Goal: Contribute content: Contribute content

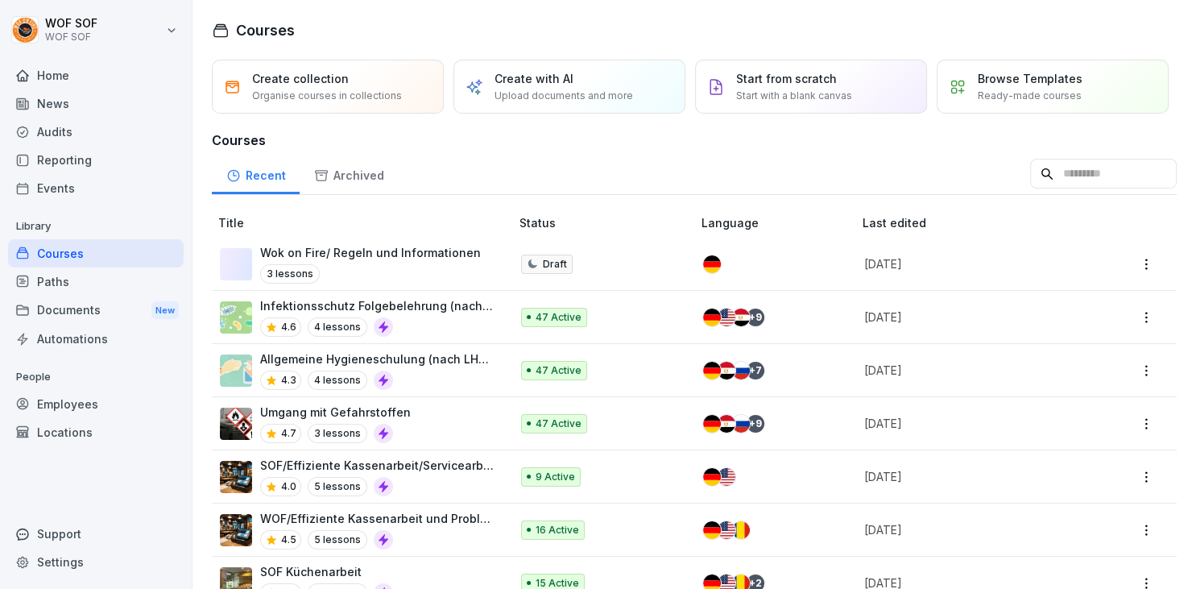
click at [230, 252] on img at bounding box center [236, 264] width 32 height 32
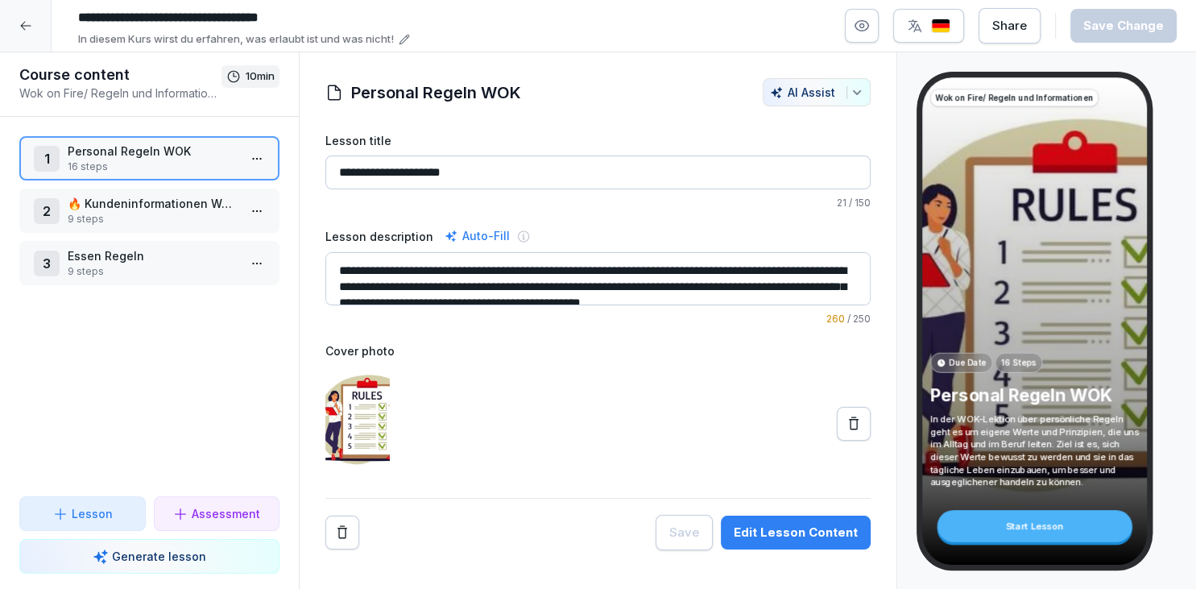
click at [261, 262] on html "**********" at bounding box center [598, 294] width 1196 height 589
click at [240, 284] on div "Edit steps" at bounding box center [197, 293] width 137 height 30
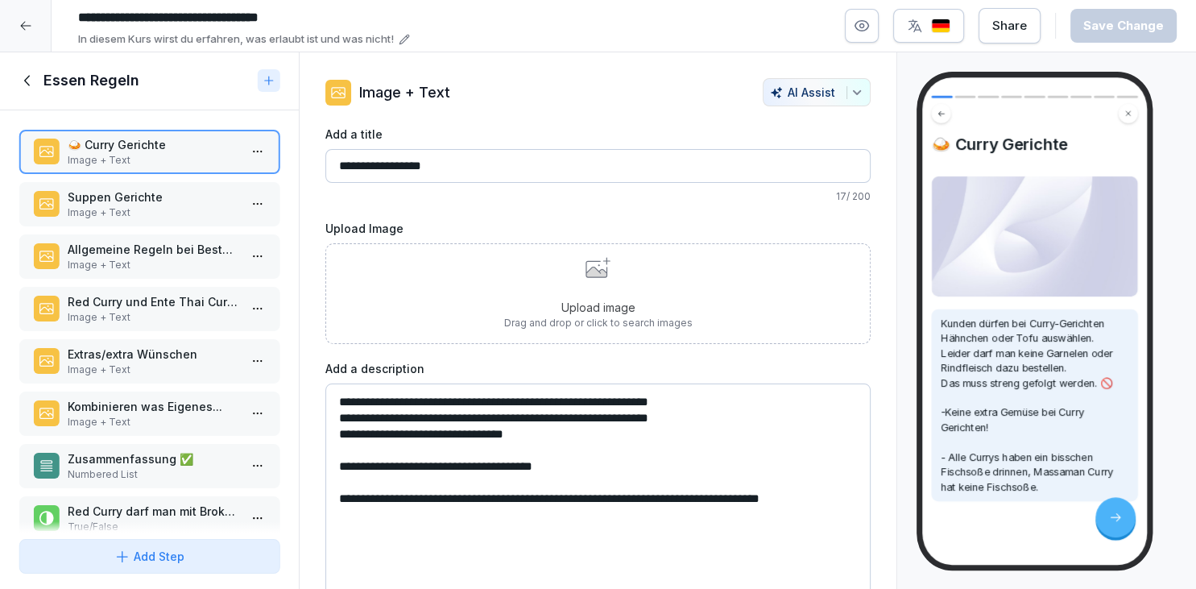
click at [166, 195] on p "Suppen Gerichte" at bounding box center [153, 196] width 170 height 17
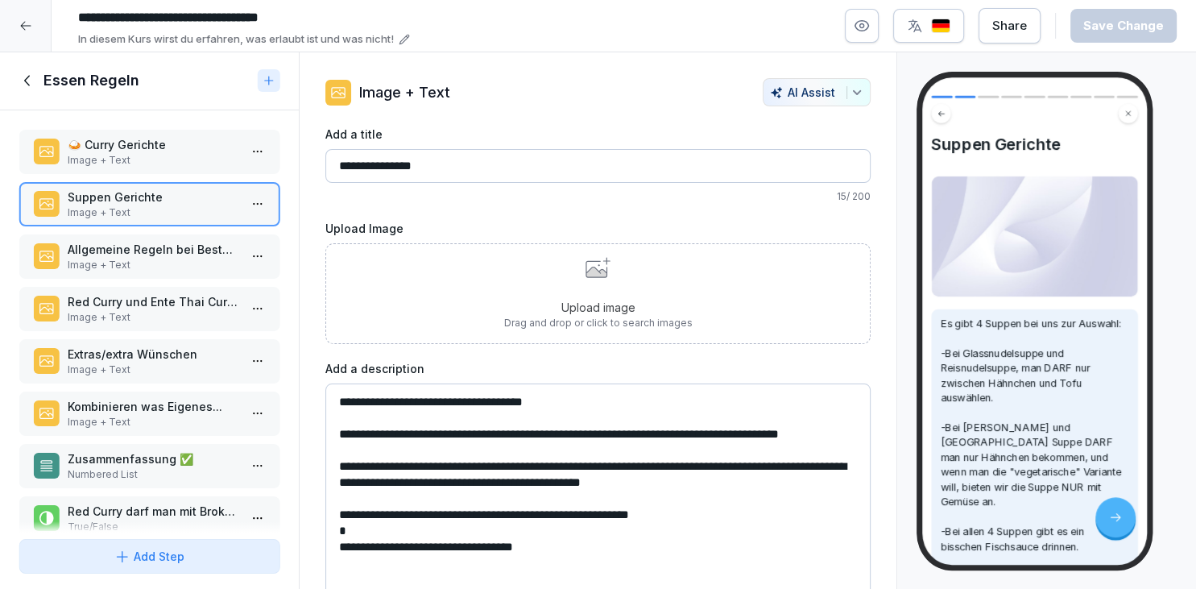
click at [199, 254] on p "Allgemeine Regeln bei Bestellungen 🍜" at bounding box center [153, 249] width 170 height 17
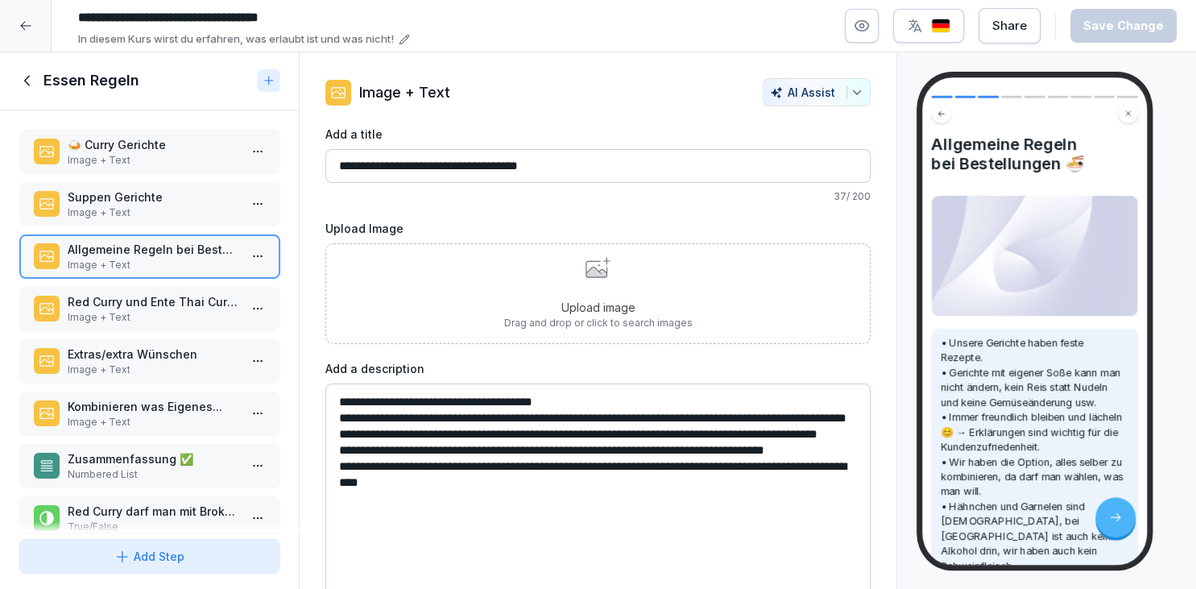
click at [205, 303] on p "Red Curry und Ente Thai Curry🍛" at bounding box center [153, 301] width 170 height 17
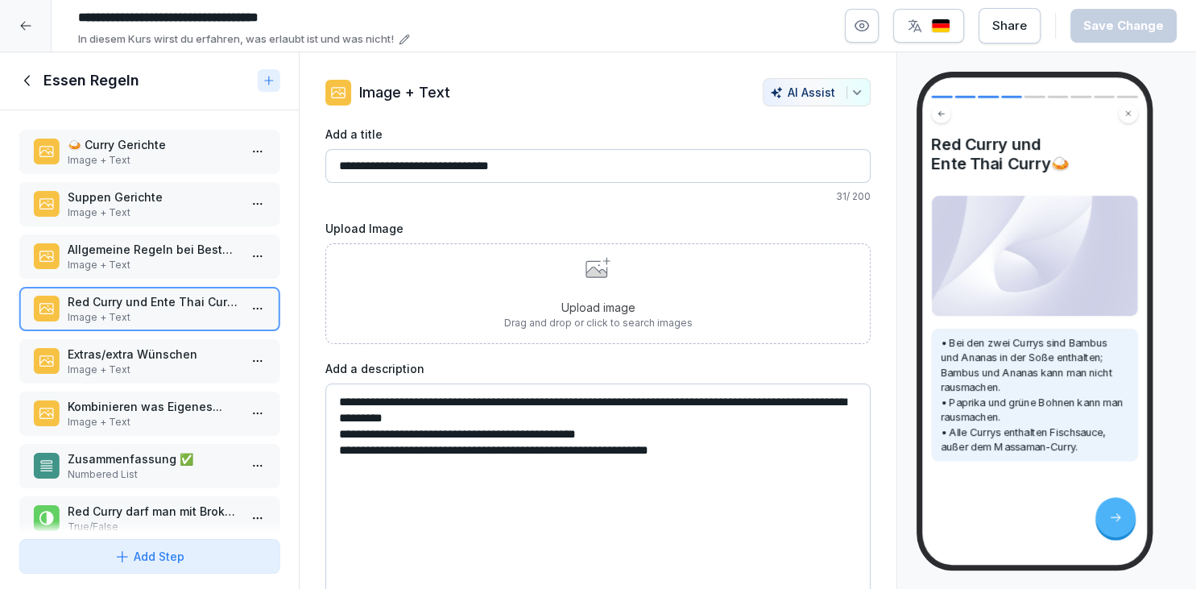
click at [199, 351] on p "Extras/extra Wünschen" at bounding box center [153, 353] width 170 height 17
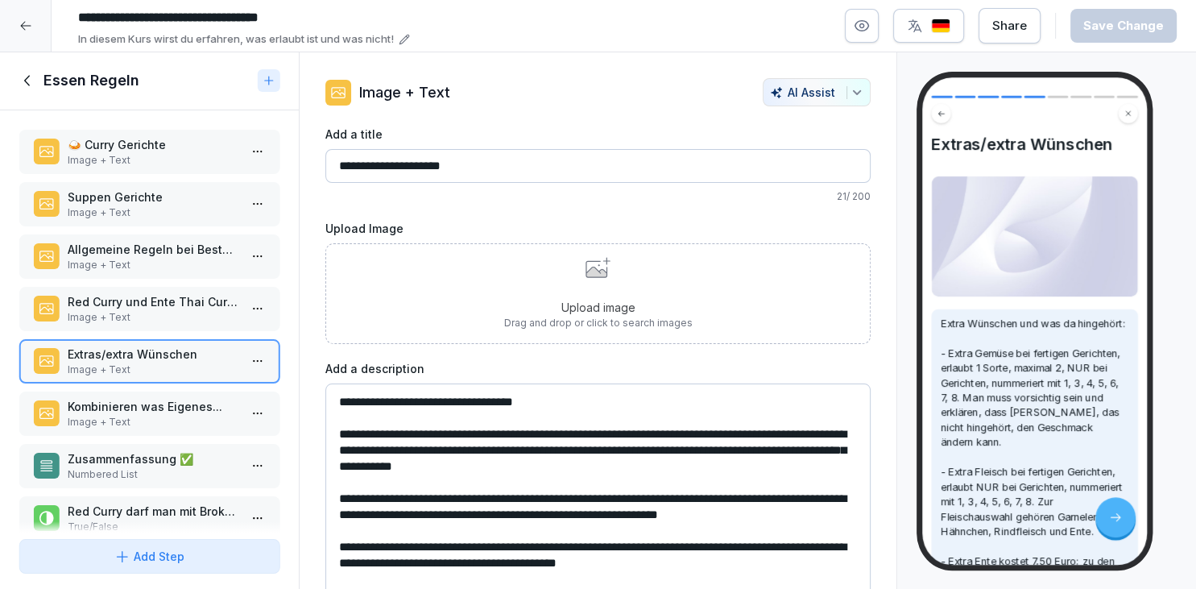
click at [190, 435] on div "🍛 Curry Gerichte Image + Text Suppen Gerichte Image + Text Allgemeine Regeln be…" at bounding box center [149, 321] width 299 height 422
click at [190, 432] on div "Kombinieren was Eigenes... Image + Text" at bounding box center [149, 413] width 260 height 44
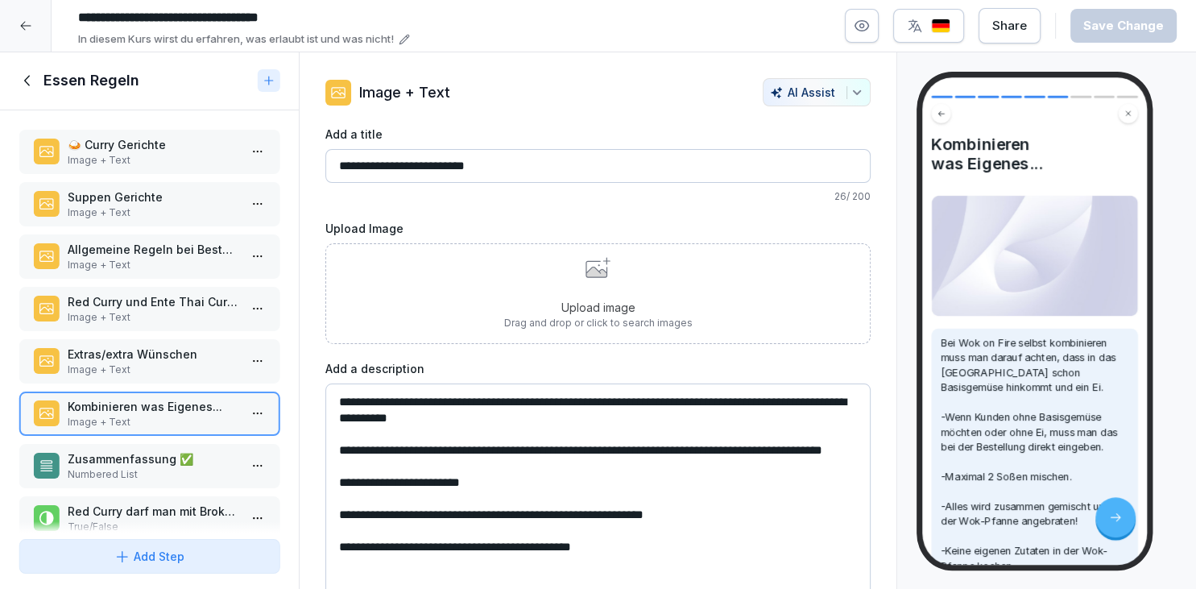
click at [117, 157] on p "Image + Text" at bounding box center [153, 160] width 170 height 14
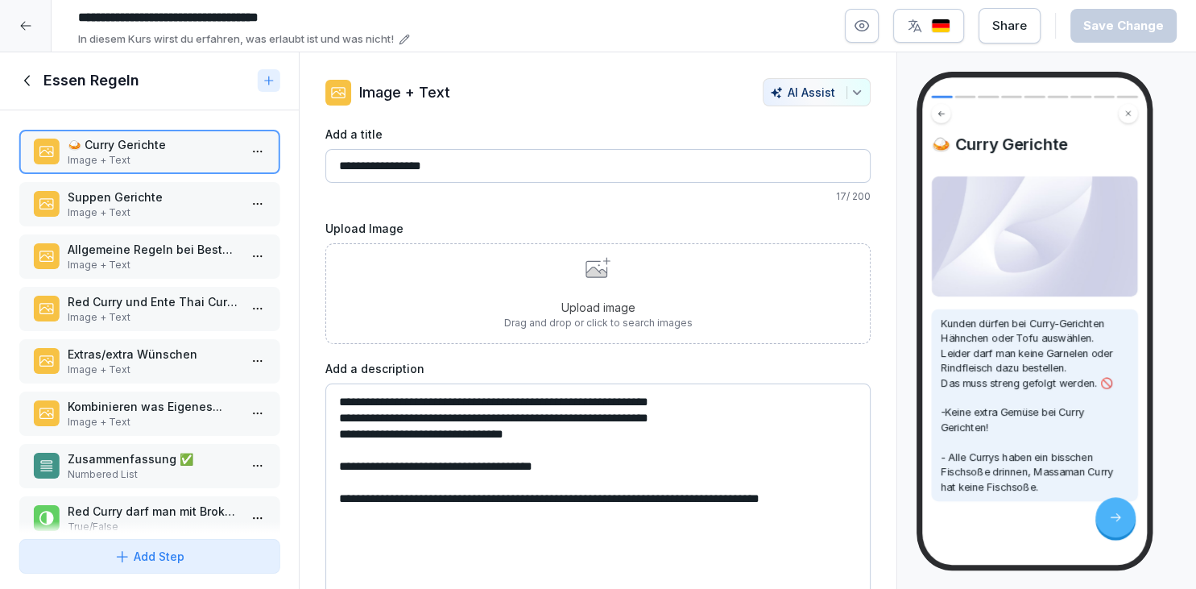
click at [494, 306] on div "Upload image Drag and drop or click to search images" at bounding box center [597, 293] width 545 height 101
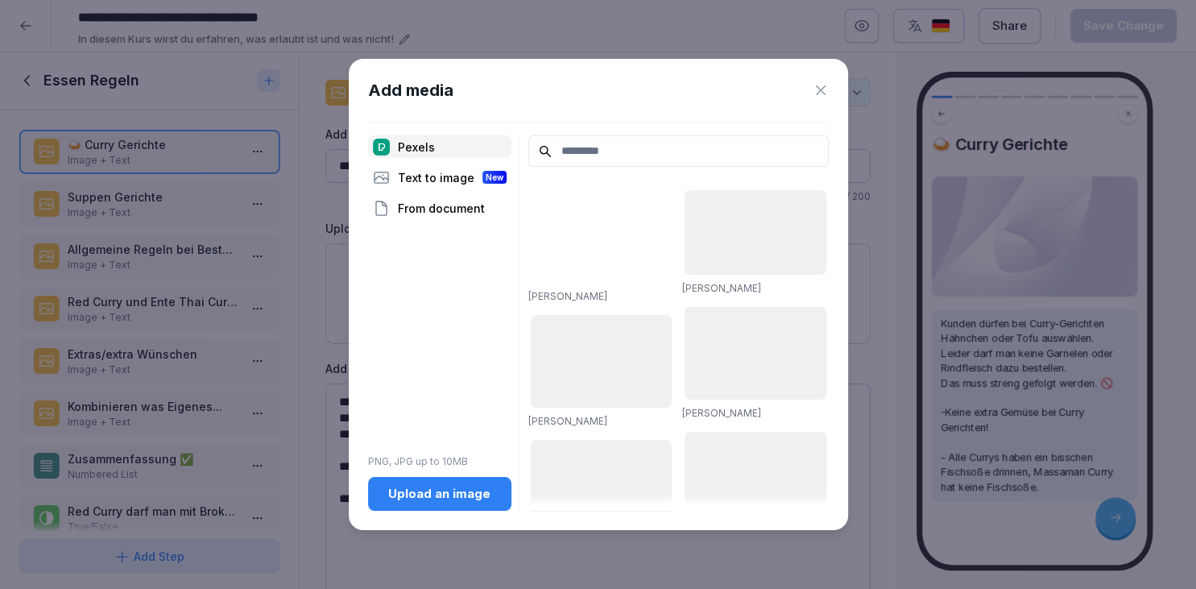
click at [418, 503] on div "Upload an image" at bounding box center [440, 494] width 118 height 18
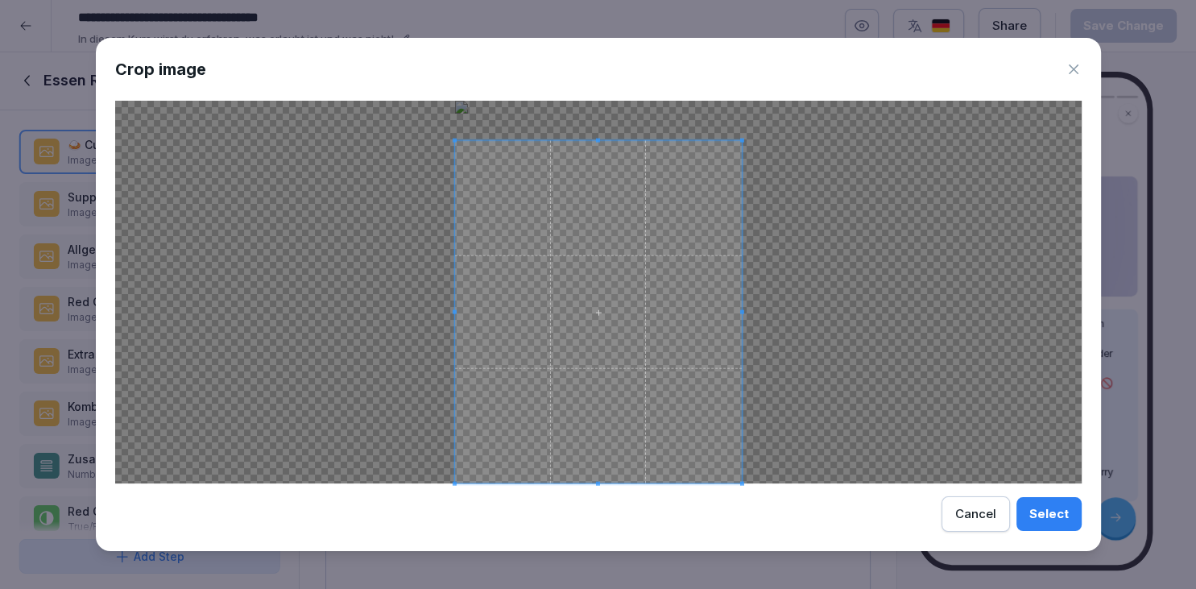
click at [598, 143] on span at bounding box center [598, 141] width 4 height 4
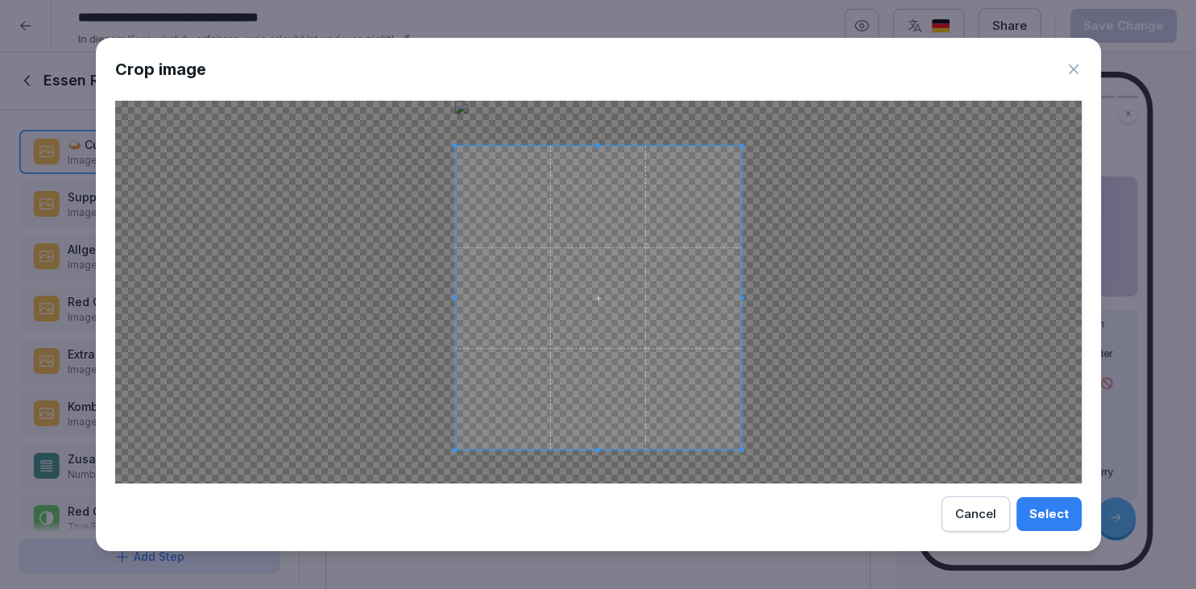
click at [600, 449] on div at bounding box center [597, 298] width 287 height 304
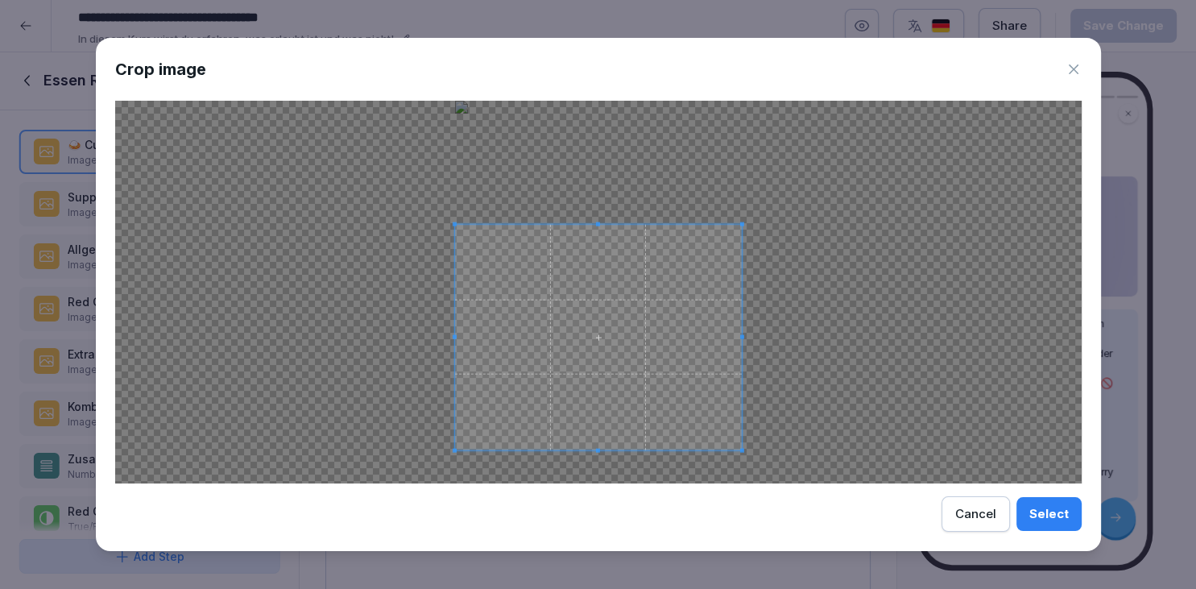
click at [601, 222] on span at bounding box center [597, 224] width 287 height 4
click at [1039, 511] on div "Select" at bounding box center [1048, 514] width 39 height 18
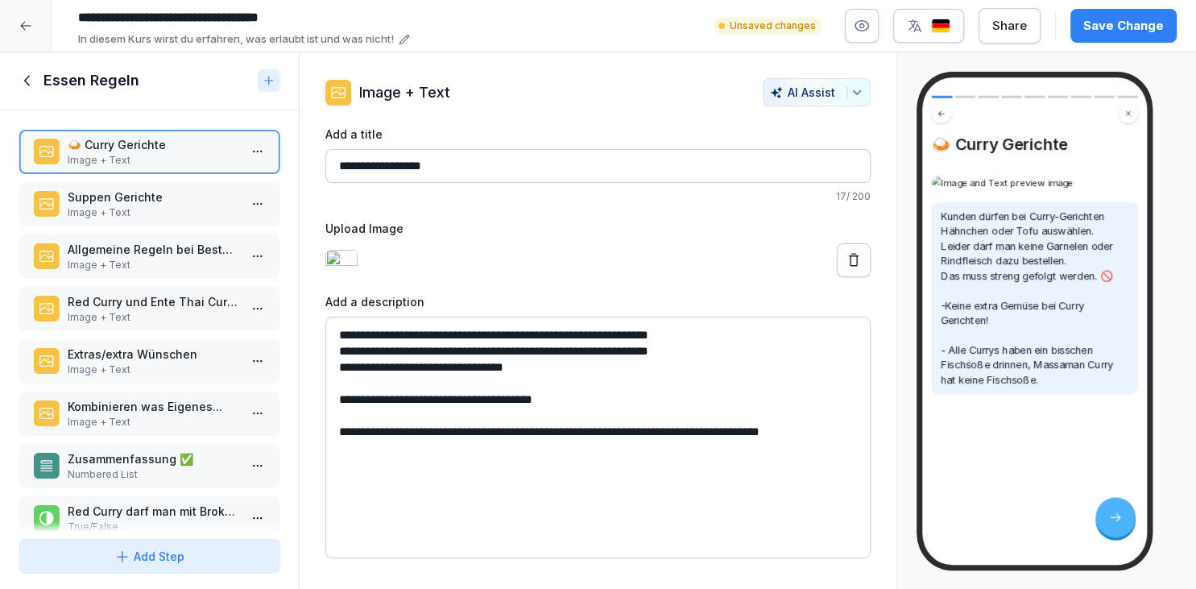
click at [1123, 32] on div "Save Change" at bounding box center [1123, 26] width 81 height 18
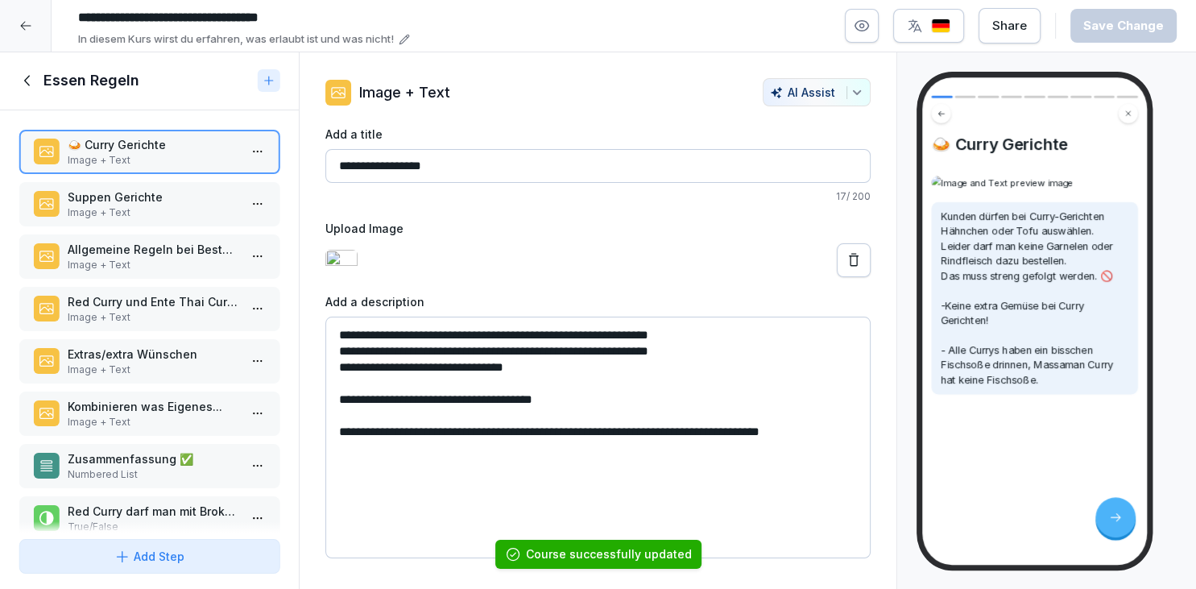
click at [106, 217] on p "Image + Text" at bounding box center [153, 212] width 170 height 14
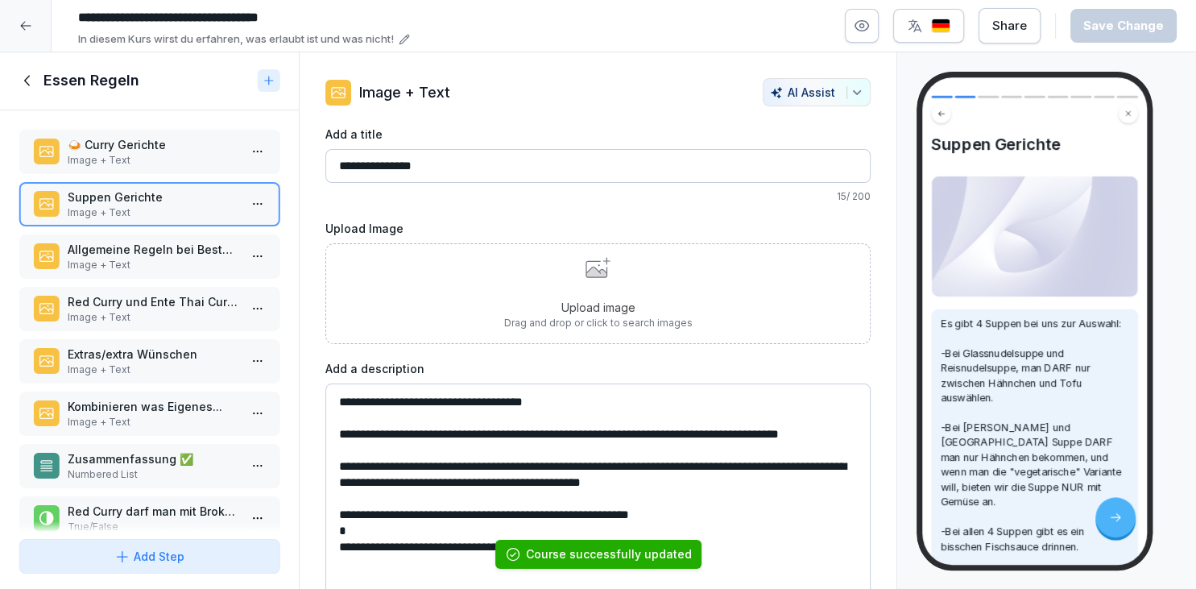
click at [475, 298] on div "Upload image Drag and drop or click to search images" at bounding box center [597, 293] width 545 height 101
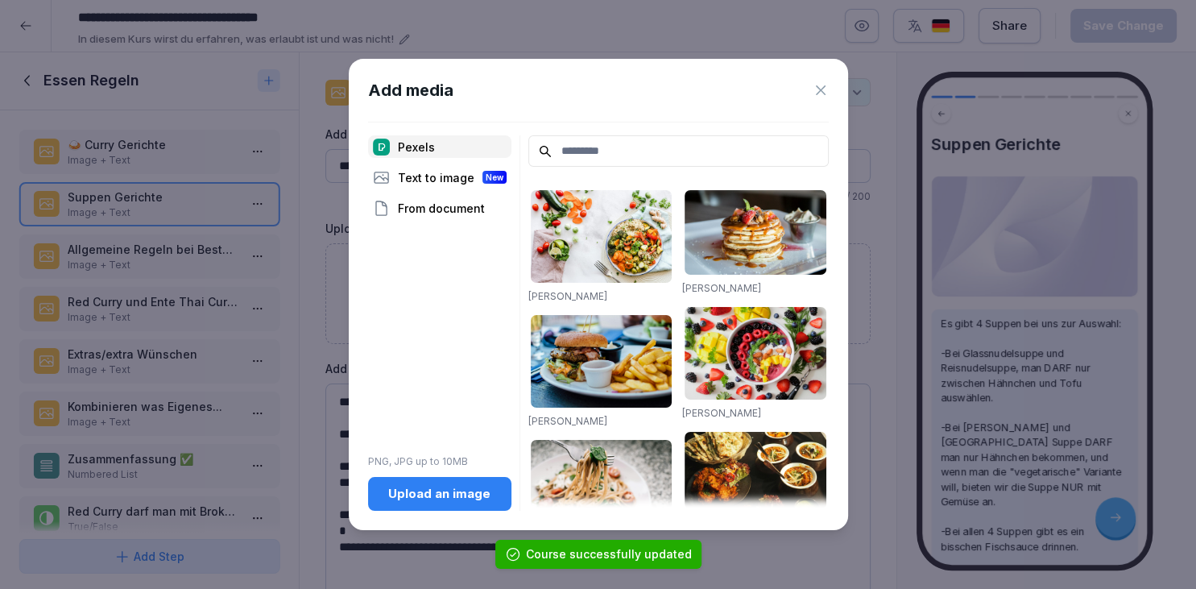
click at [445, 488] on div "Upload an image" at bounding box center [440, 494] width 118 height 18
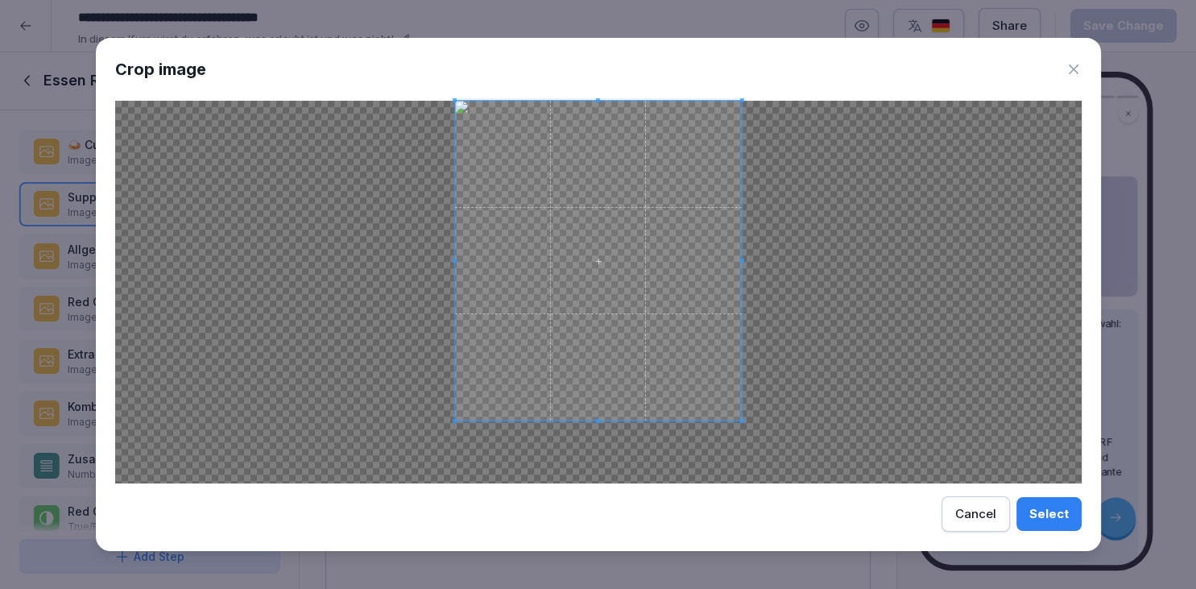
click at [614, 420] on div at bounding box center [597, 261] width 287 height 320
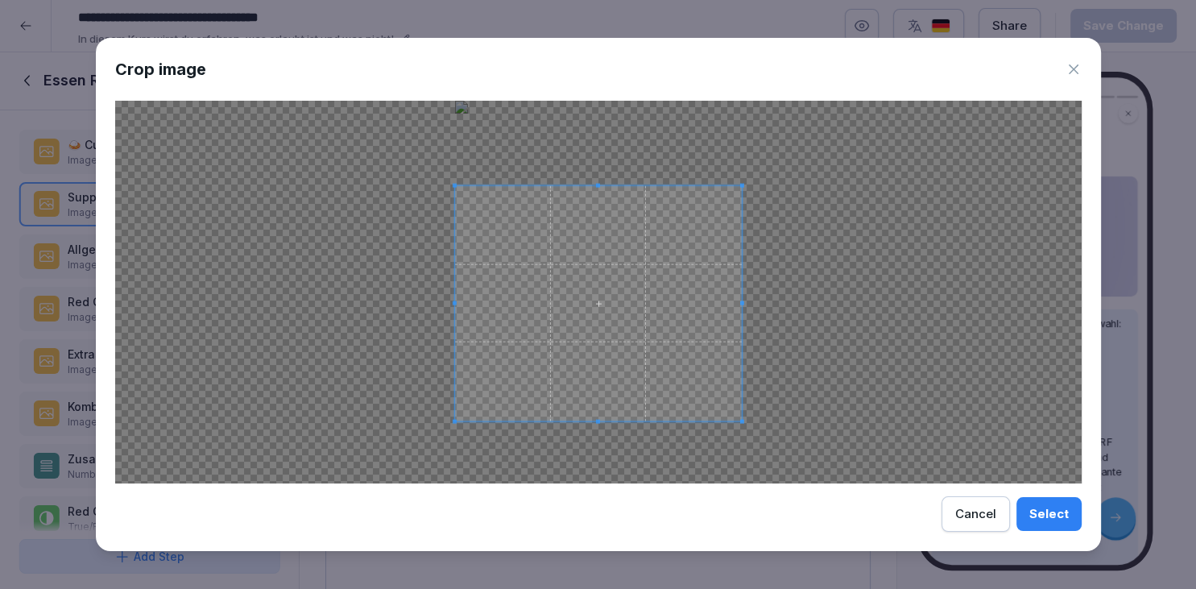
click at [600, 184] on span at bounding box center [597, 186] width 287 height 4
click at [1025, 520] on button "Select" at bounding box center [1048, 514] width 65 height 34
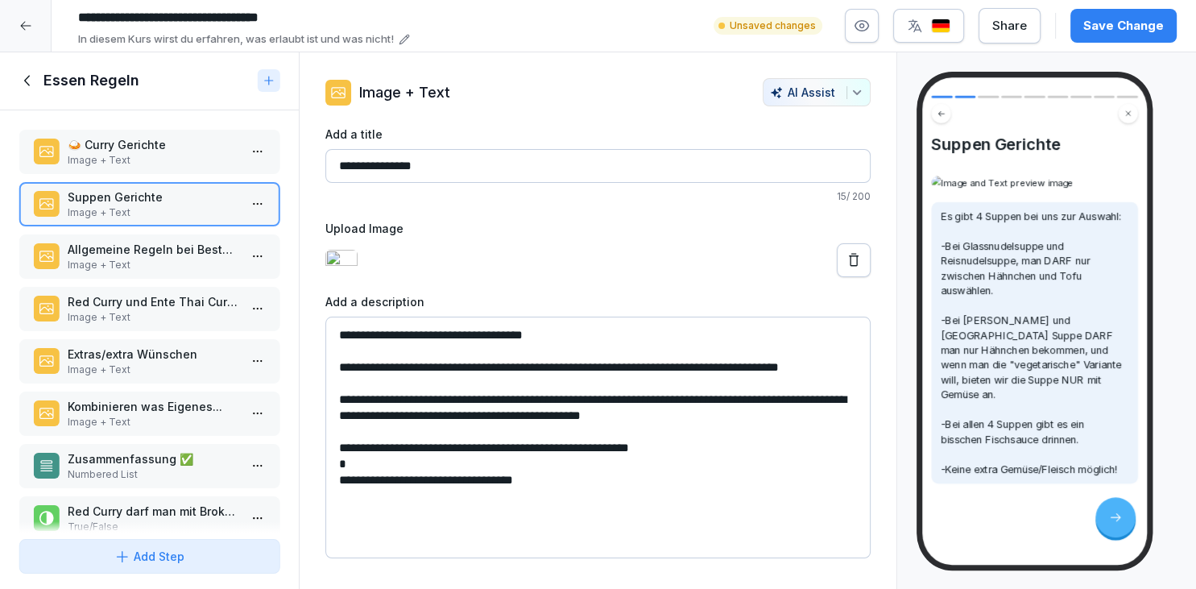
click at [212, 243] on p "Allgemeine Regeln bei Bestellungen 🍜" at bounding box center [153, 249] width 170 height 17
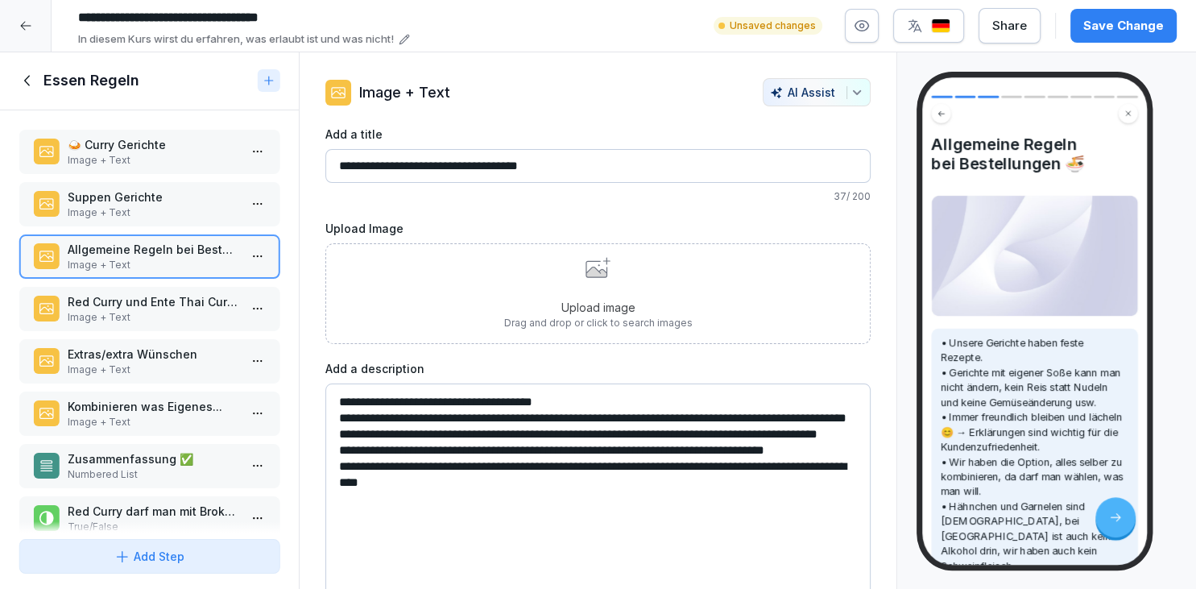
click at [454, 295] on div "Upload image Drag and drop or click to search images" at bounding box center [597, 293] width 545 height 101
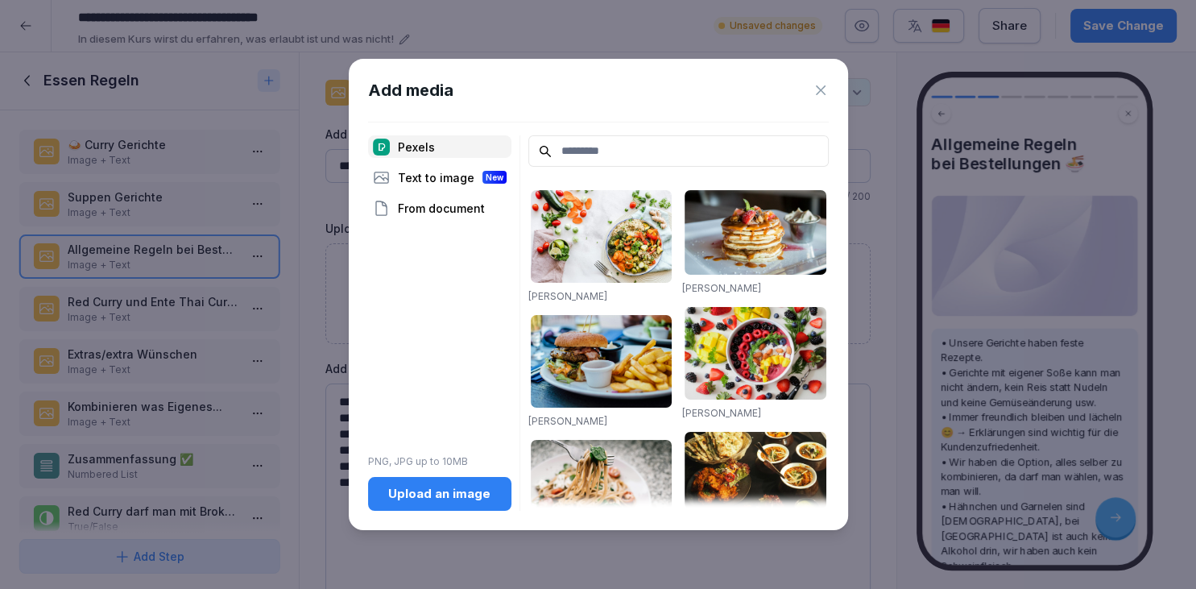
click at [427, 494] on div "Upload an image" at bounding box center [440, 494] width 118 height 18
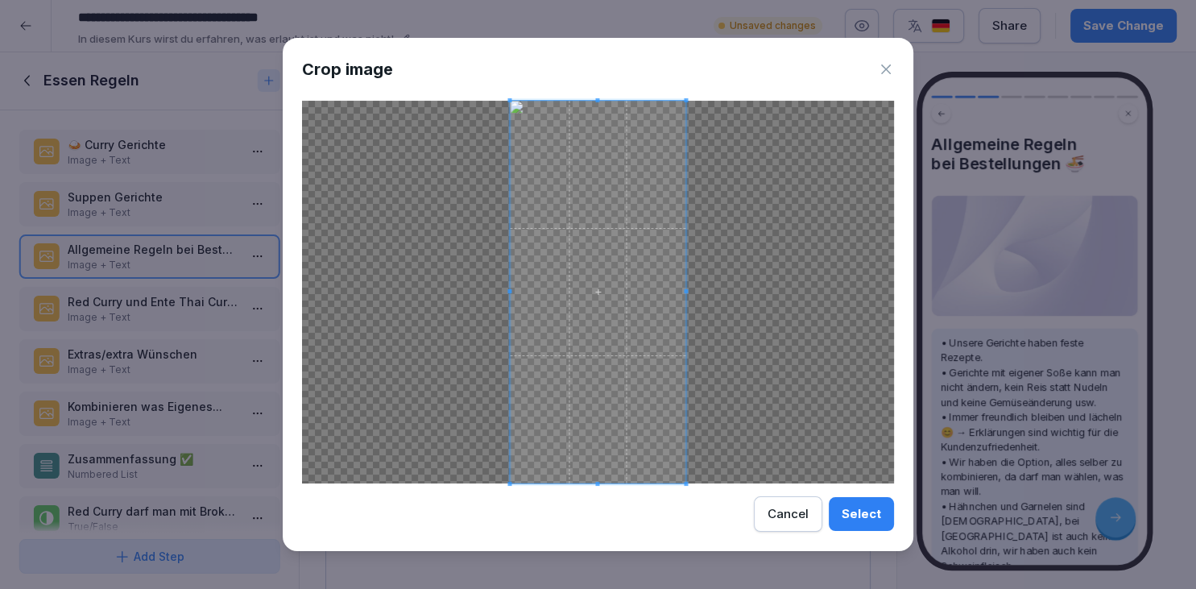
click at [844, 523] on button "Select" at bounding box center [861, 514] width 65 height 34
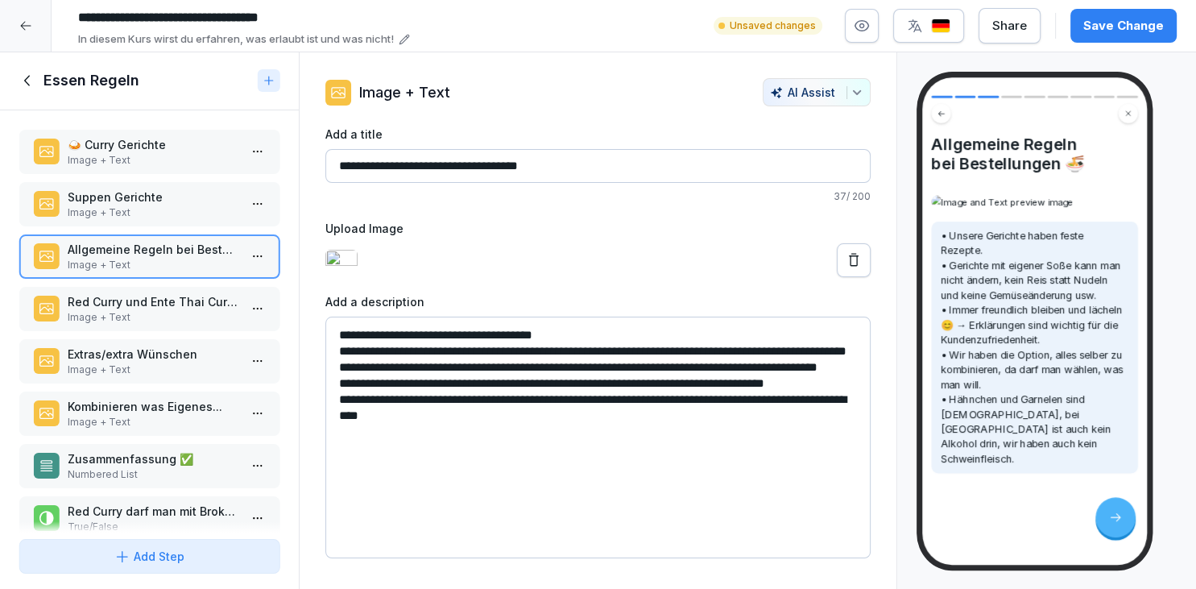
scroll to position [159, 0]
click at [868, 277] on button at bounding box center [854, 260] width 34 height 34
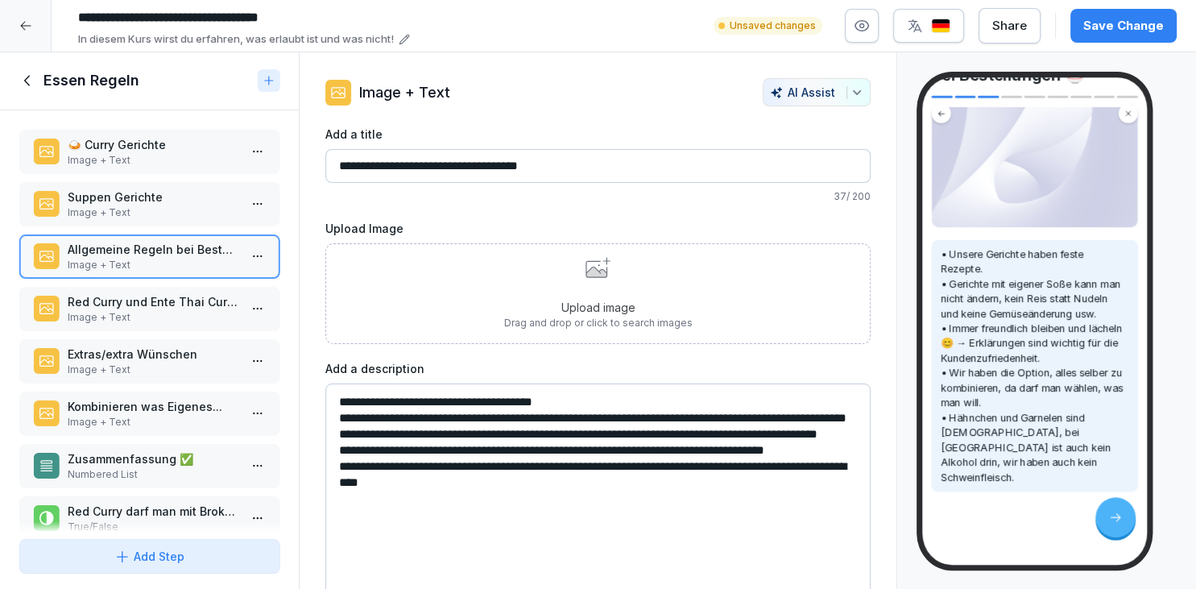
scroll to position [104, 0]
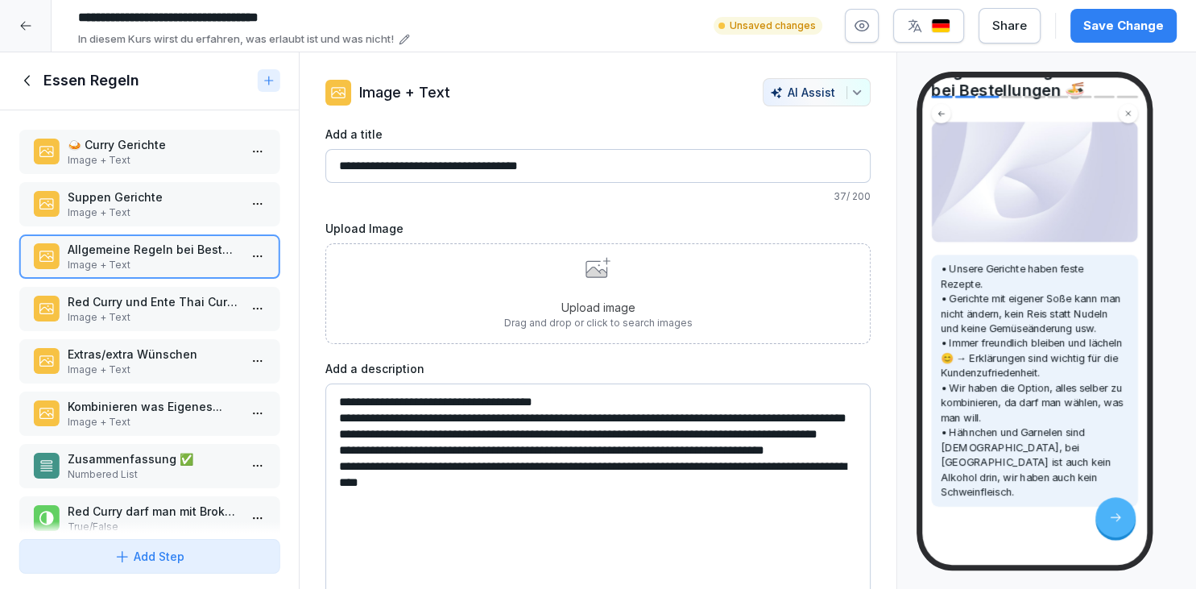
click at [720, 321] on div "Upload image Drag and drop or click to search images" at bounding box center [597, 293] width 545 height 101
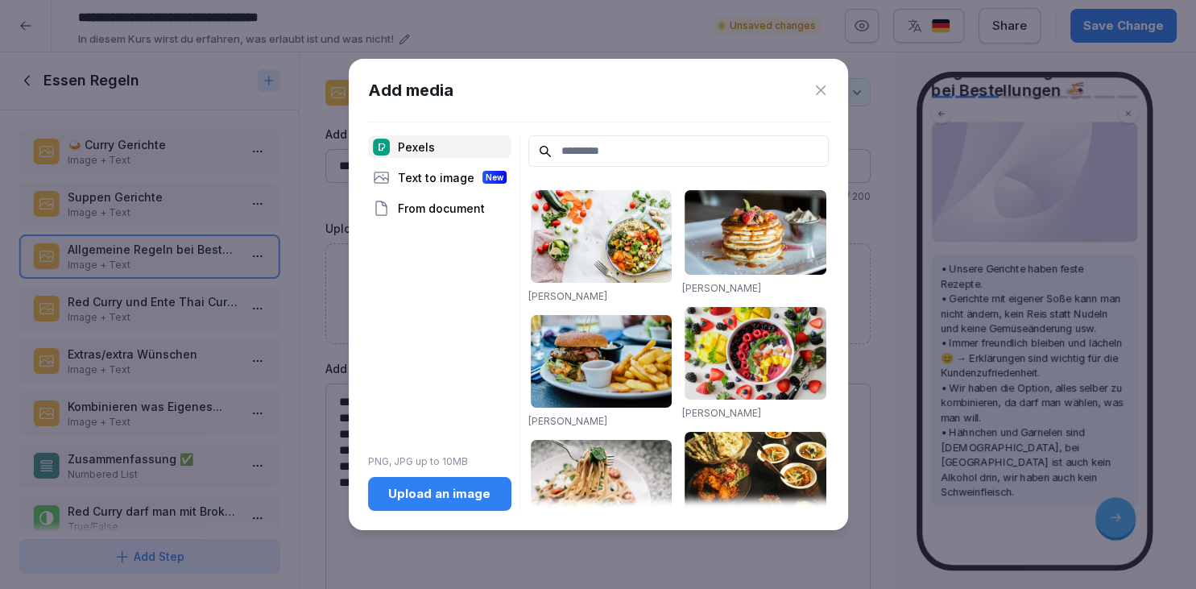
click at [424, 498] on div "Upload an image" at bounding box center [440, 494] width 118 height 18
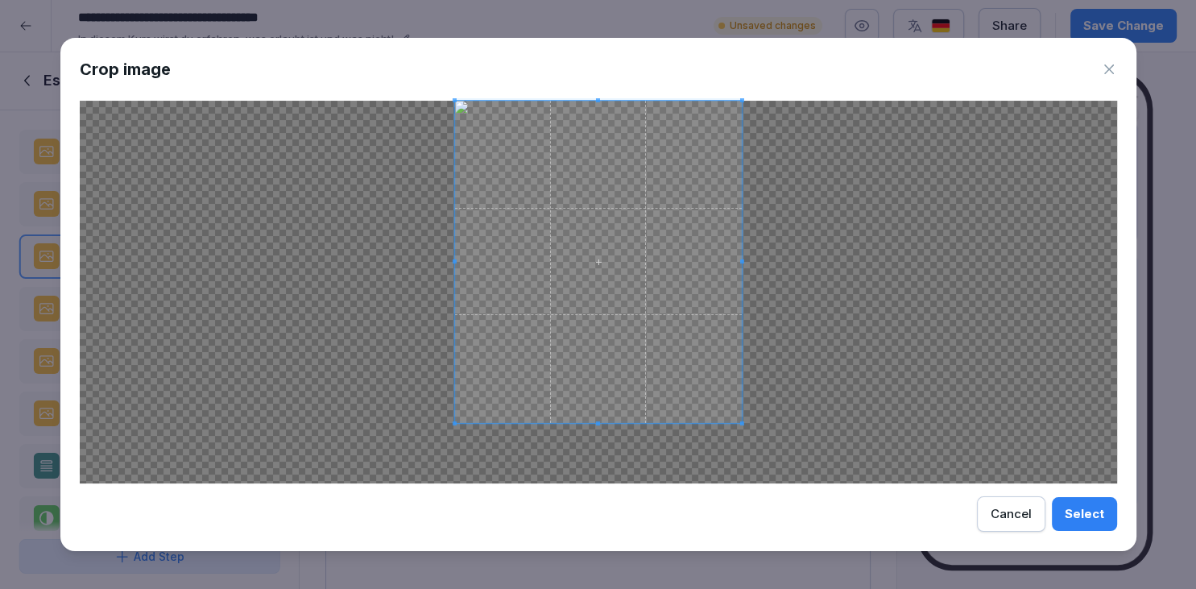
click at [607, 423] on div at bounding box center [597, 262] width 287 height 322
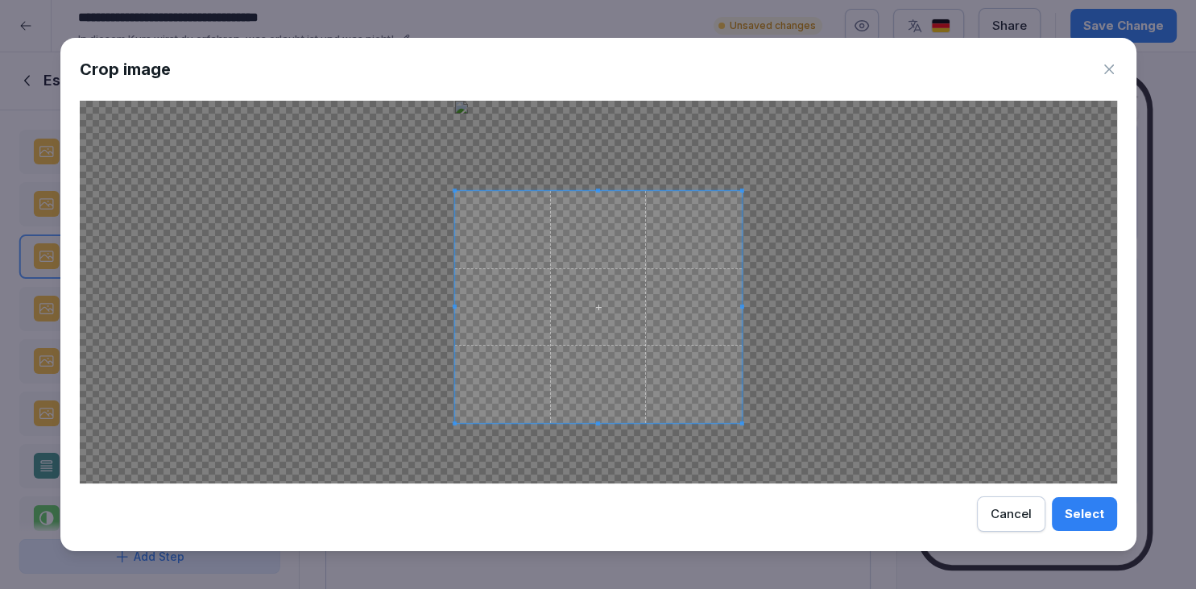
click at [608, 193] on div at bounding box center [597, 307] width 287 height 232
click at [489, 317] on span at bounding box center [489, 307] width 4 height 230
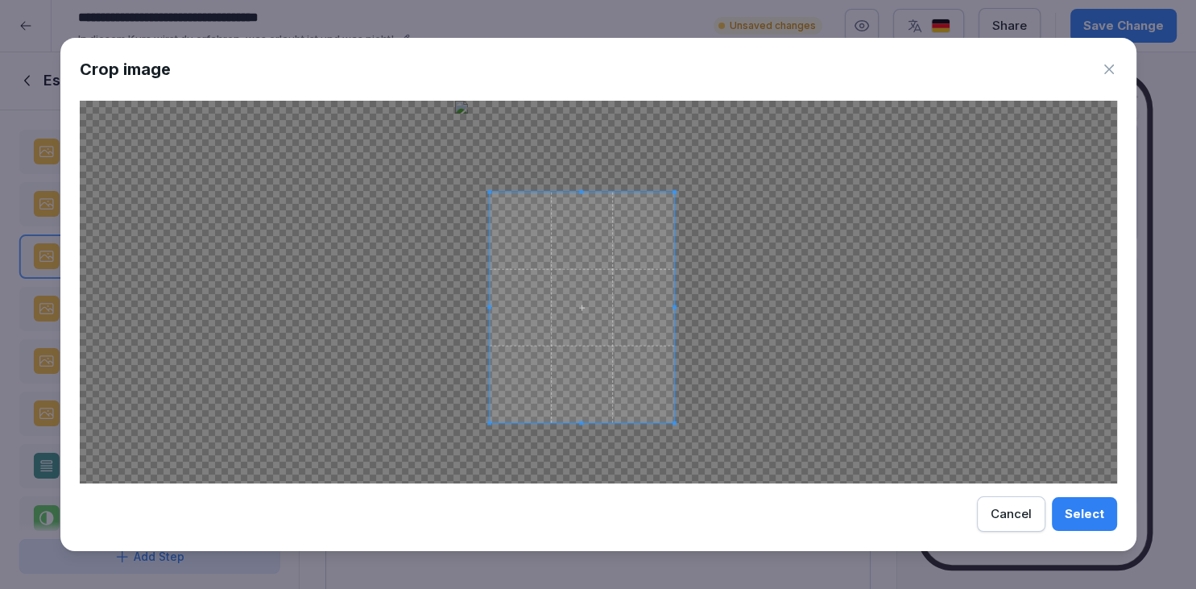
click at [672, 314] on span at bounding box center [674, 307] width 4 height 230
click at [1058, 523] on button "Select" at bounding box center [1084, 514] width 65 height 34
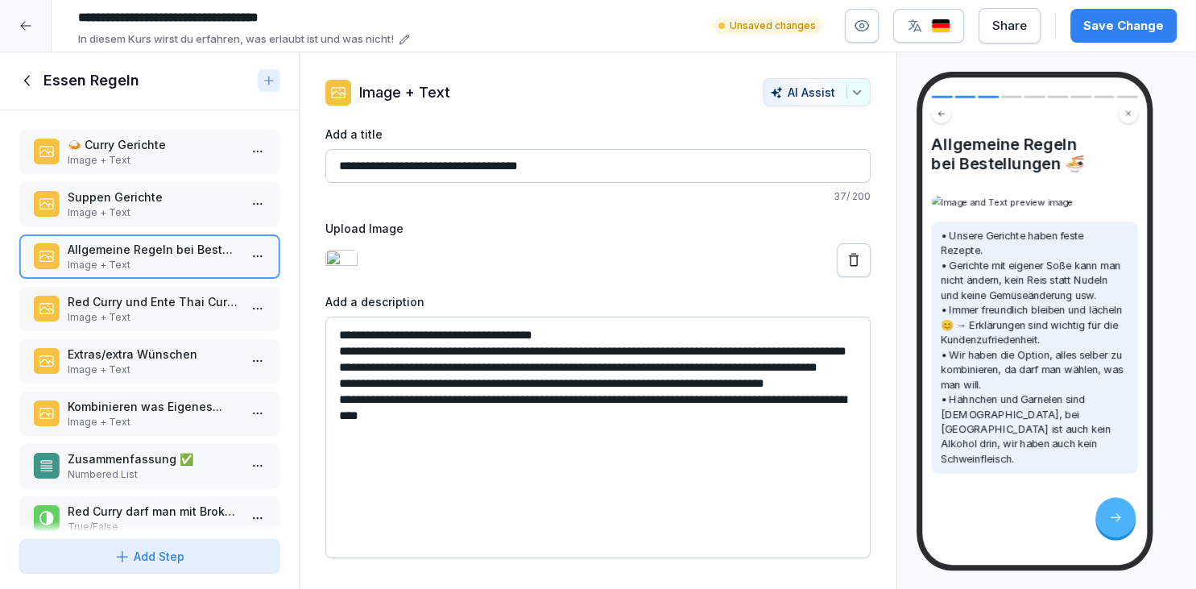
click at [127, 317] on p "Image + Text" at bounding box center [153, 317] width 170 height 14
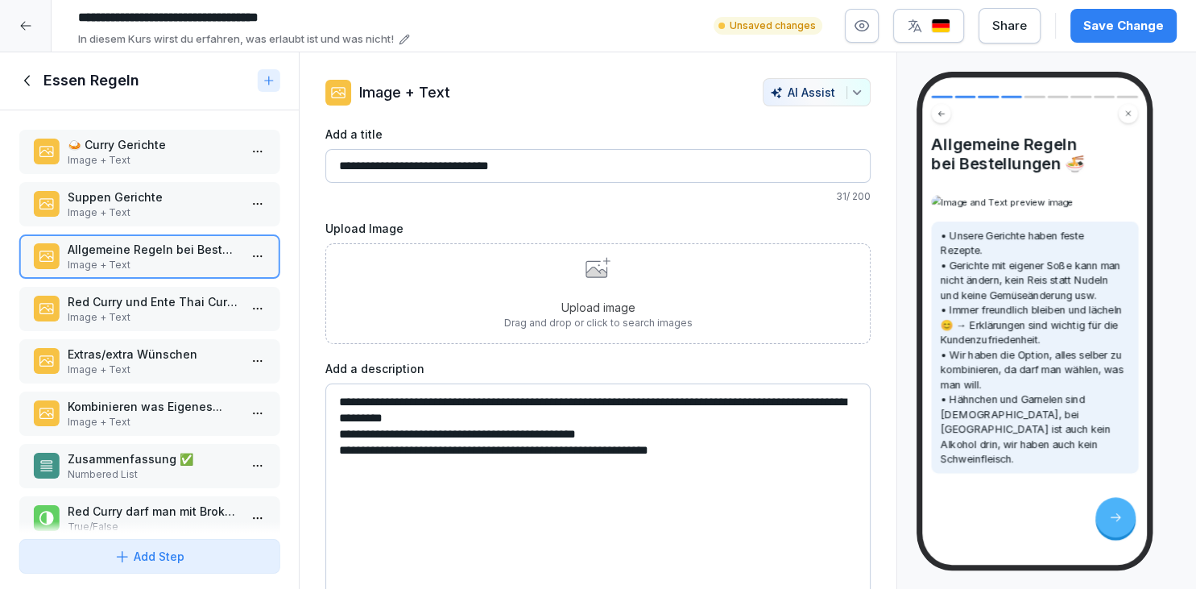
scroll to position [104, 0]
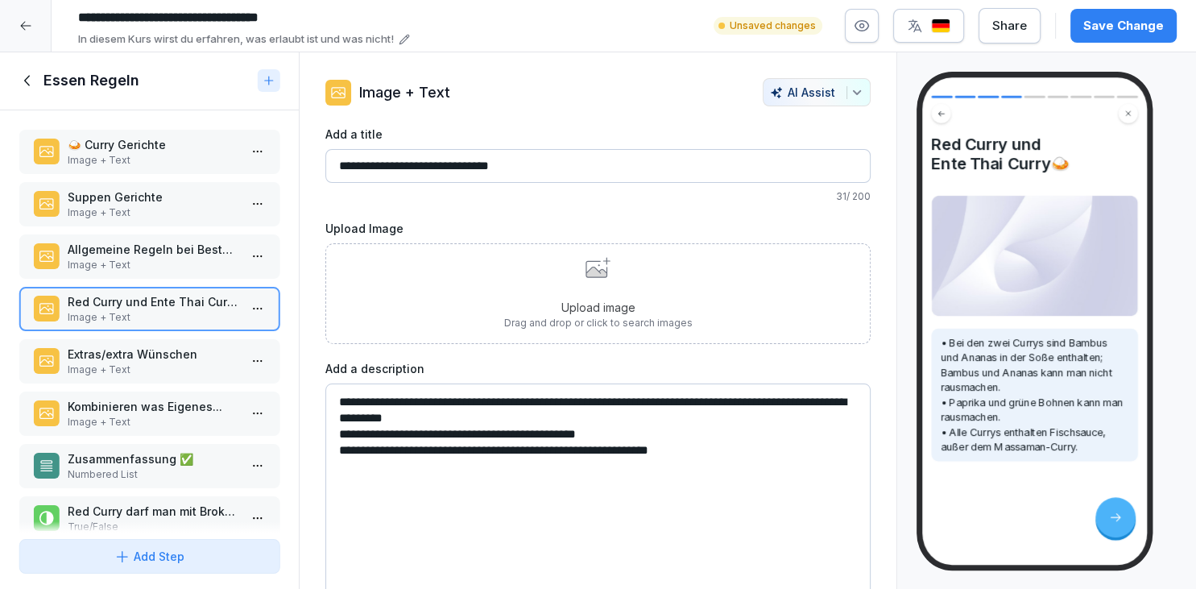
click at [195, 350] on p "Extras/extra Wünschen" at bounding box center [153, 353] width 170 height 17
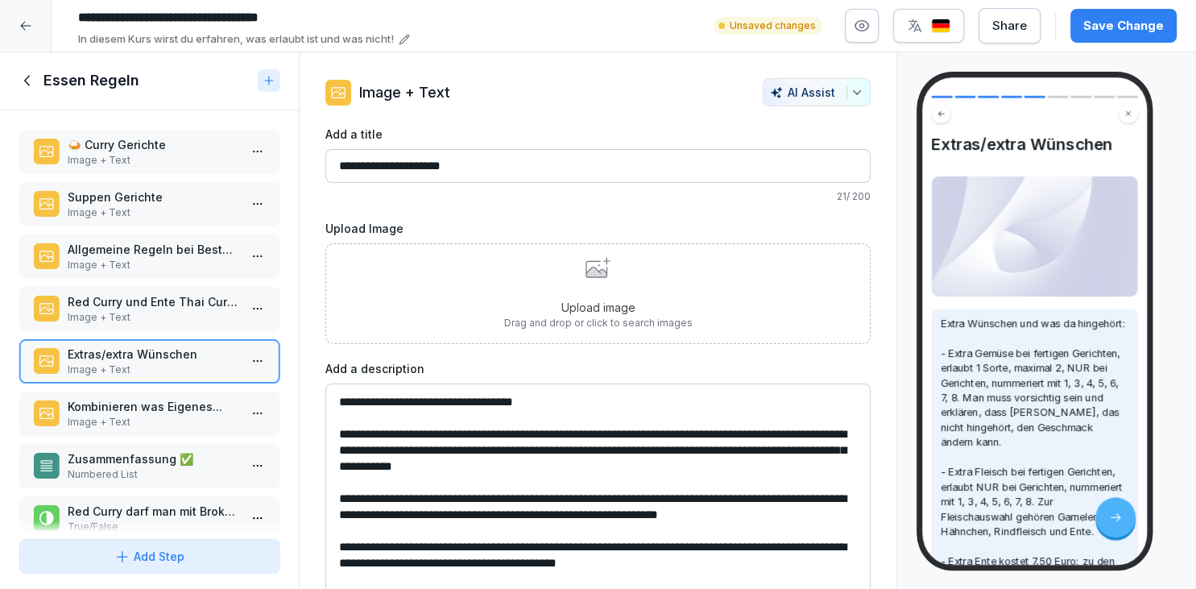
click at [397, 333] on div "Upload image Drag and drop or click to search images" at bounding box center [597, 293] width 545 height 101
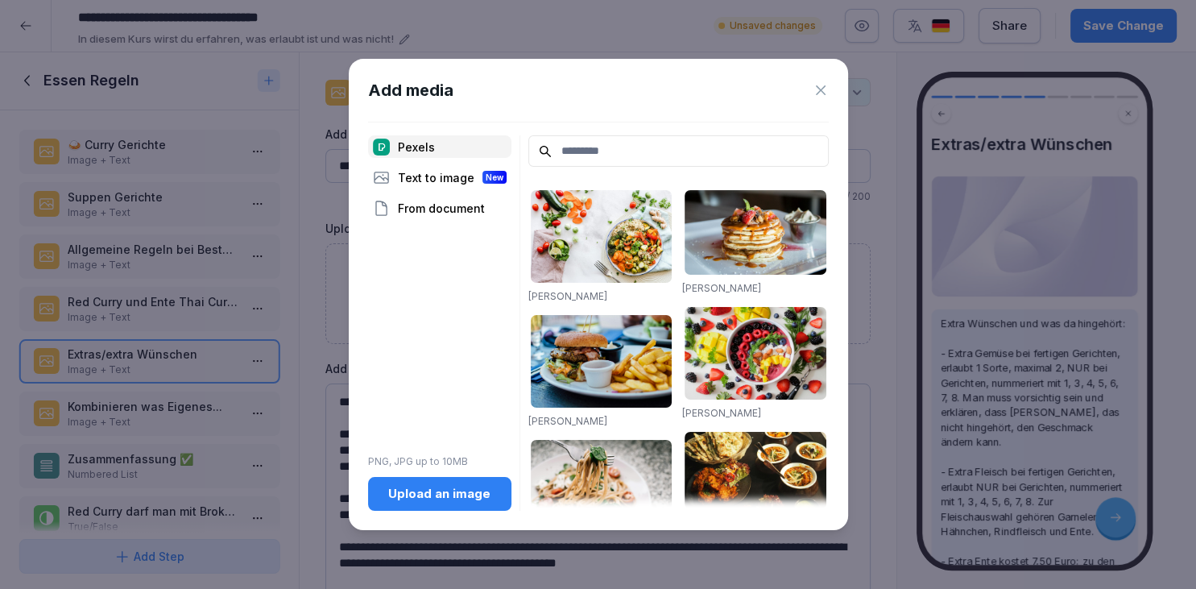
click at [433, 486] on div "Upload an image" at bounding box center [440, 494] width 118 height 18
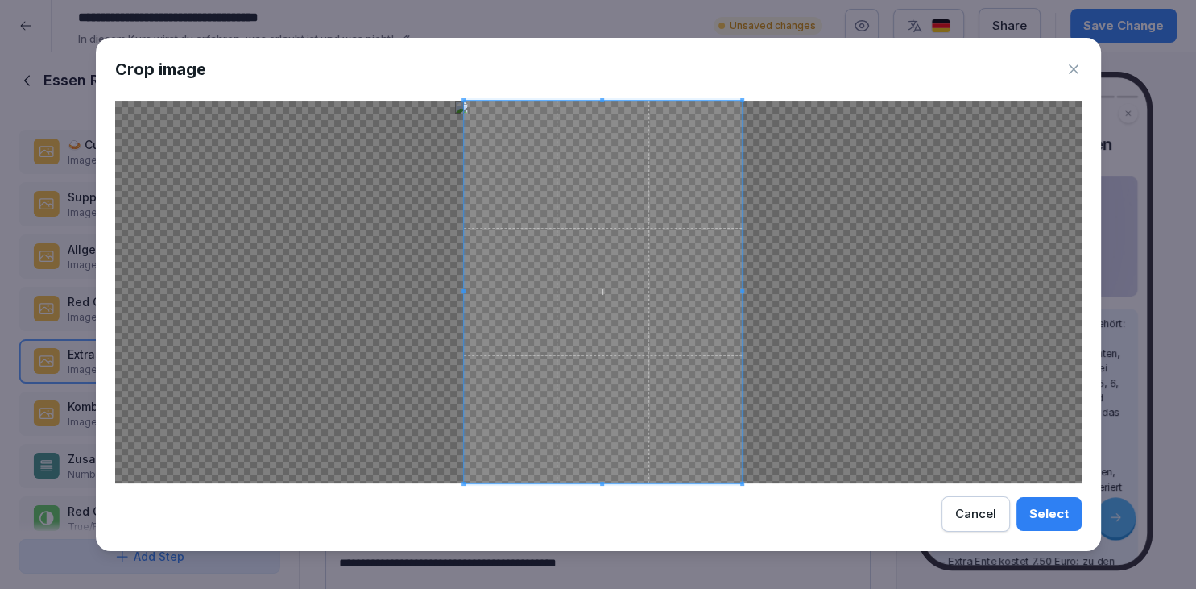
click at [464, 298] on div at bounding box center [603, 292] width 278 height 383
click at [731, 288] on span at bounding box center [732, 292] width 4 height 383
click at [1052, 532] on div "Select Cancel" at bounding box center [598, 513] width 966 height 35
click at [1052, 514] on div "Select" at bounding box center [1048, 514] width 39 height 18
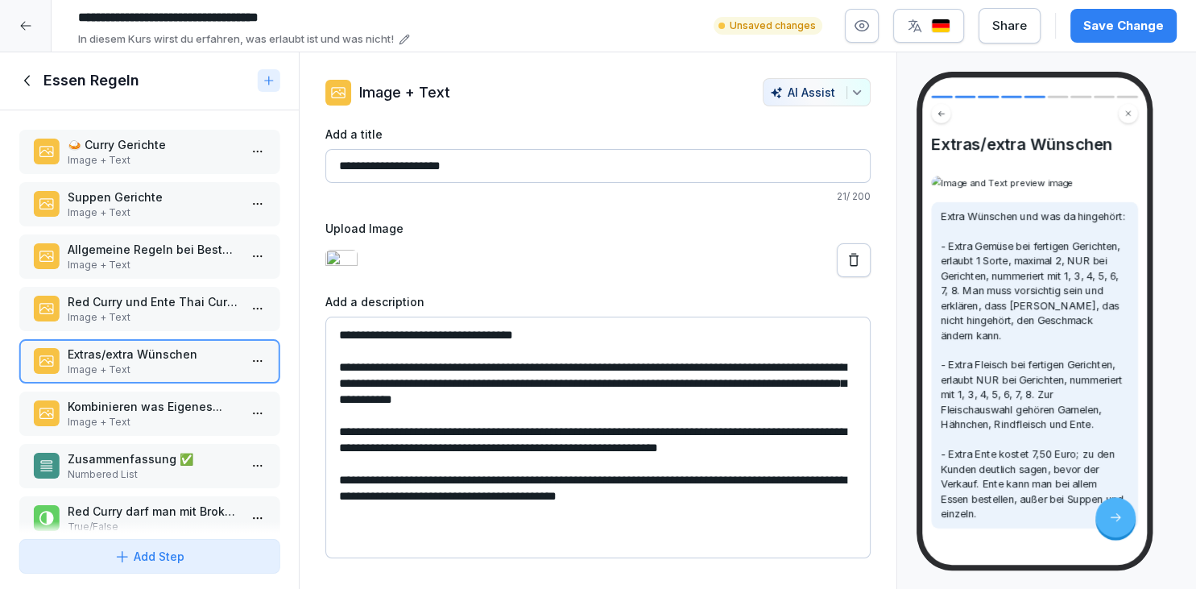
click at [1103, 38] on button "Save Change" at bounding box center [1123, 26] width 106 height 34
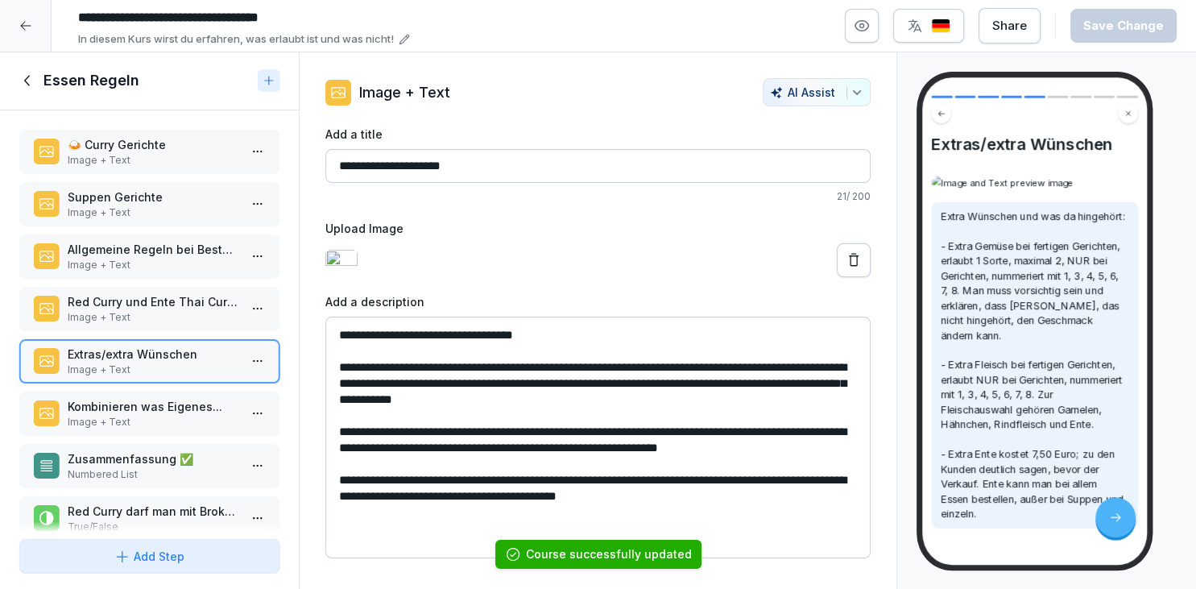
click at [95, 402] on p "Kombinieren was Eigenes..." at bounding box center [153, 406] width 170 height 17
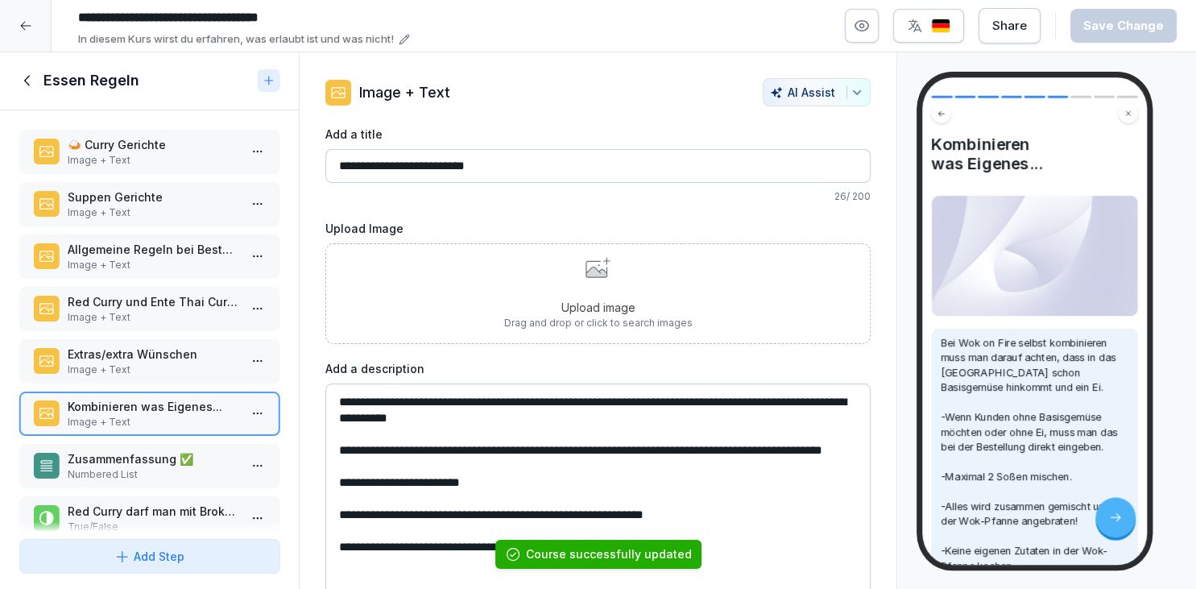
click at [427, 308] on div "Upload image Drag and drop or click to search images" at bounding box center [597, 293] width 545 height 101
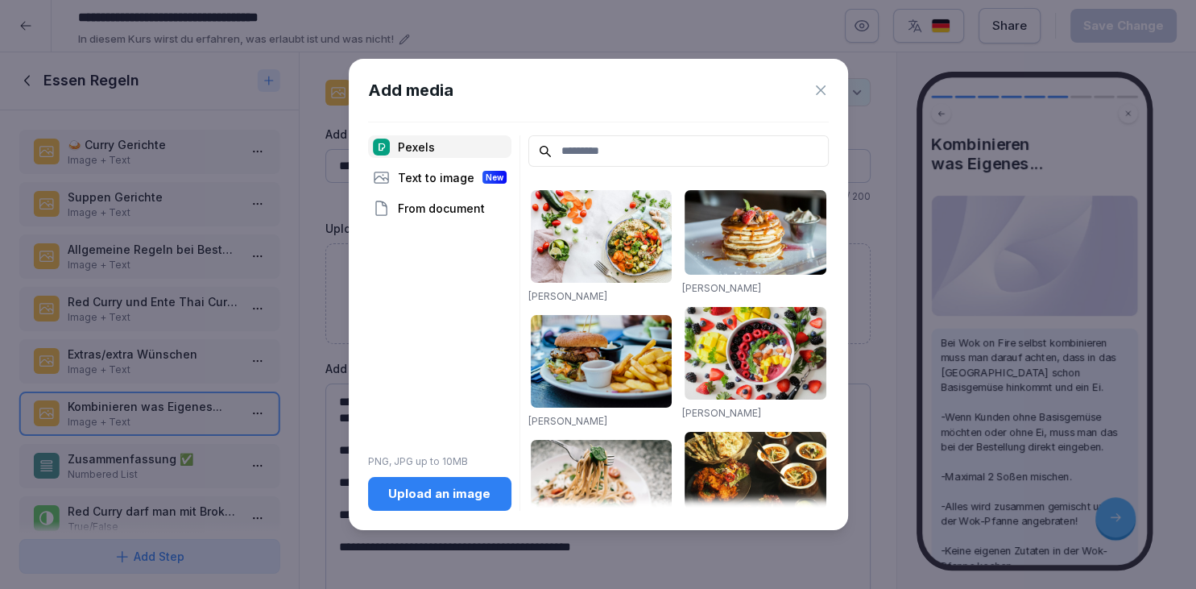
click at [428, 480] on button "Upload an image" at bounding box center [439, 494] width 143 height 34
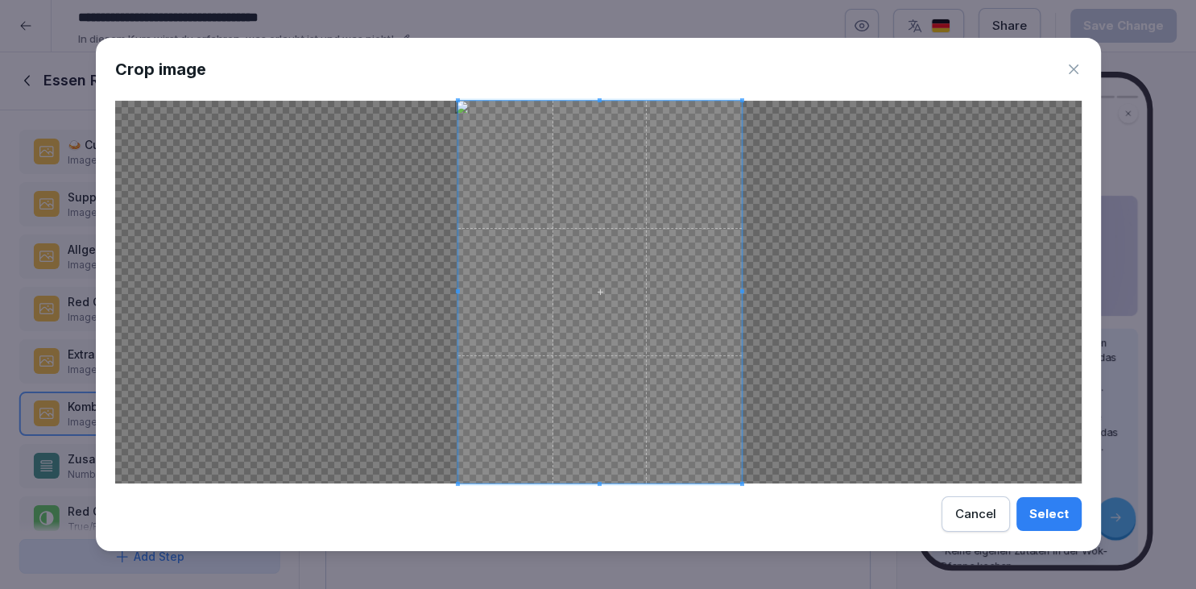
click at [459, 287] on span at bounding box center [457, 292] width 4 height 383
click at [734, 299] on div at bounding box center [595, 292] width 276 height 383
click at [594, 105] on span at bounding box center [595, 292] width 277 height 383
click at [596, 102] on span at bounding box center [595, 292] width 277 height 383
click at [597, 105] on span at bounding box center [596, 103] width 4 height 4
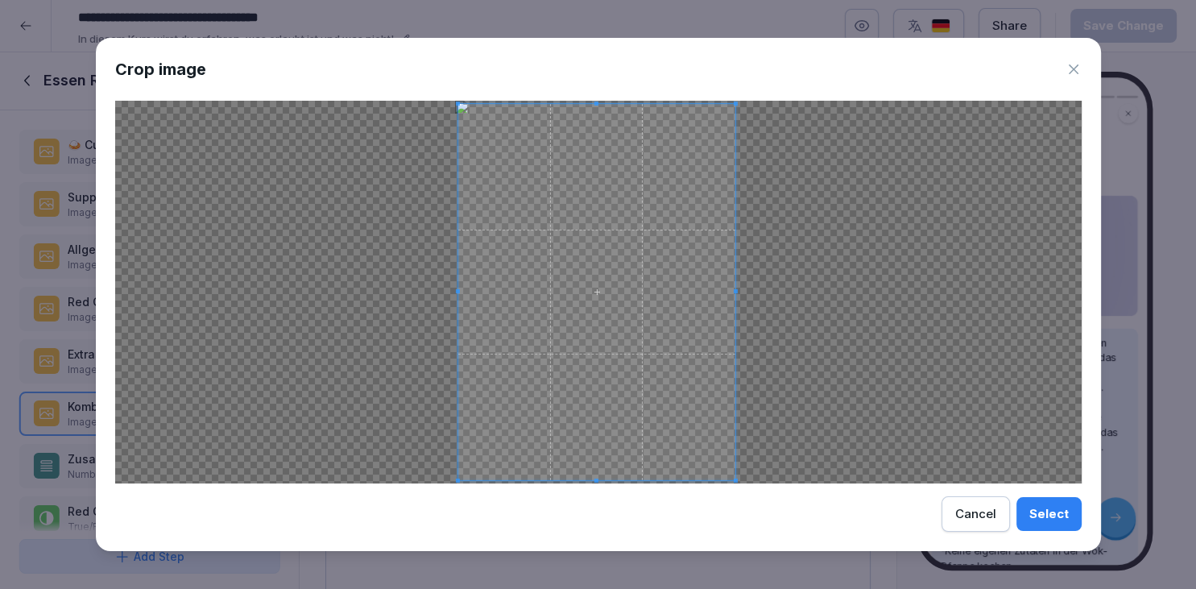
click at [594, 480] on span at bounding box center [596, 480] width 4 height 4
click at [1045, 515] on div "Select" at bounding box center [1048, 514] width 39 height 18
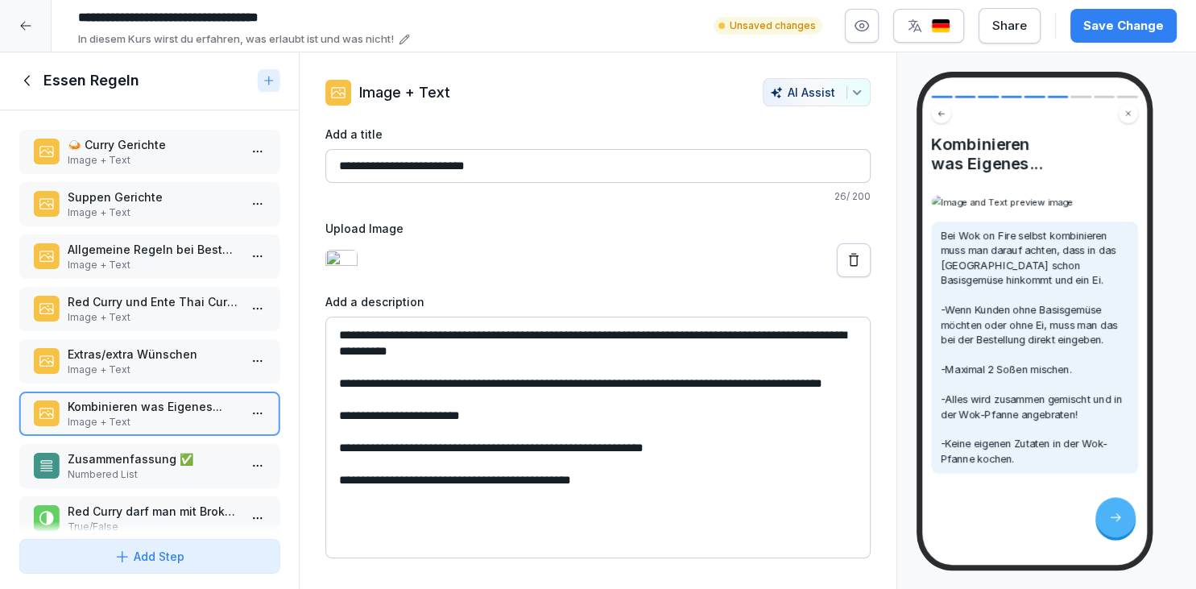
click at [1128, 20] on div "Save Change" at bounding box center [1123, 26] width 81 height 18
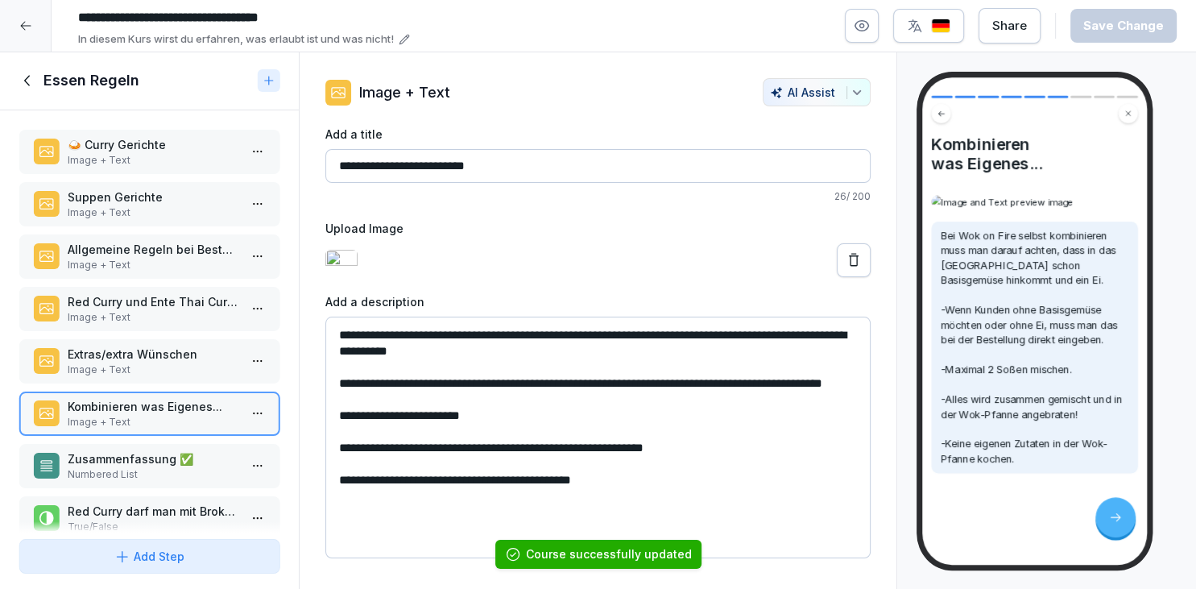
scroll to position [21, 0]
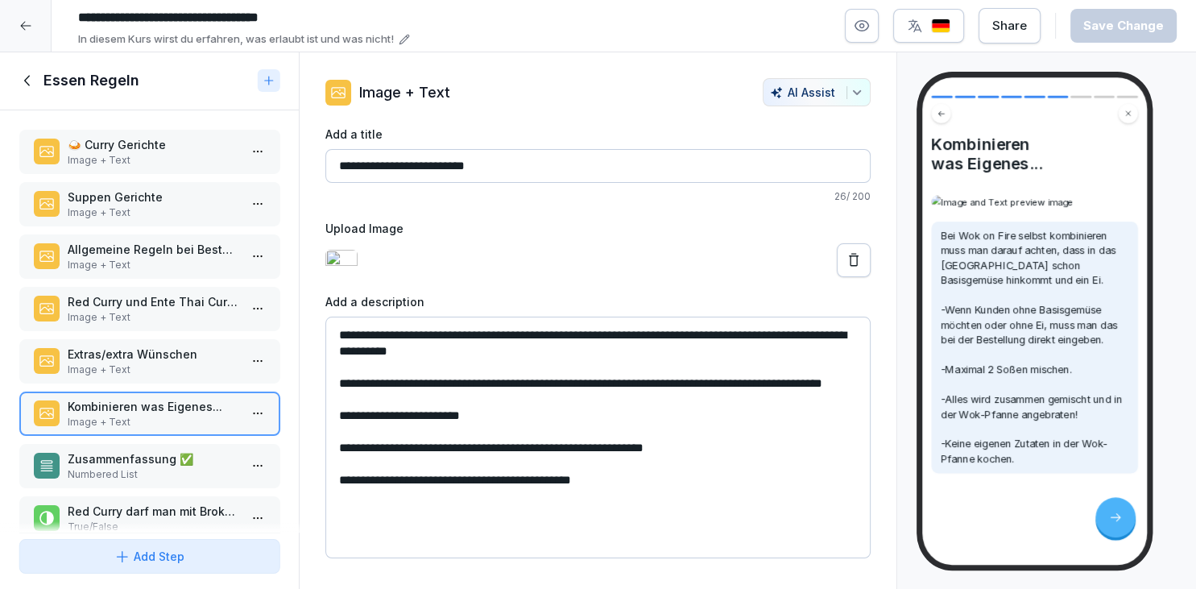
click at [176, 359] on div "Extras/extra Wünschen Image + Text" at bounding box center [153, 360] width 170 height 31
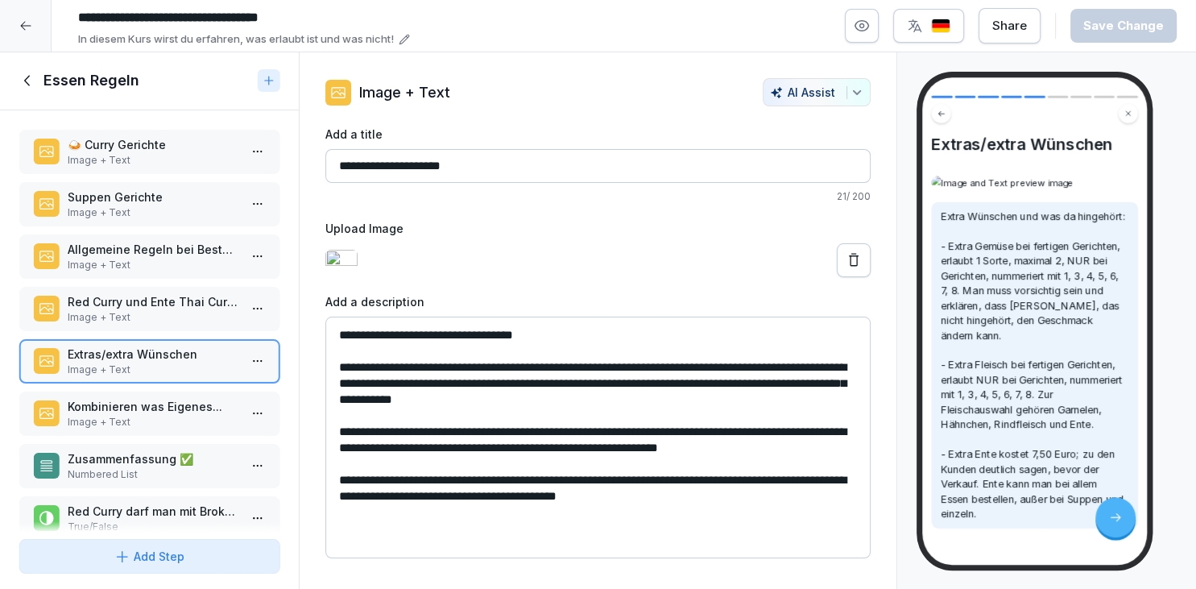
click at [169, 325] on div "Red Curry und Ente Thai Curry🍛 Image + Text" at bounding box center [149, 309] width 260 height 44
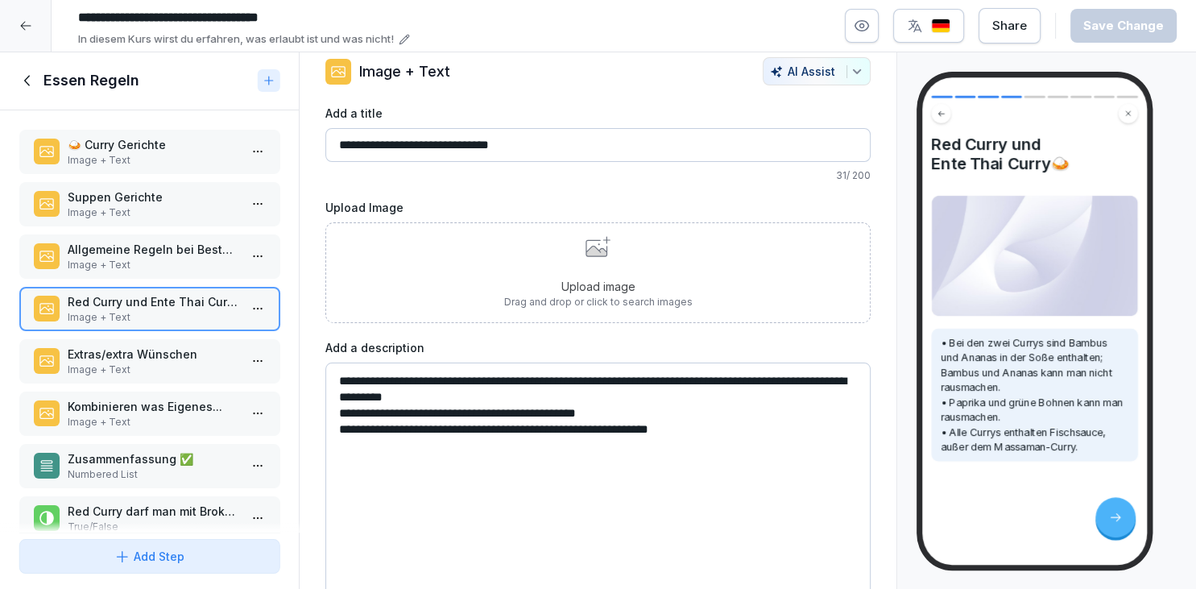
click at [169, 269] on p "Image + Text" at bounding box center [153, 265] width 170 height 14
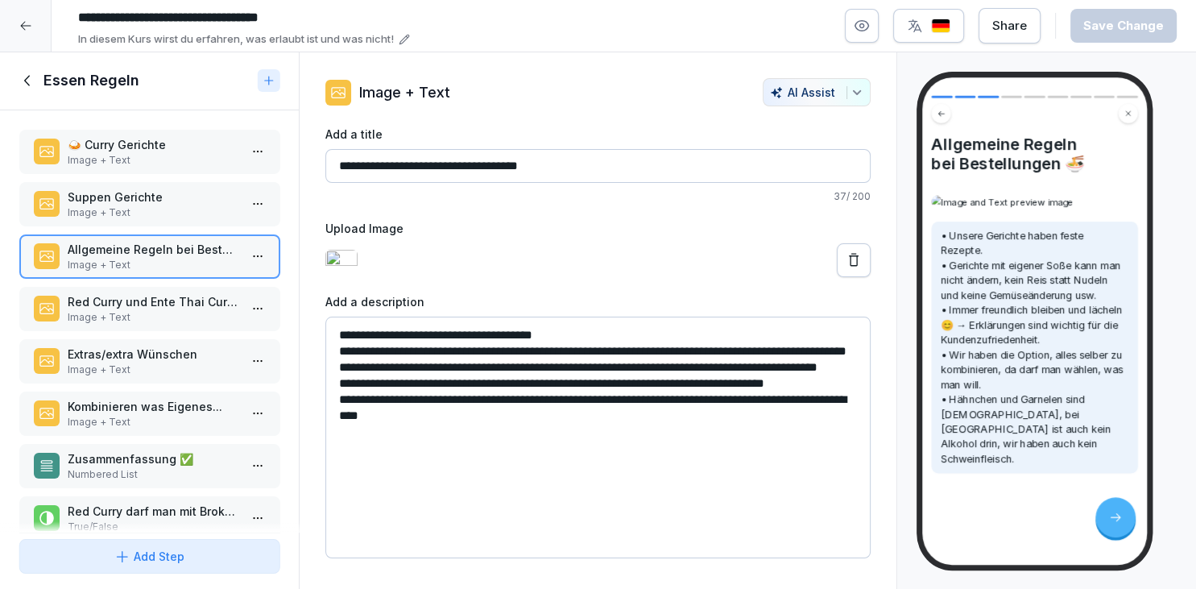
click at [188, 205] on p "Image + Text" at bounding box center [153, 212] width 170 height 14
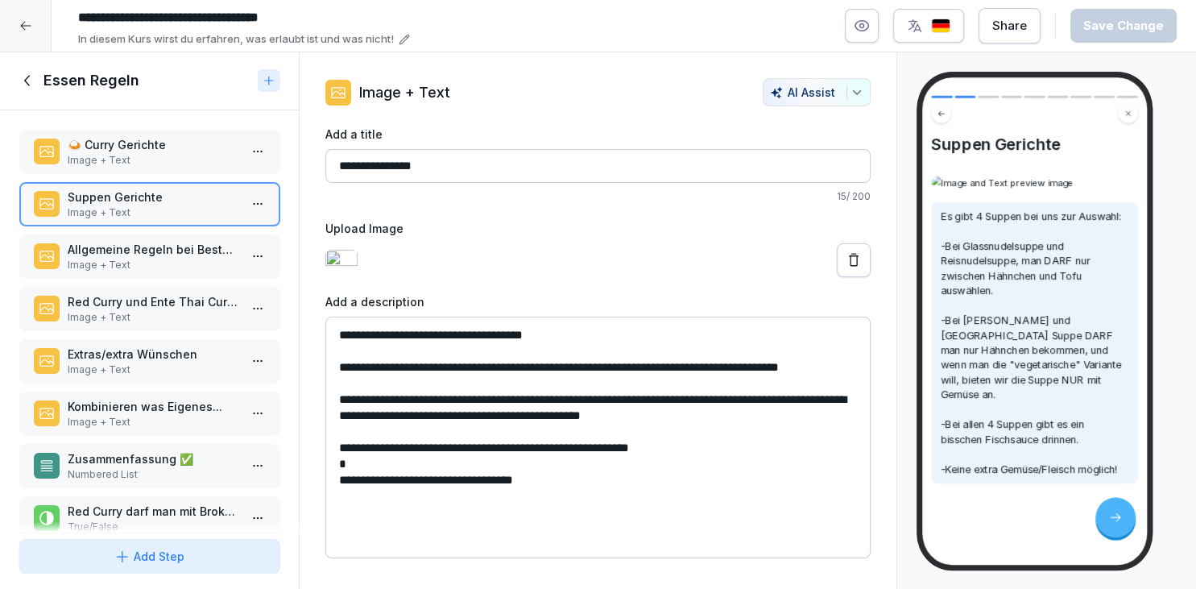
click at [195, 143] on p "🍛 Curry Gerichte" at bounding box center [153, 144] width 170 height 17
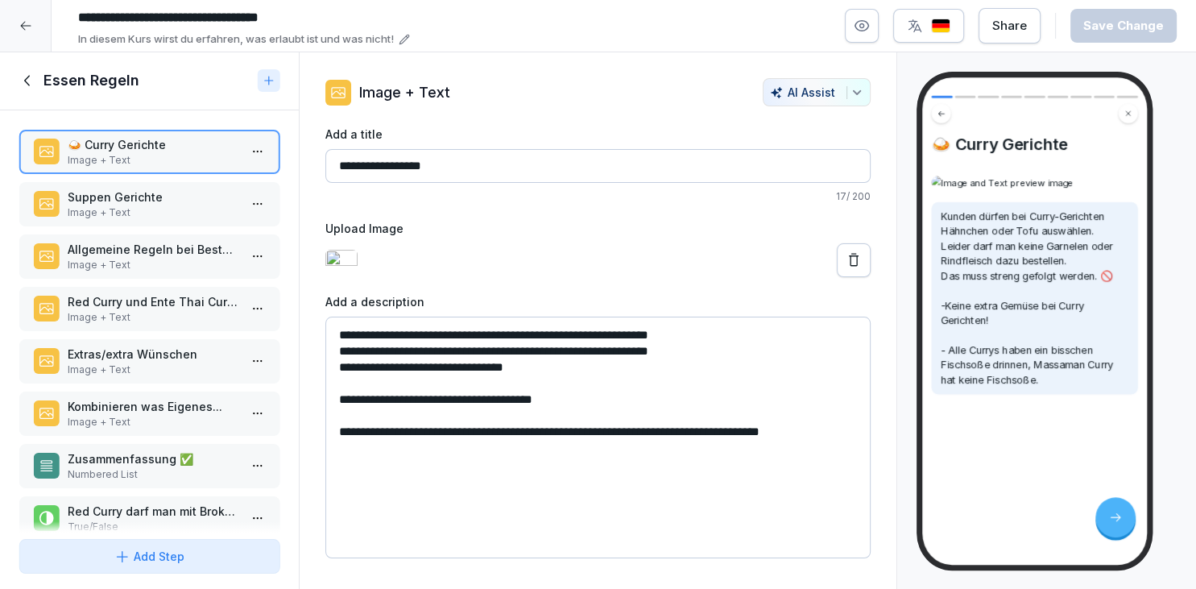
click at [193, 300] on p "Red Curry und Ente Thai Curry🍛" at bounding box center [153, 301] width 170 height 17
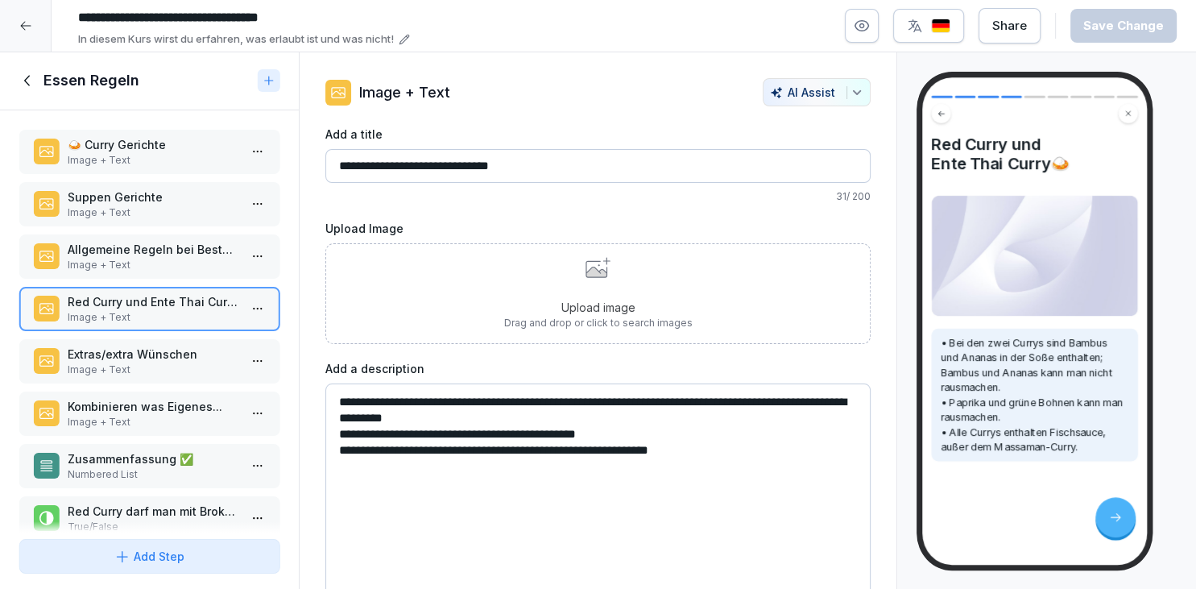
click at [430, 298] on div "Upload image Drag and drop or click to search images" at bounding box center [597, 293] width 545 height 101
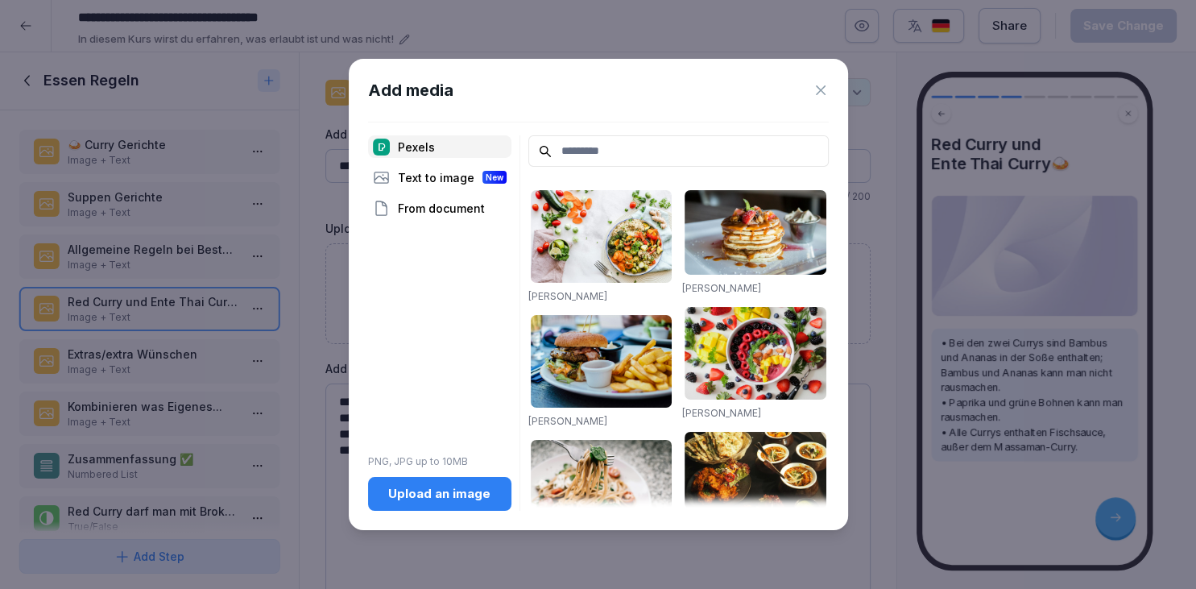
click at [409, 492] on div "Upload an image" at bounding box center [440, 494] width 118 height 18
click at [817, 92] on icon at bounding box center [821, 90] width 16 height 16
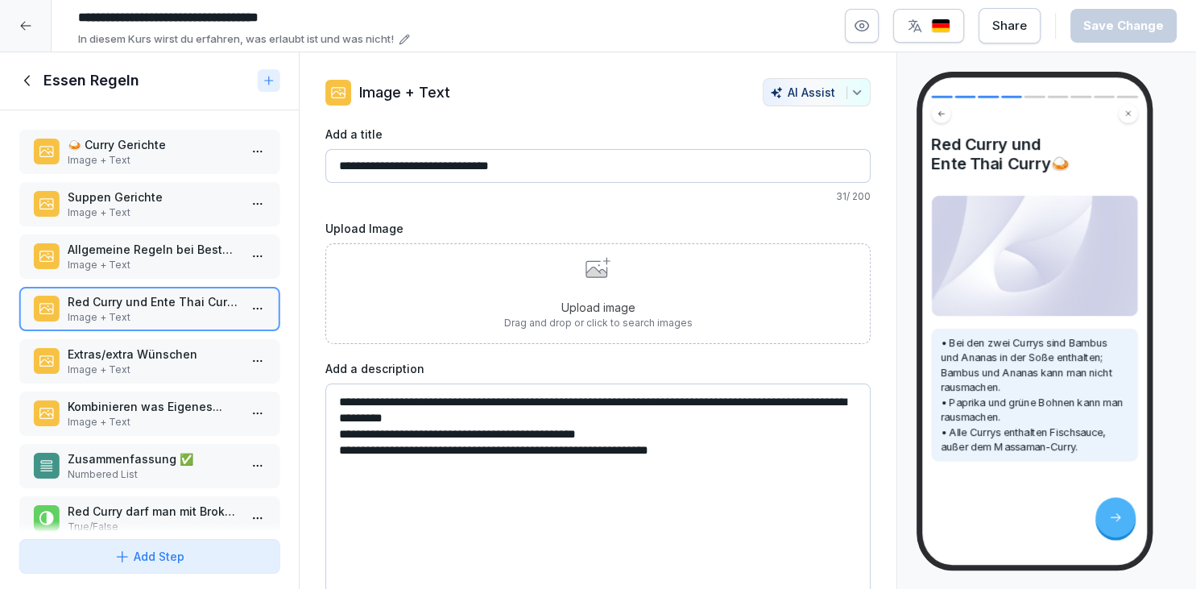
click at [29, 88] on icon at bounding box center [28, 81] width 18 height 18
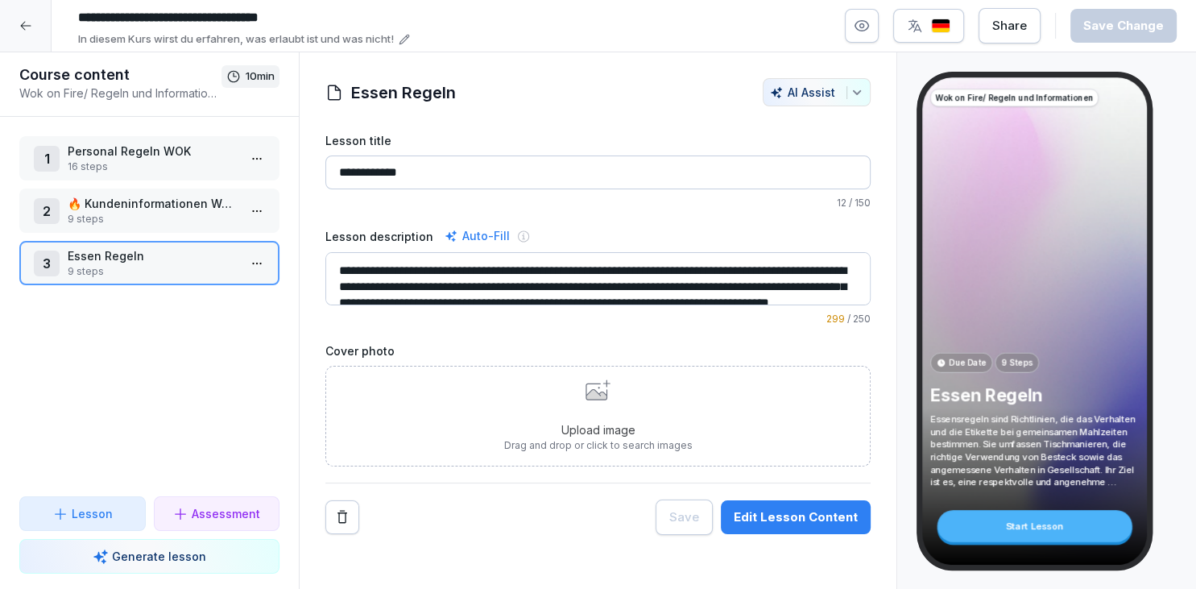
click at [259, 170] on html "**********" at bounding box center [598, 294] width 1196 height 589
click at [262, 149] on html "**********" at bounding box center [598, 294] width 1196 height 589
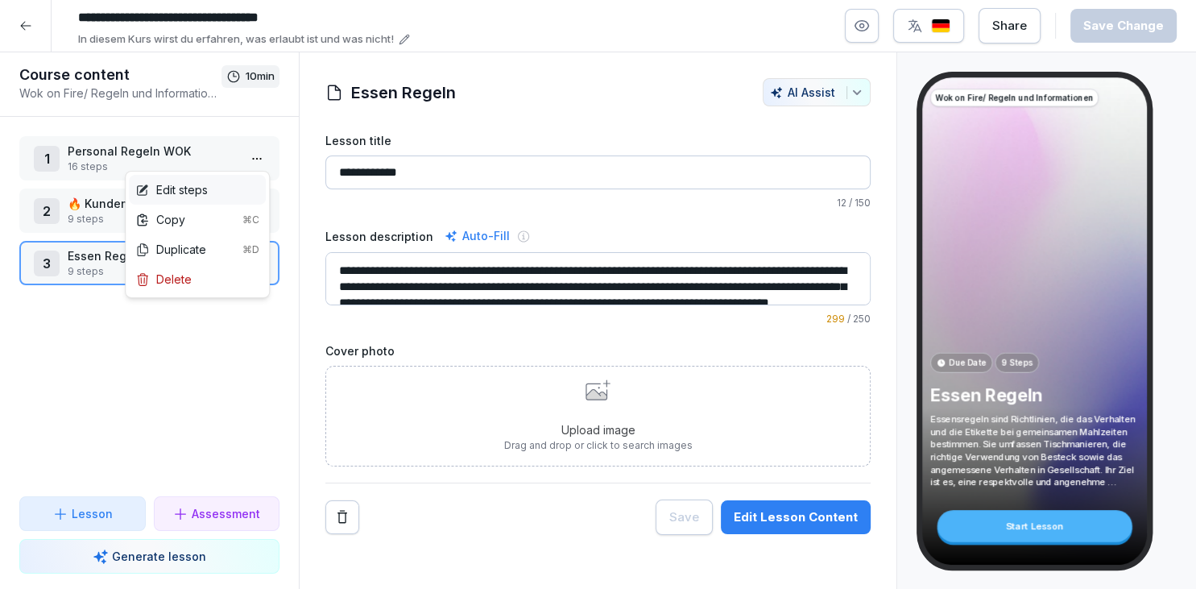
click at [217, 193] on div "Edit steps" at bounding box center [197, 190] width 137 height 30
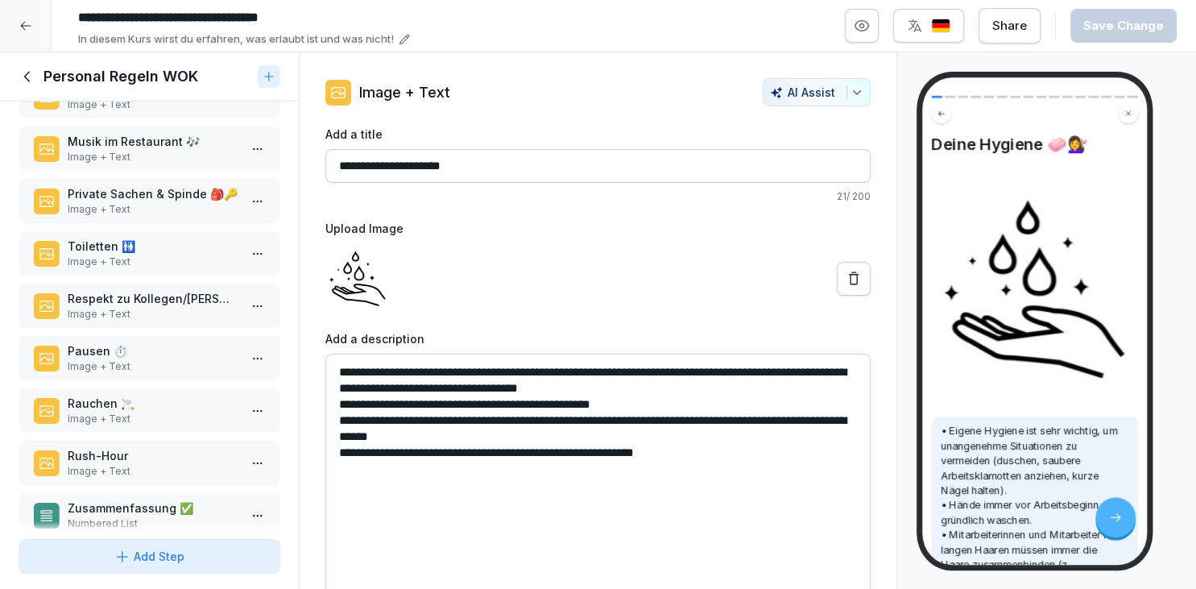
scroll to position [311, 0]
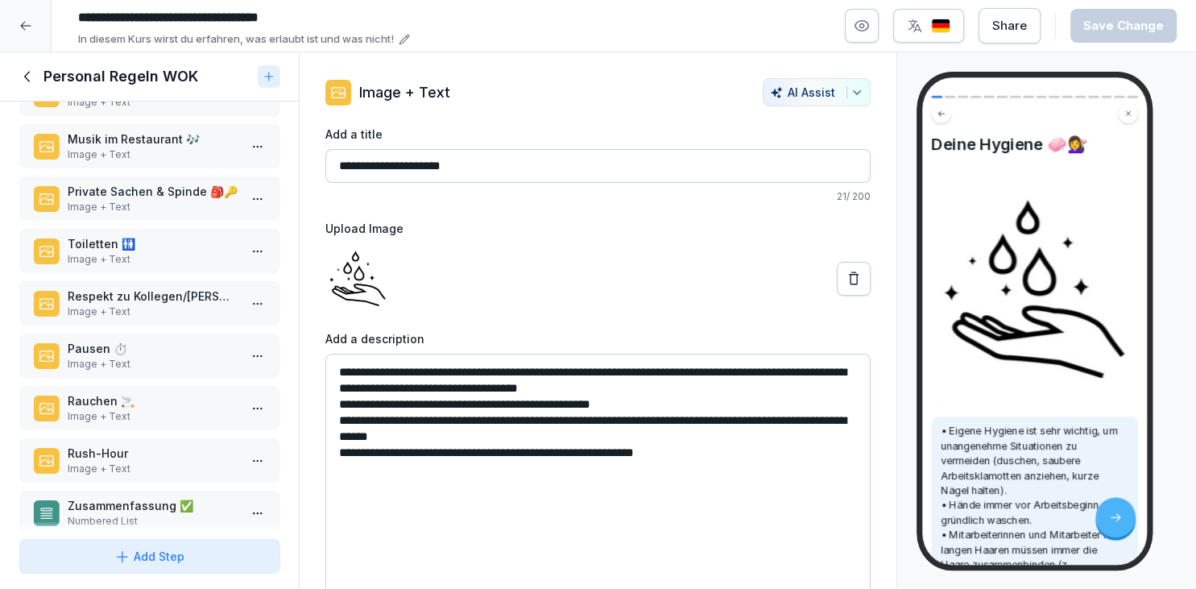
click at [172, 461] on p "Image + Text" at bounding box center [153, 468] width 170 height 14
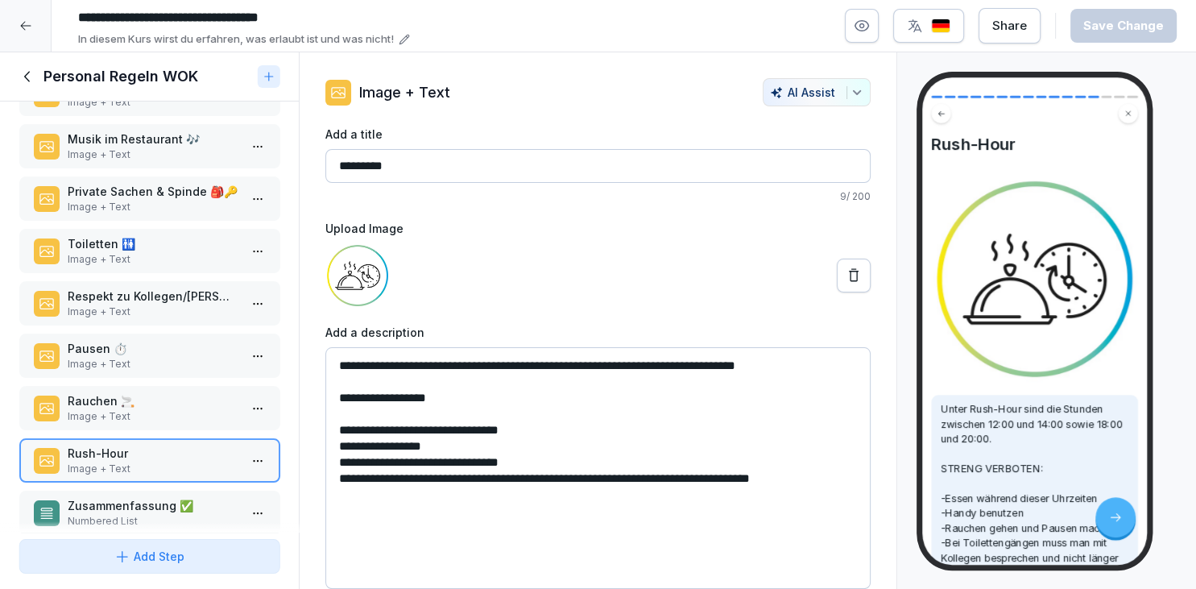
click at [199, 305] on p "Image + Text" at bounding box center [153, 311] width 170 height 14
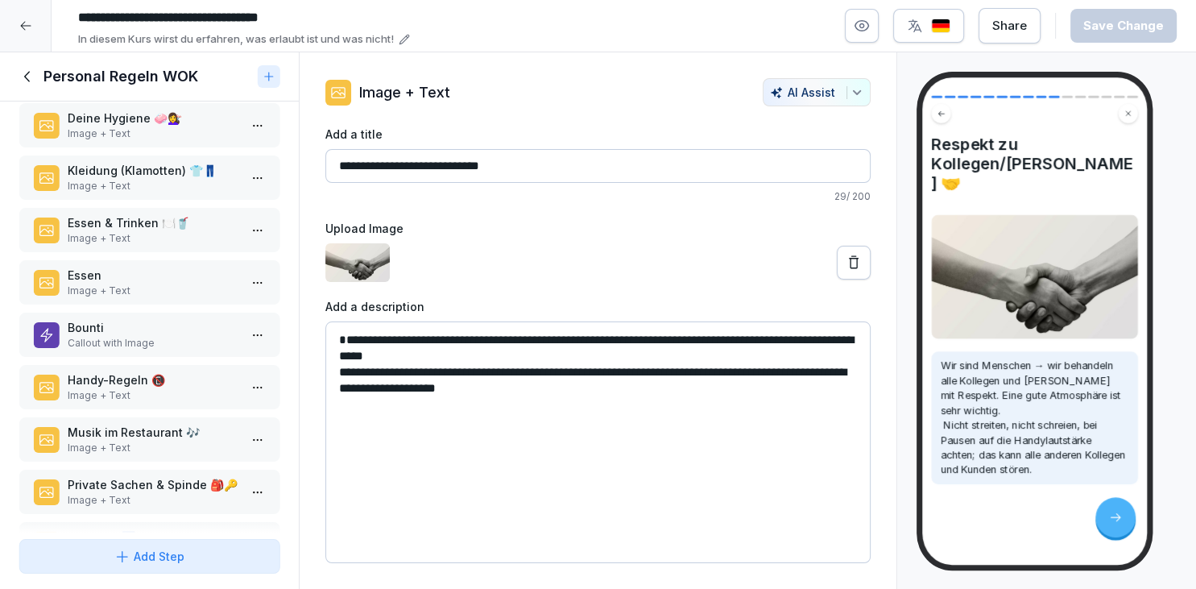
scroll to position [14, 0]
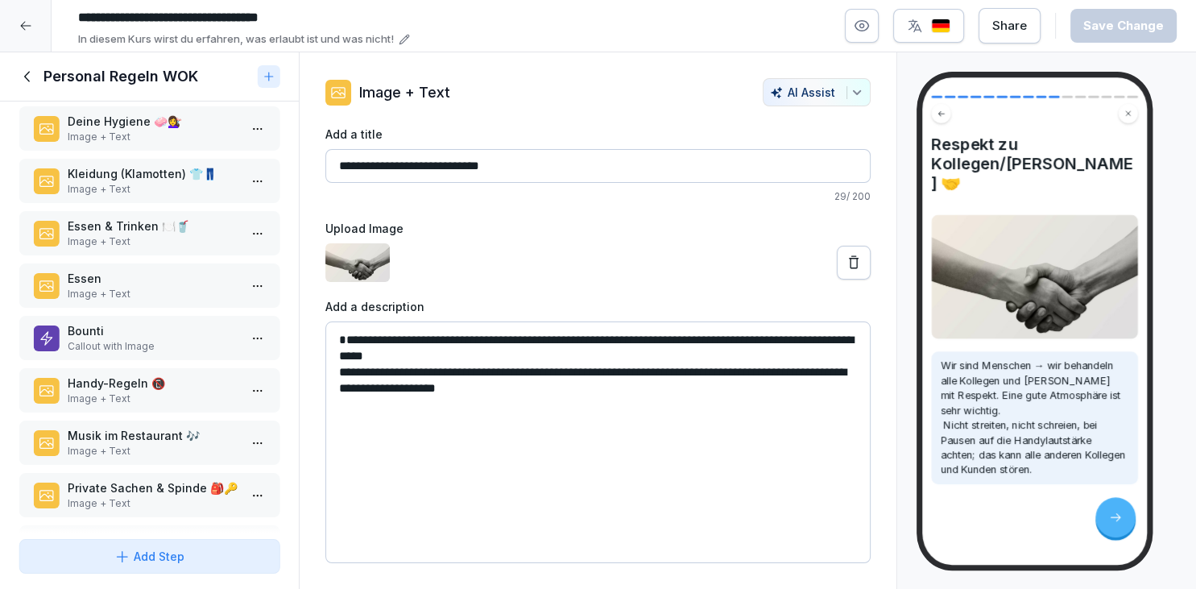
click at [178, 186] on p "Image + Text" at bounding box center [153, 189] width 170 height 14
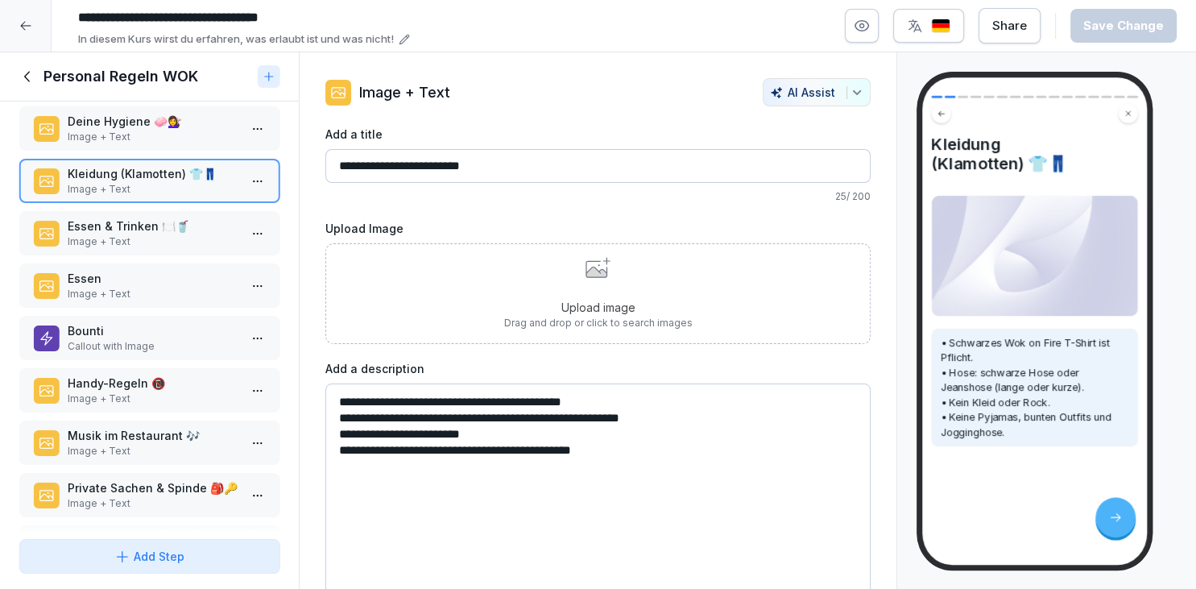
click at [548, 263] on div "Upload image Drag and drop or click to search images" at bounding box center [598, 293] width 188 height 73
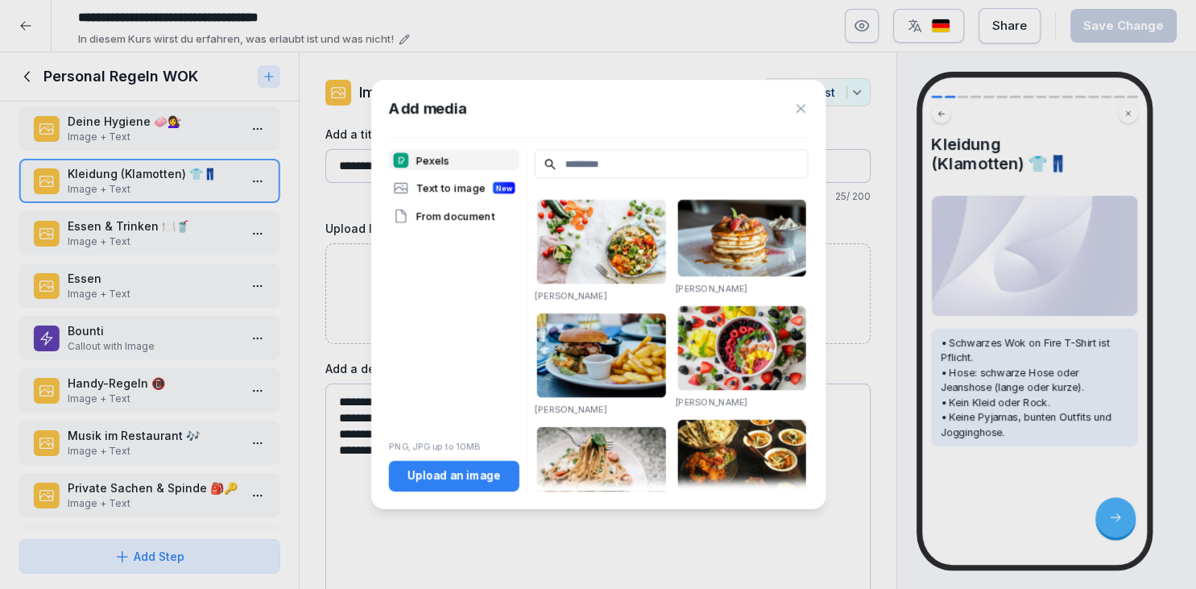
scroll to position [14, 0]
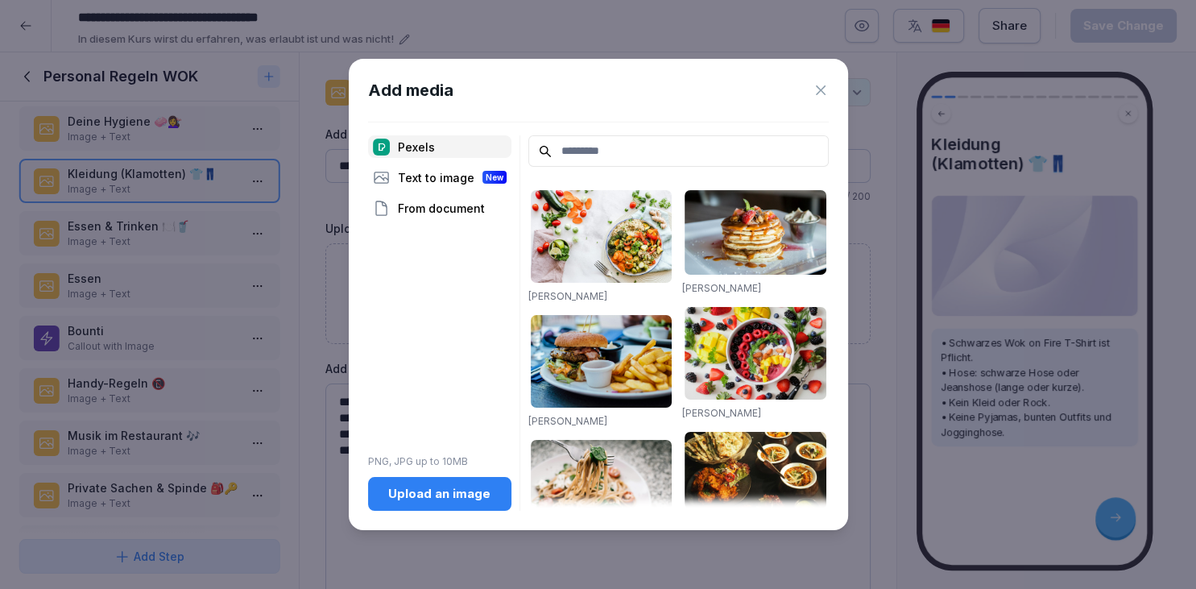
click at [467, 494] on div "Upload an image" at bounding box center [440, 494] width 118 height 18
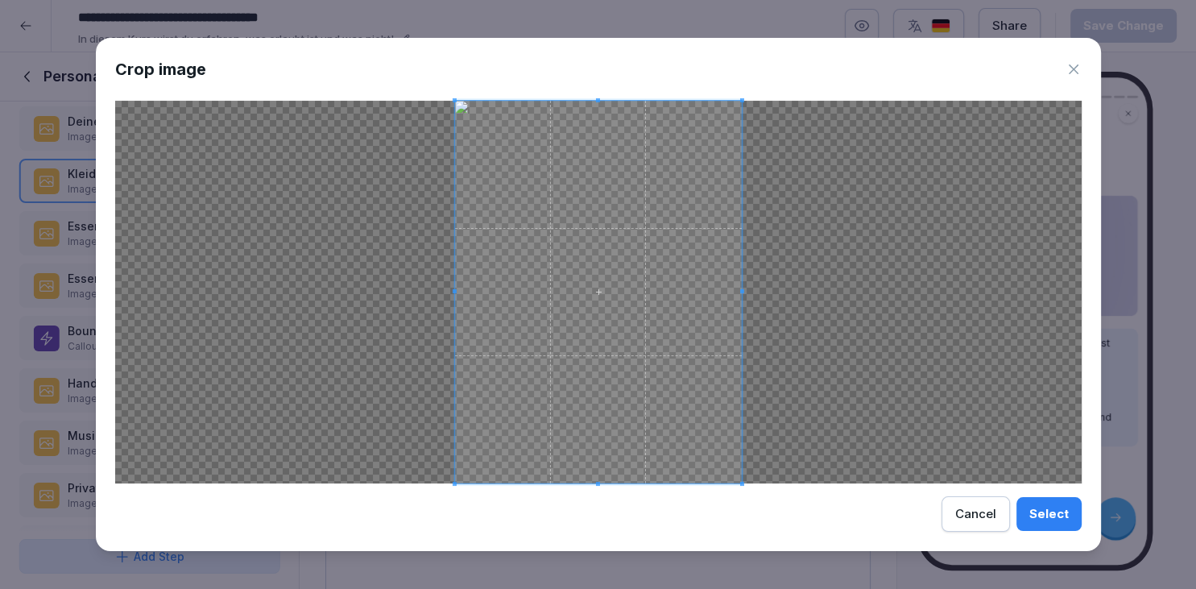
click at [1070, 69] on icon at bounding box center [1073, 69] width 16 height 16
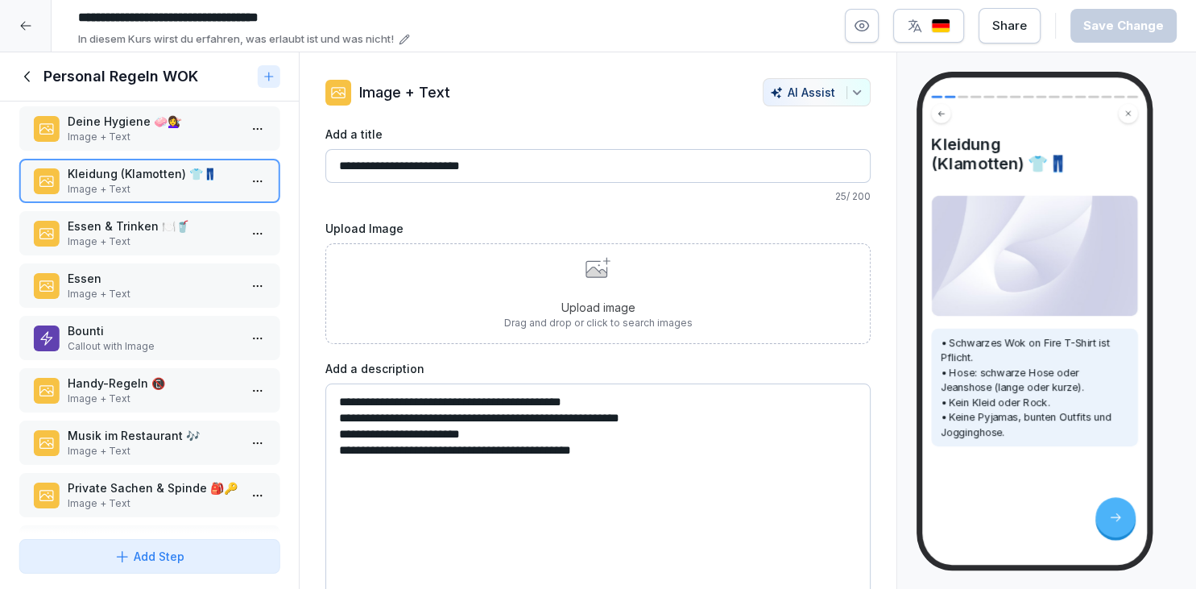
click at [722, 248] on div "Upload image Drag and drop or click to search images" at bounding box center [597, 293] width 545 height 101
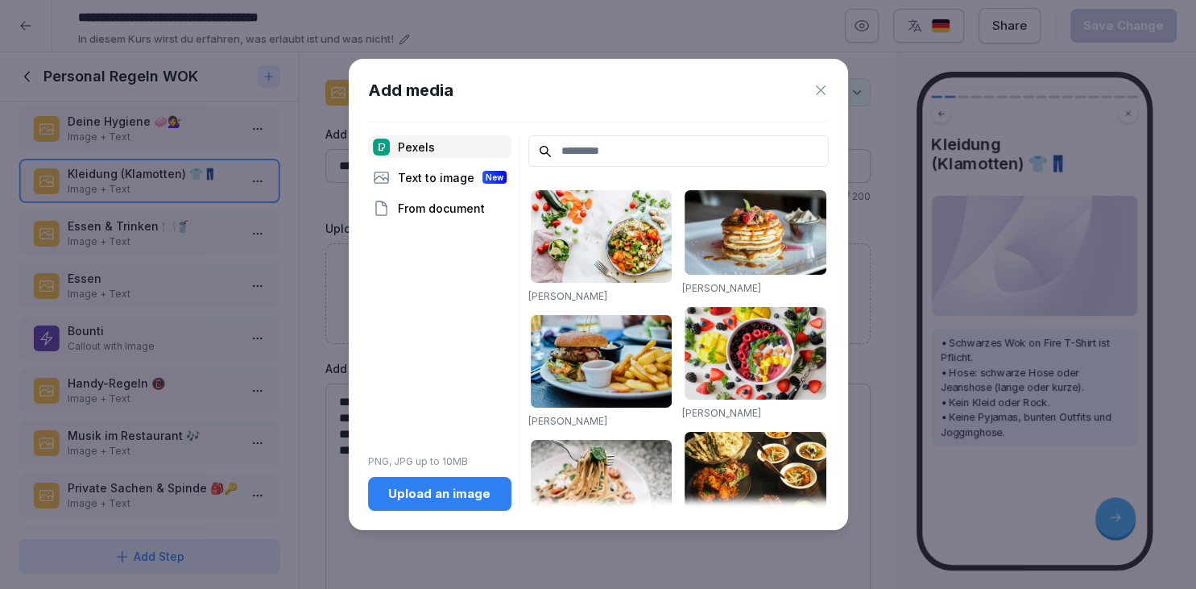
click at [676, 114] on div "Add media Pexels Text to image New From document PNG, JPG up to 10MB Upload an …" at bounding box center [598, 294] width 499 height 471
click at [401, 494] on div "Upload an image" at bounding box center [440, 494] width 118 height 18
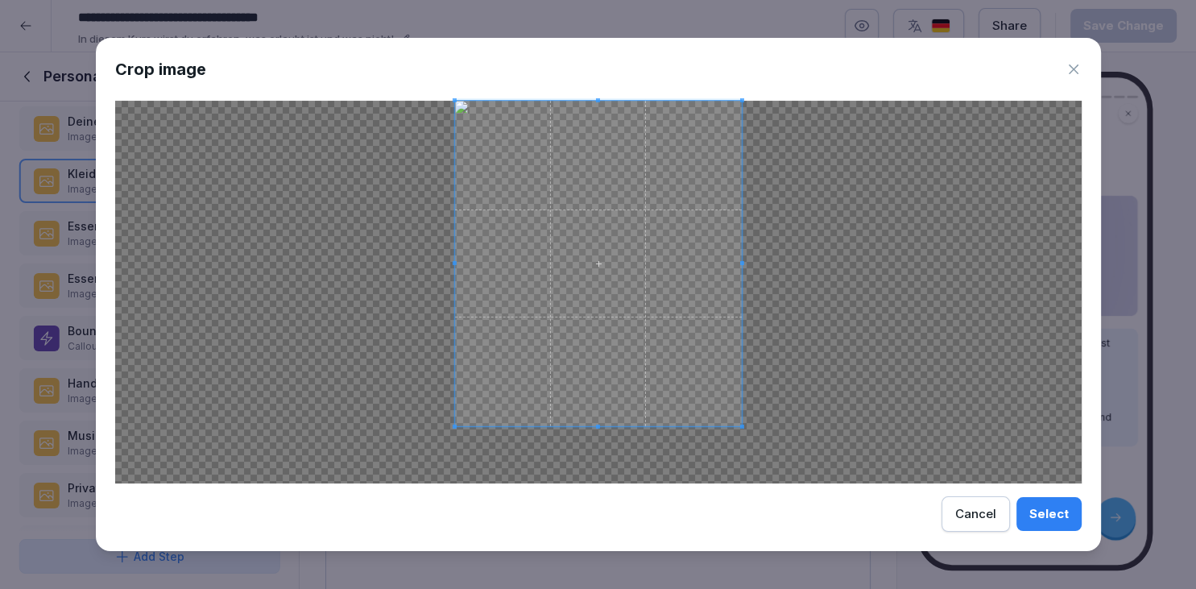
click at [595, 425] on div at bounding box center [597, 263] width 287 height 325
click at [1030, 522] on button "Select" at bounding box center [1048, 514] width 65 height 34
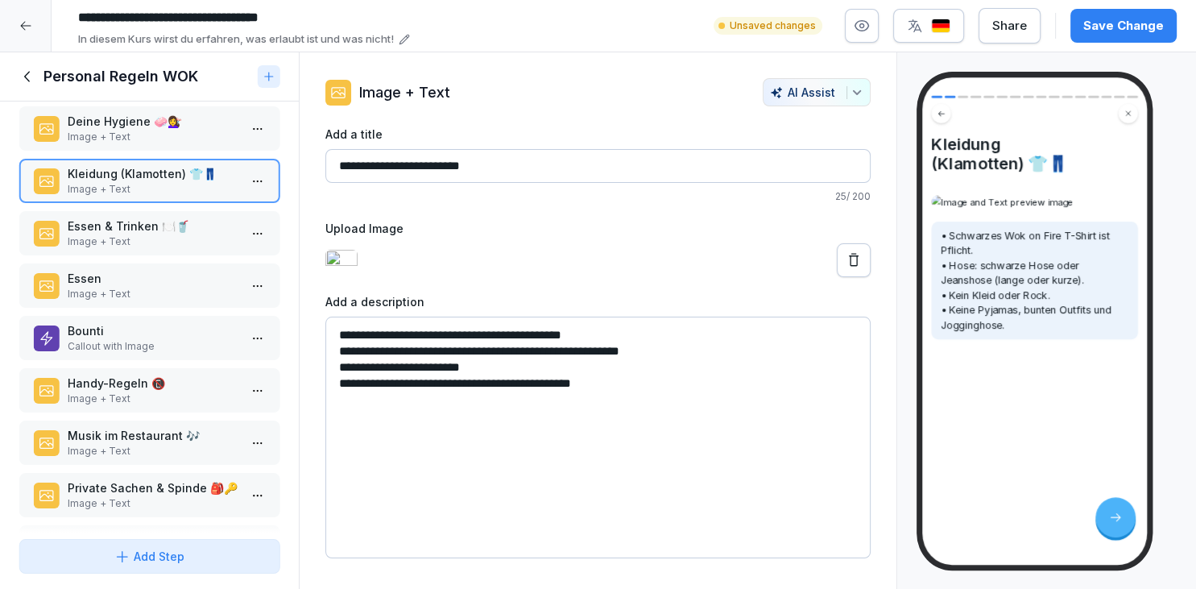
click at [1154, 31] on div "Save Change" at bounding box center [1123, 26] width 81 height 18
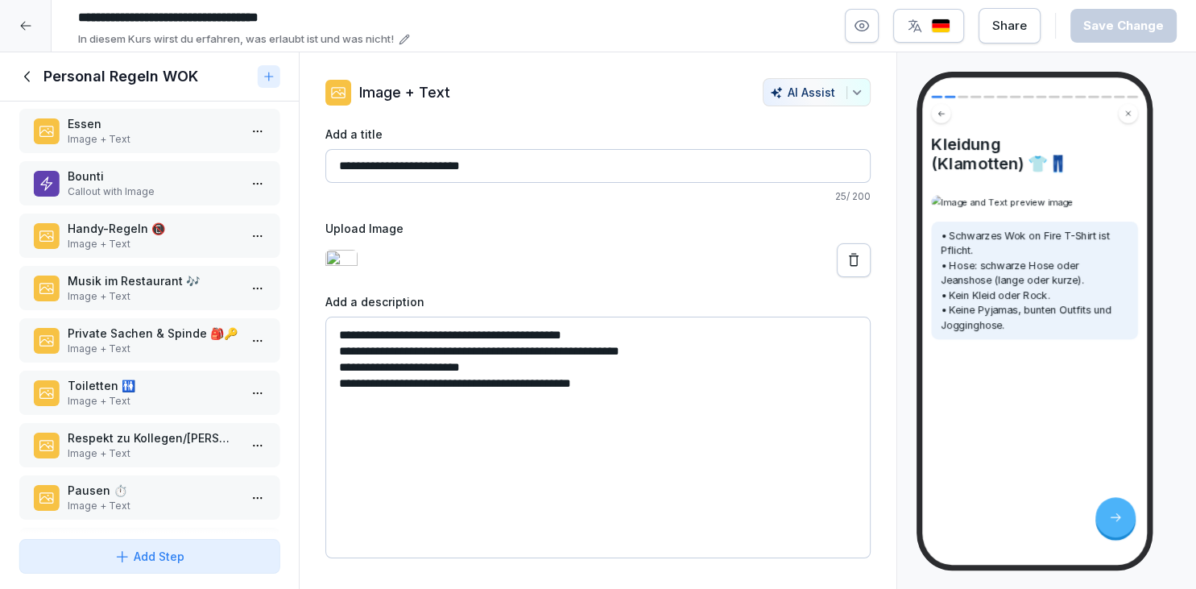
scroll to position [89, 0]
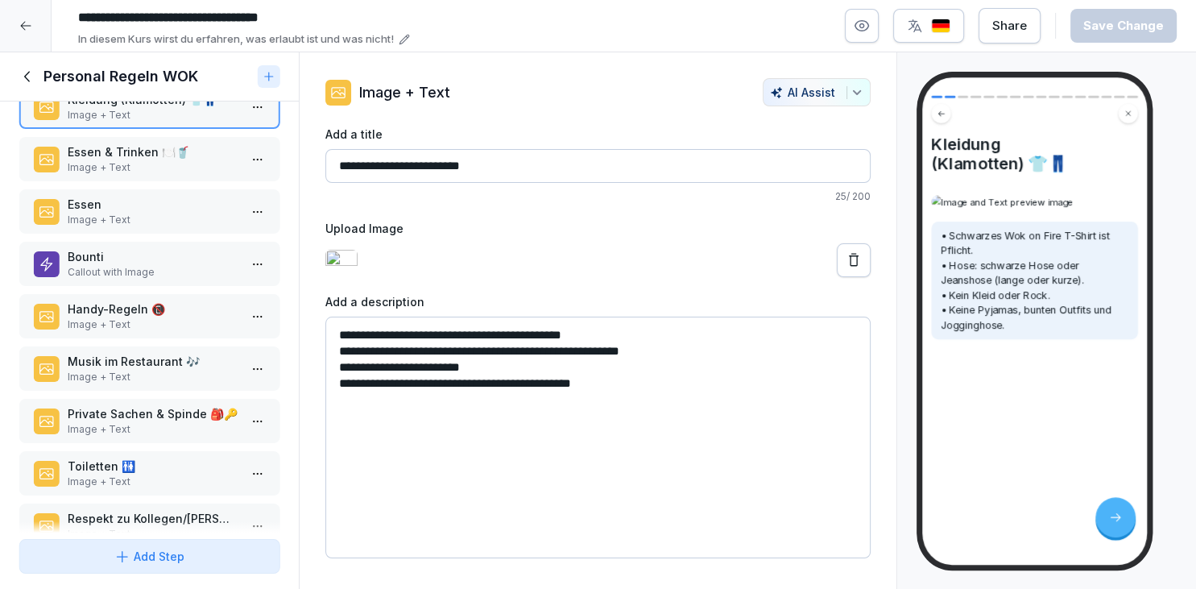
click at [879, 15] on button "button" at bounding box center [862, 26] width 34 height 34
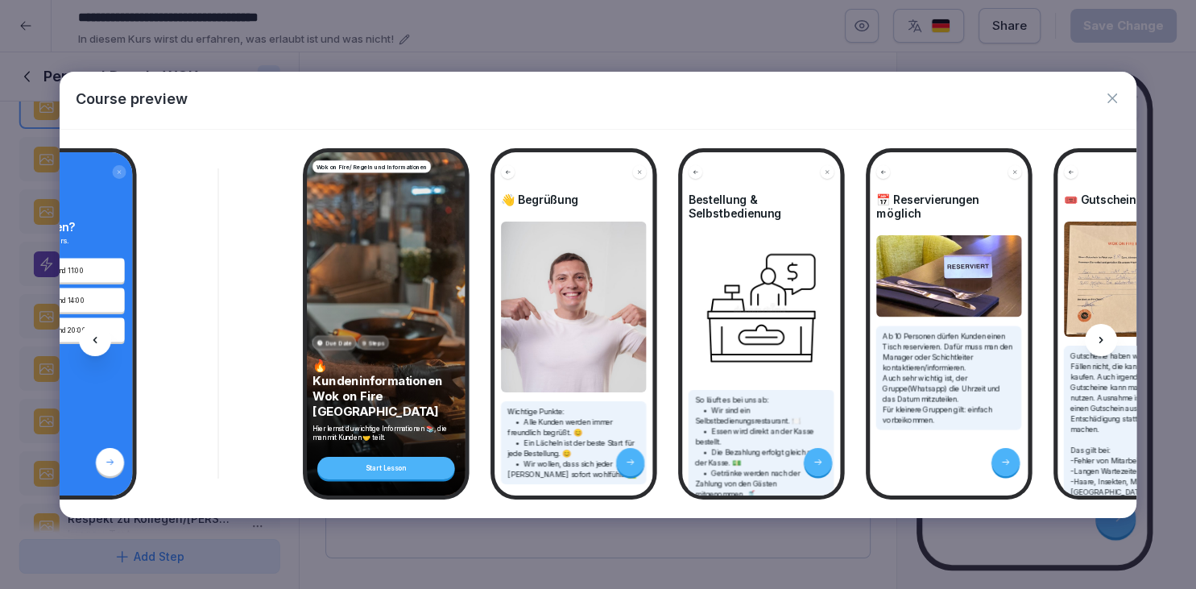
scroll to position [0, 3122]
click at [1110, 98] on icon "button" at bounding box center [1112, 98] width 16 height 16
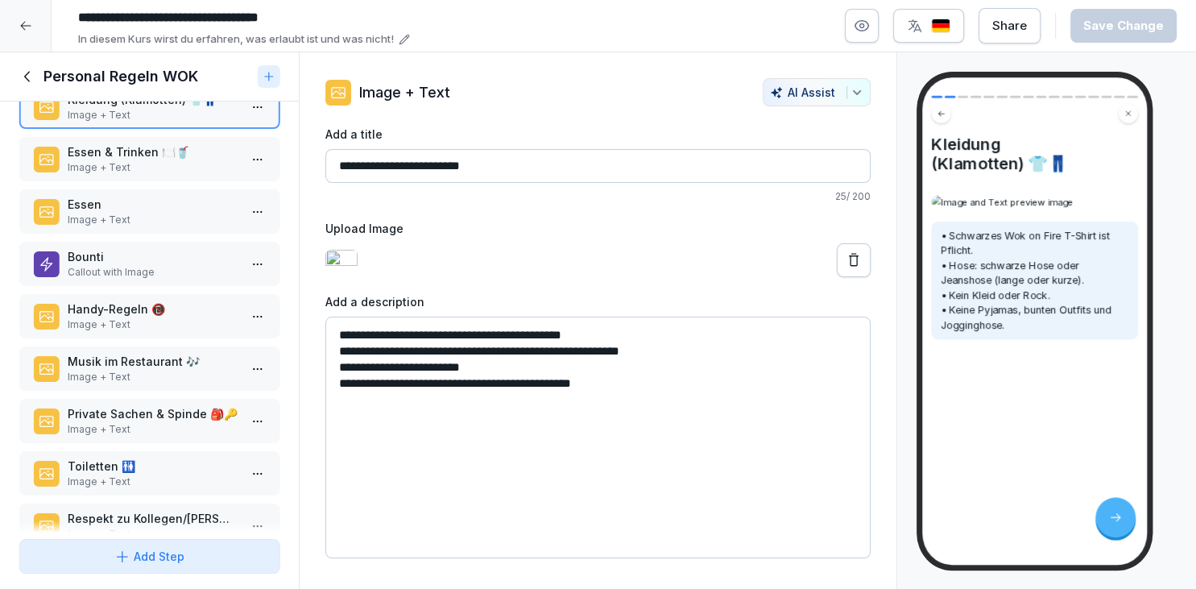
scroll to position [89, 0]
click at [870, 18] on icon "button" at bounding box center [862, 26] width 16 height 16
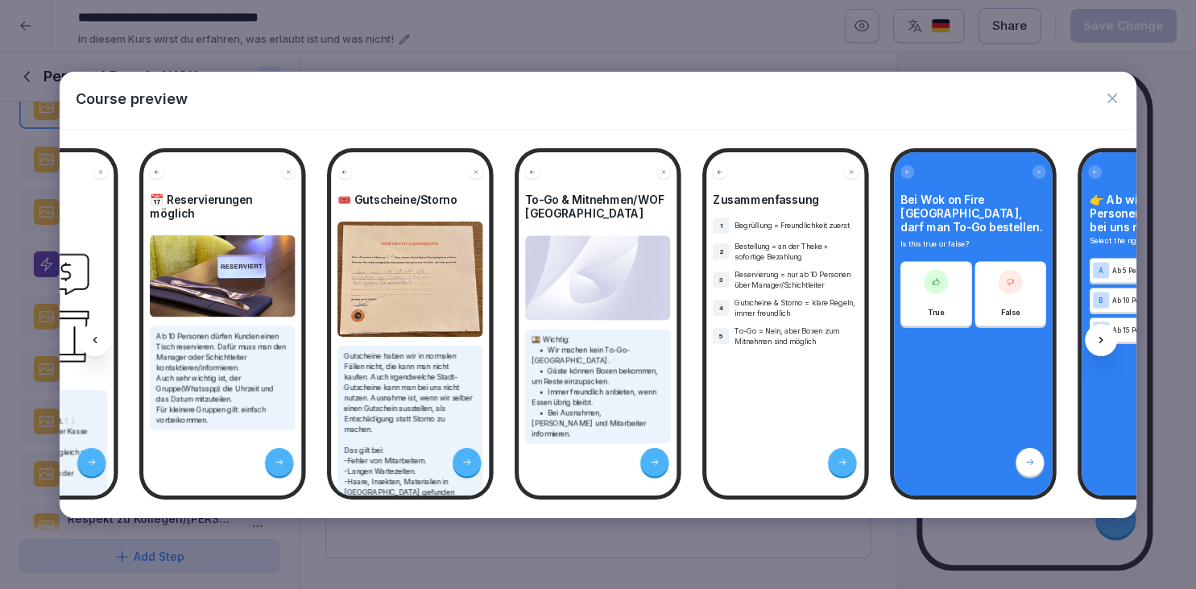
scroll to position [0, 3851]
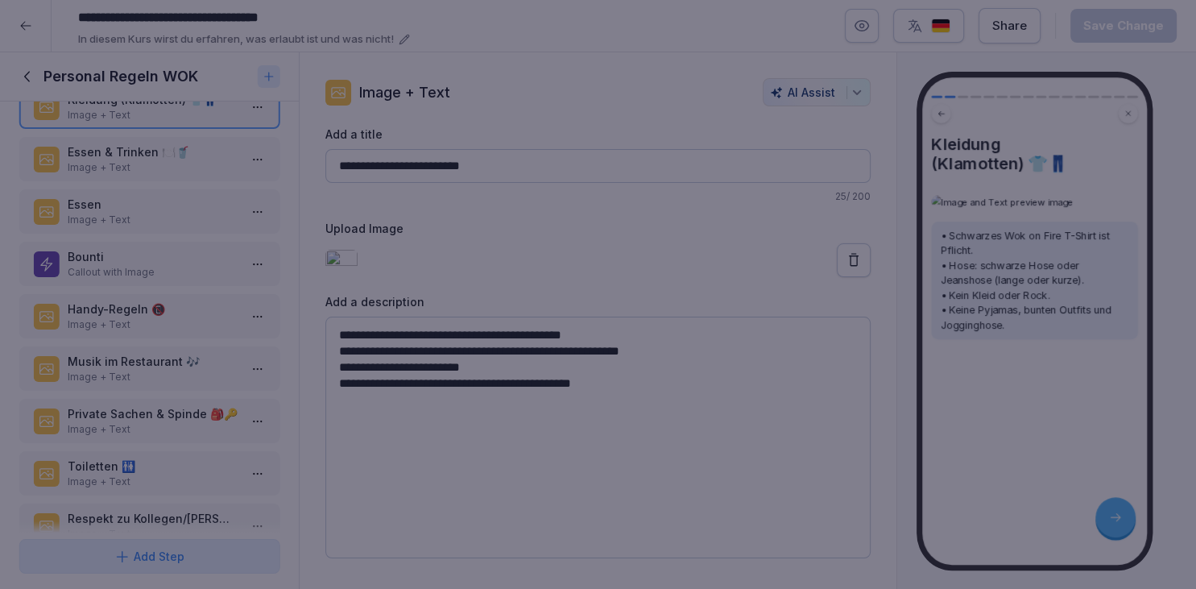
click at [780, 51] on div at bounding box center [598, 294] width 1196 height 589
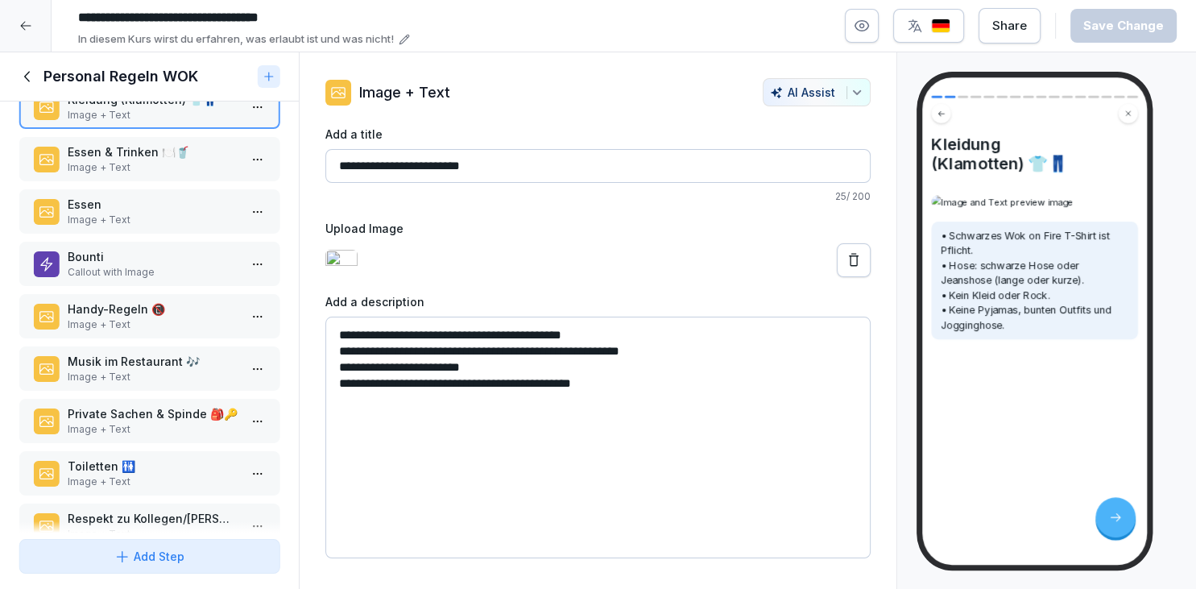
scroll to position [427, 0]
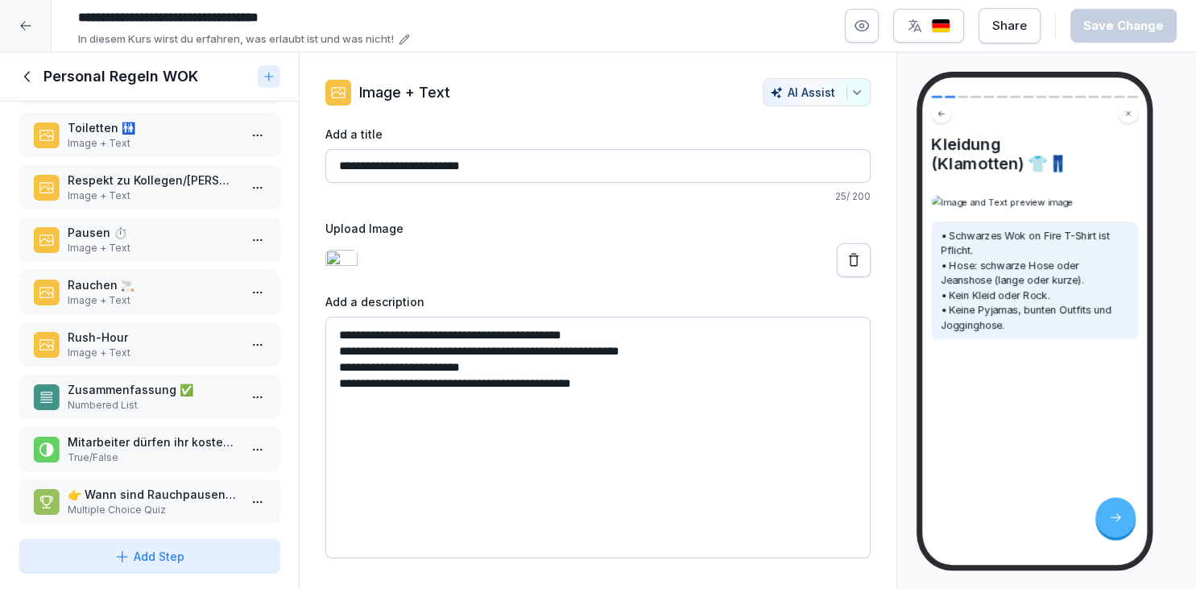
click at [19, 75] on icon at bounding box center [28, 77] width 18 height 18
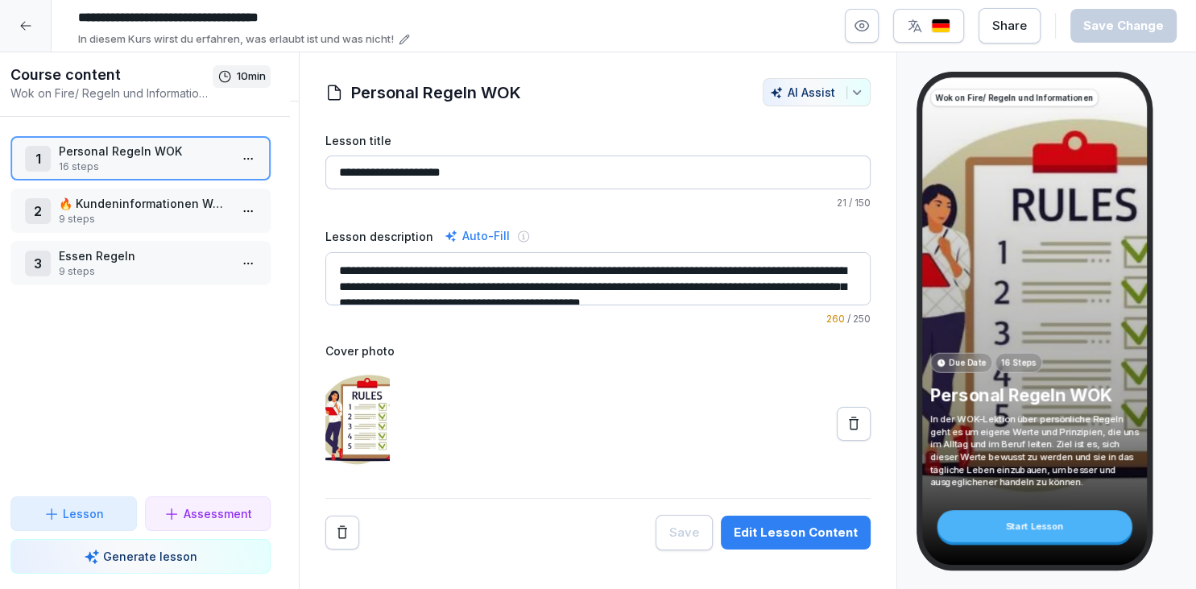
scroll to position [427, 0]
click at [237, 222] on p "9 steps" at bounding box center [153, 219] width 170 height 14
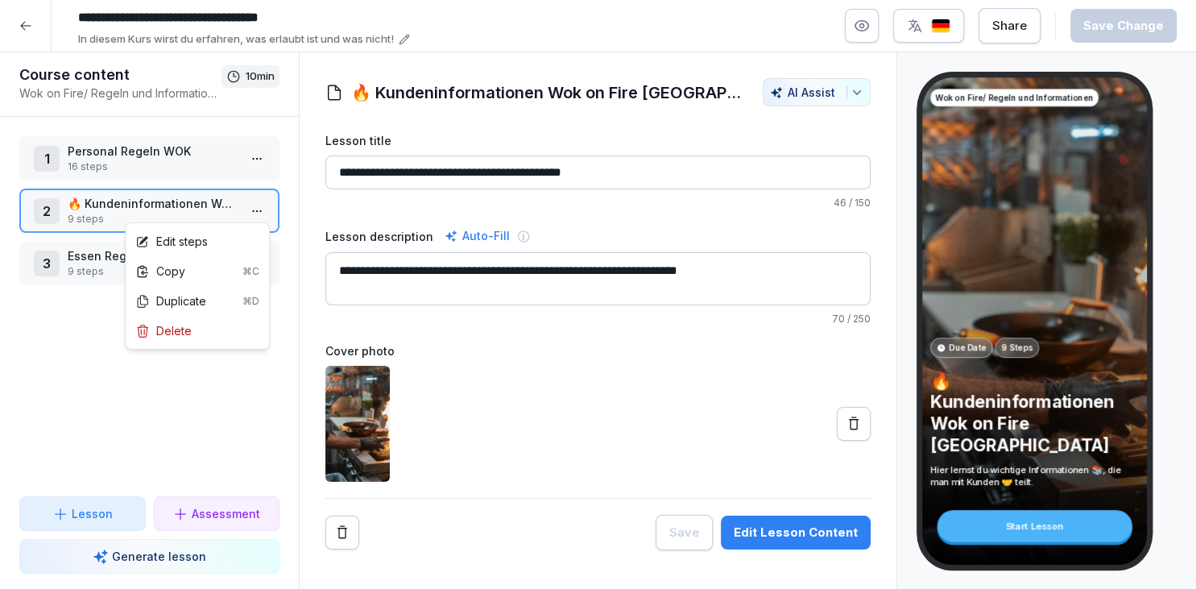
click at [250, 214] on html "**********" at bounding box center [598, 294] width 1196 height 589
click at [240, 237] on div "Edit steps" at bounding box center [197, 241] width 137 height 30
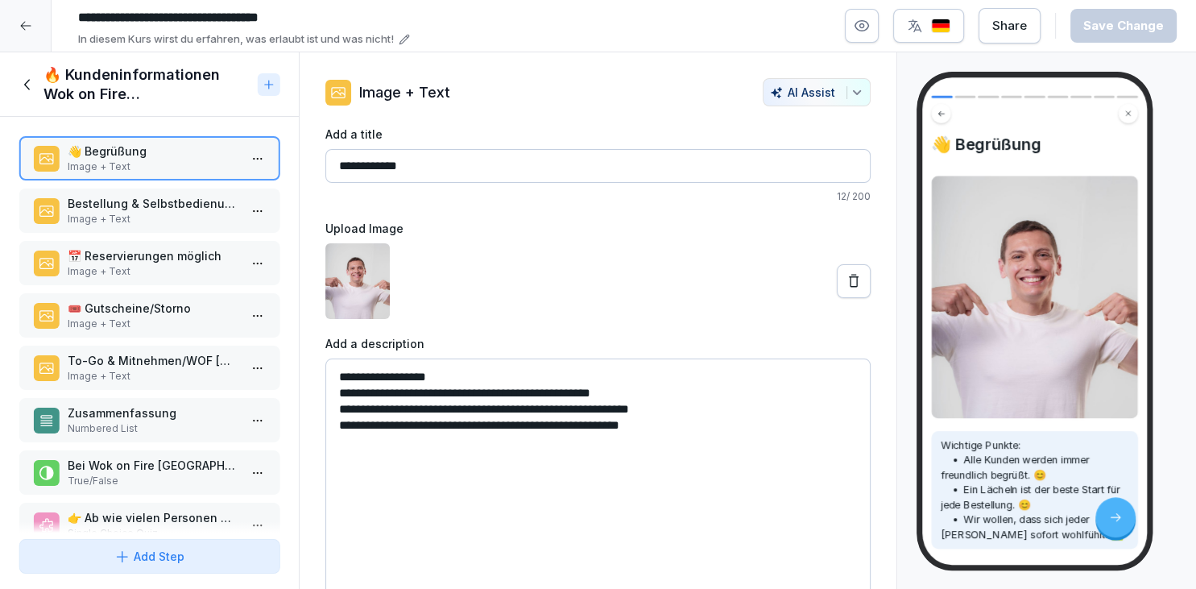
scroll to position [80, 0]
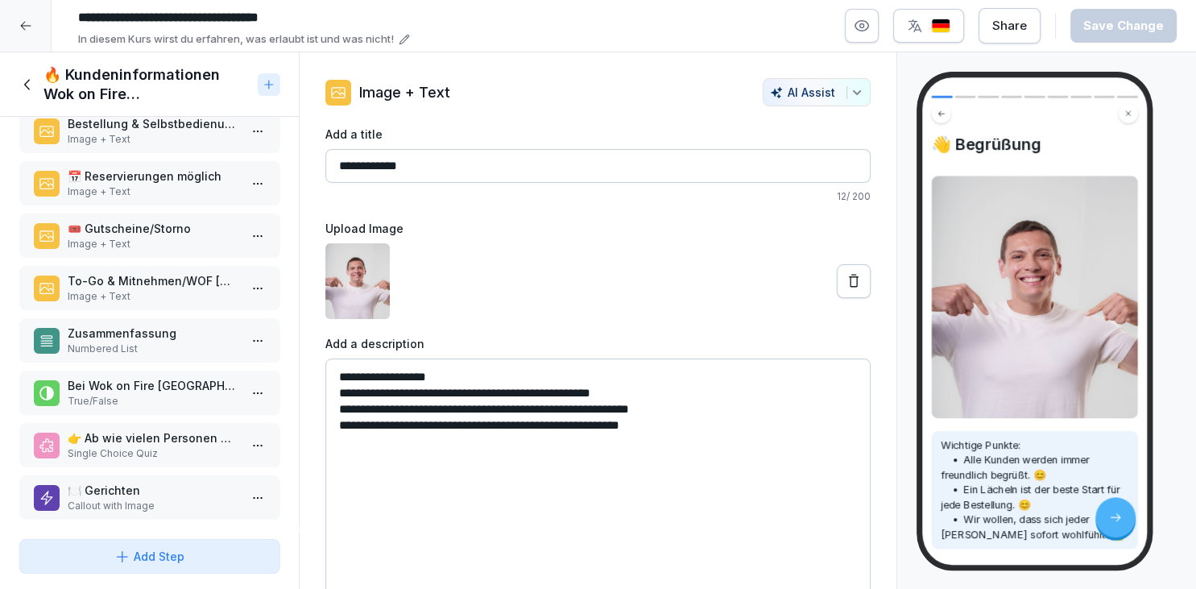
click at [179, 242] on p "Image + Text" at bounding box center [153, 244] width 170 height 14
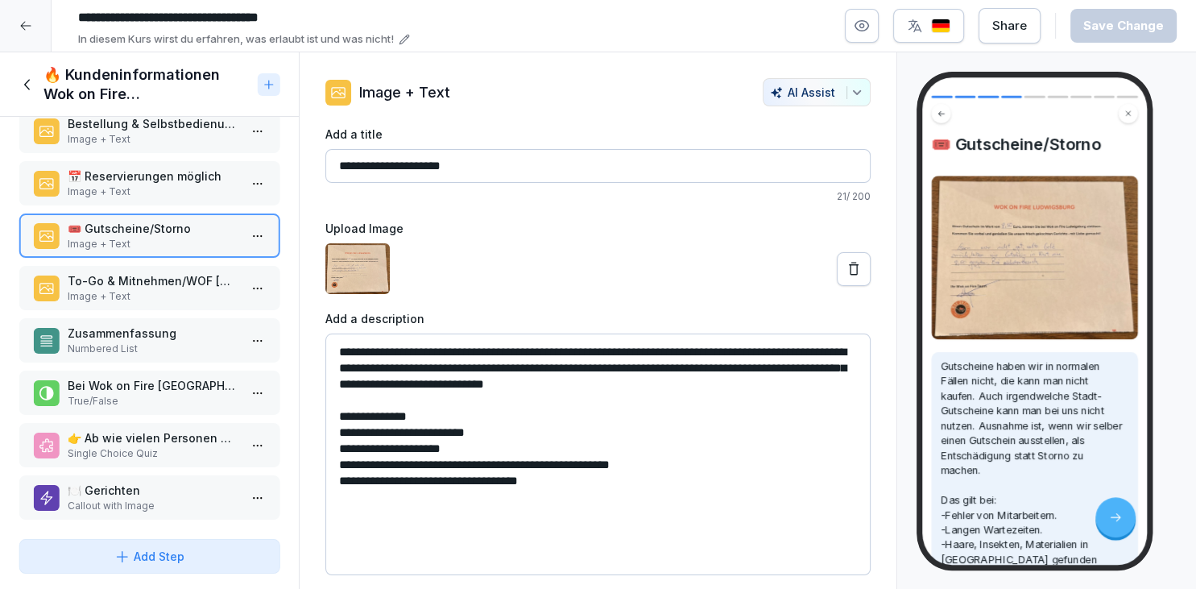
click at [846, 253] on button at bounding box center [854, 269] width 34 height 34
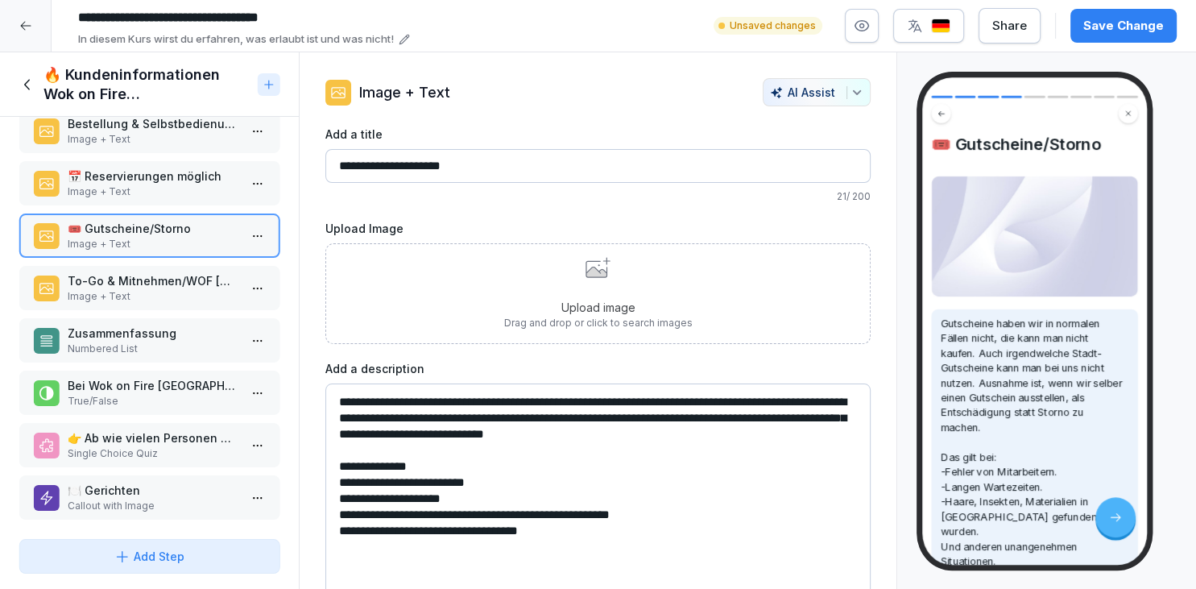
click at [587, 293] on div "Upload image Drag and drop or click to search images" at bounding box center [598, 293] width 188 height 73
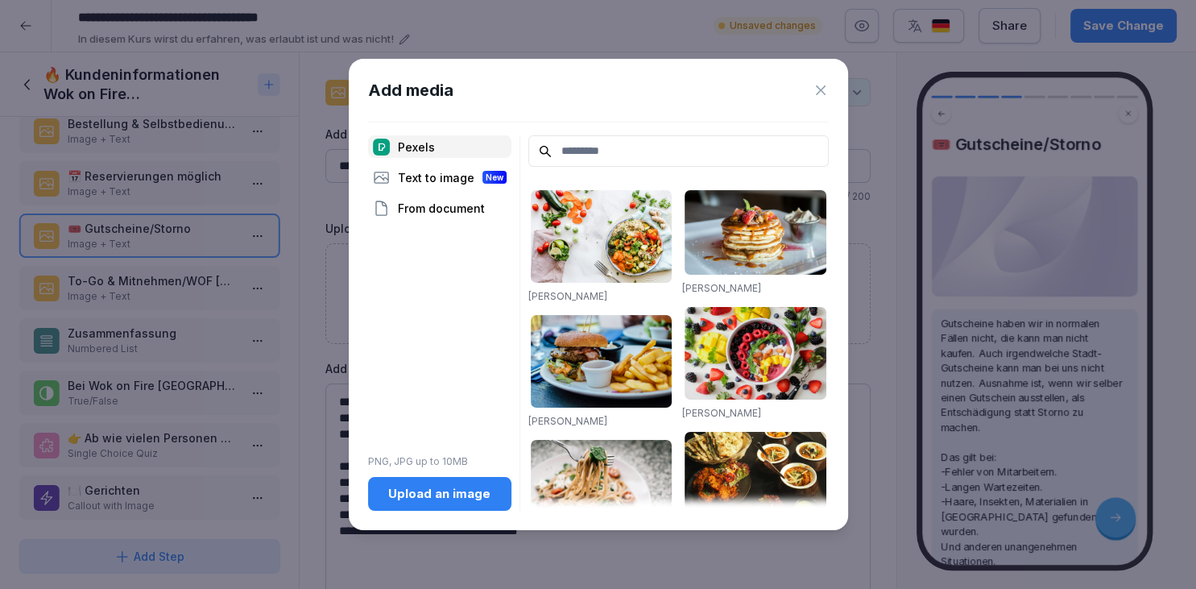
click at [462, 507] on button "Upload an image" at bounding box center [439, 494] width 143 height 34
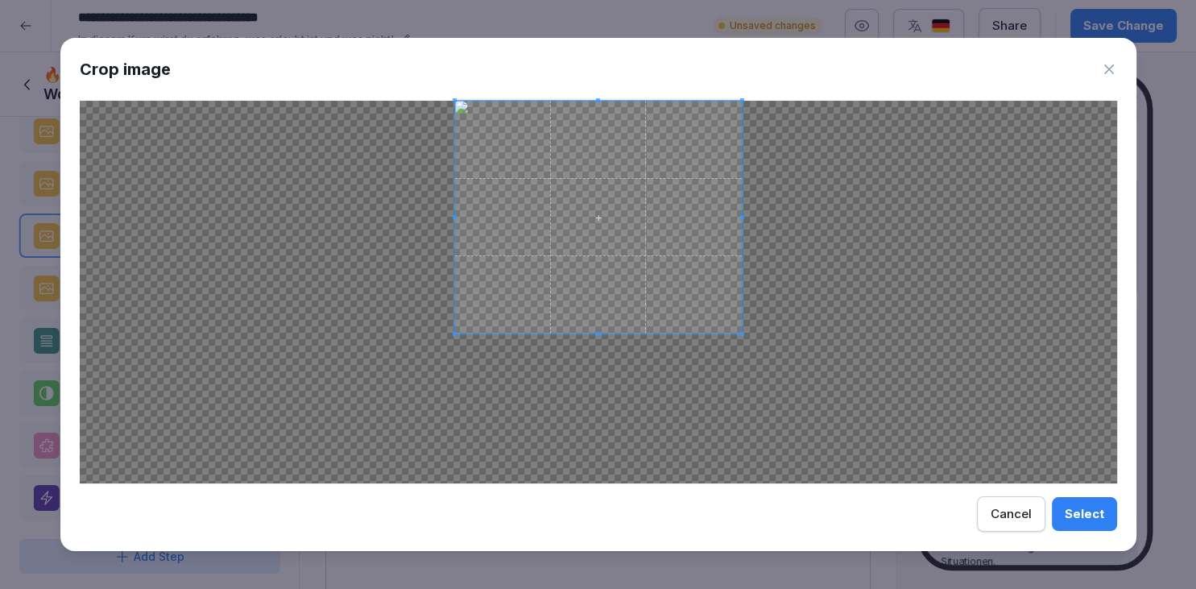
click at [601, 333] on span at bounding box center [597, 334] width 287 height 4
click at [598, 118] on span at bounding box center [598, 117] width 4 height 4
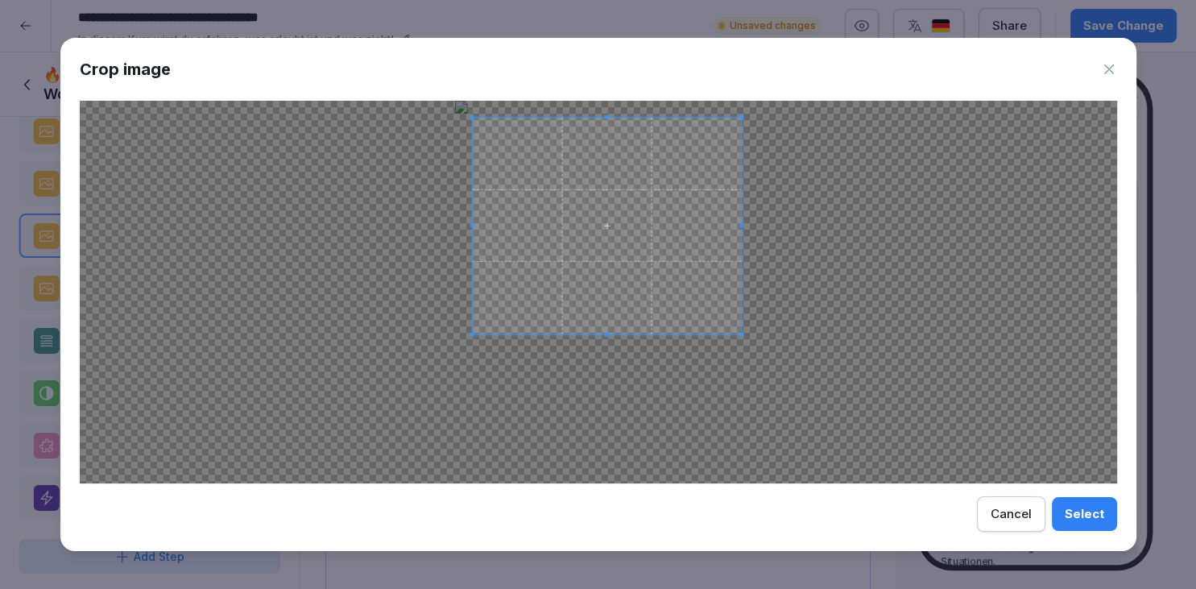
click at [472, 224] on div at bounding box center [607, 226] width 270 height 217
click at [734, 223] on span at bounding box center [735, 226] width 4 height 217
click at [729, 223] on span at bounding box center [729, 226] width 4 height 217
click at [600, 330] on span at bounding box center [600, 330] width 4 height 4
click at [602, 327] on span at bounding box center [600, 328] width 257 height 4
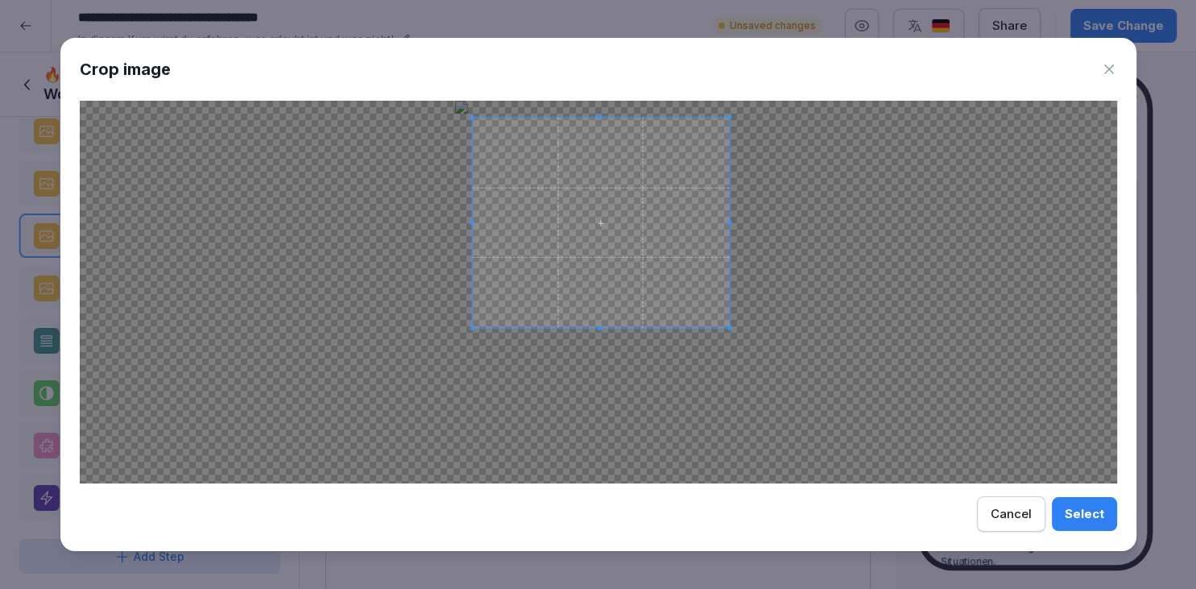
click at [1077, 502] on button "Select" at bounding box center [1084, 514] width 65 height 34
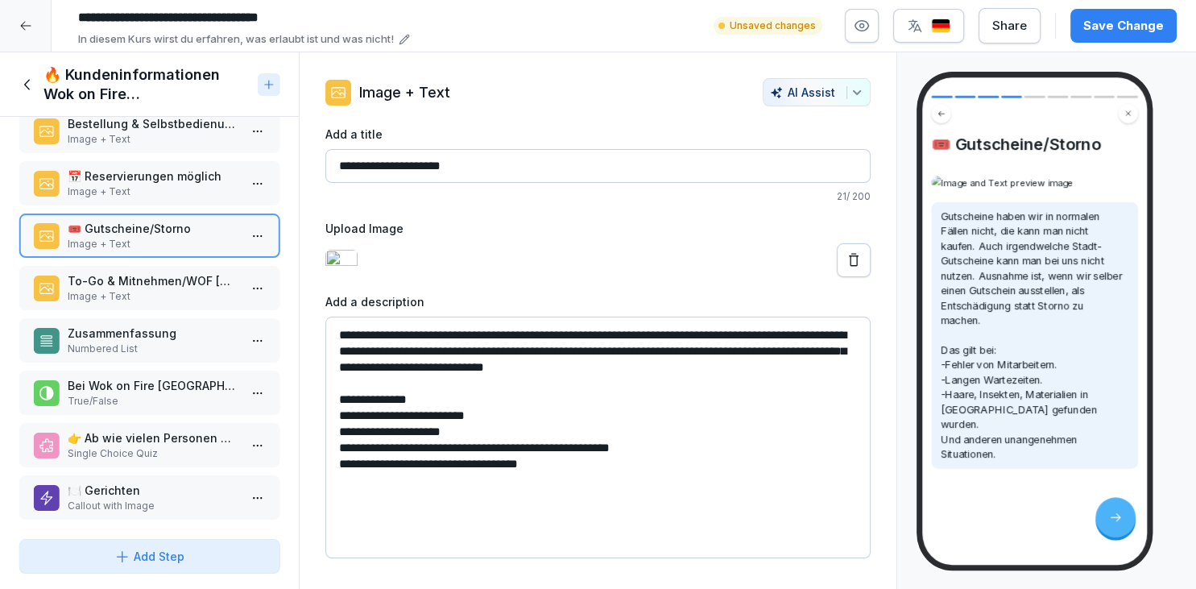
click at [857, 266] on icon at bounding box center [854, 259] width 10 height 13
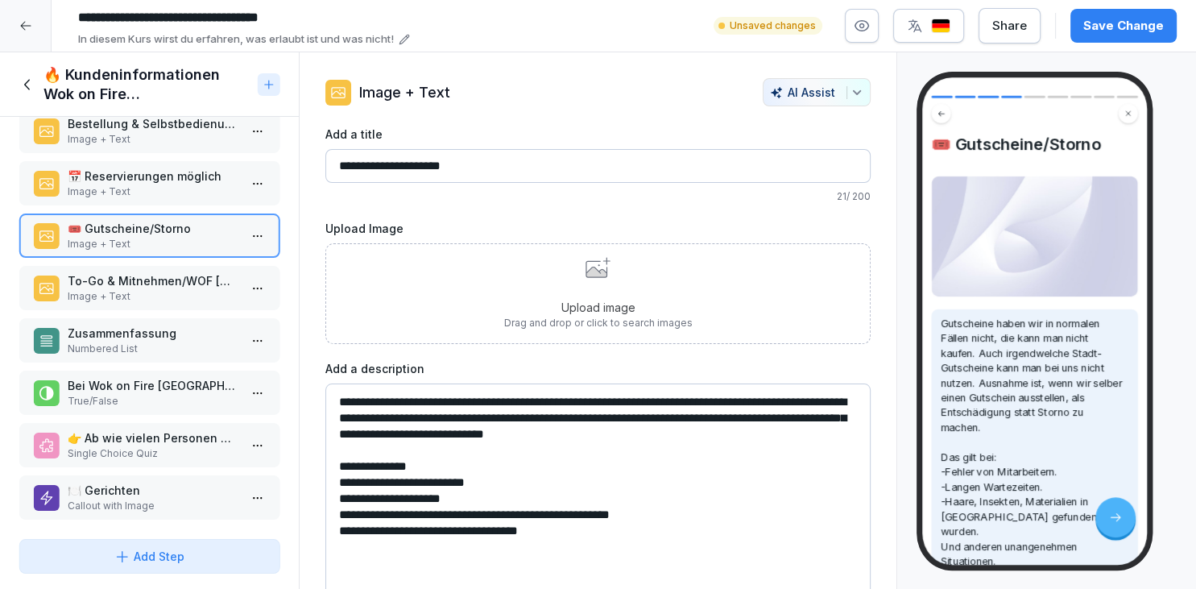
click at [530, 273] on div "Upload image Drag and drop or click to search images" at bounding box center [598, 293] width 188 height 73
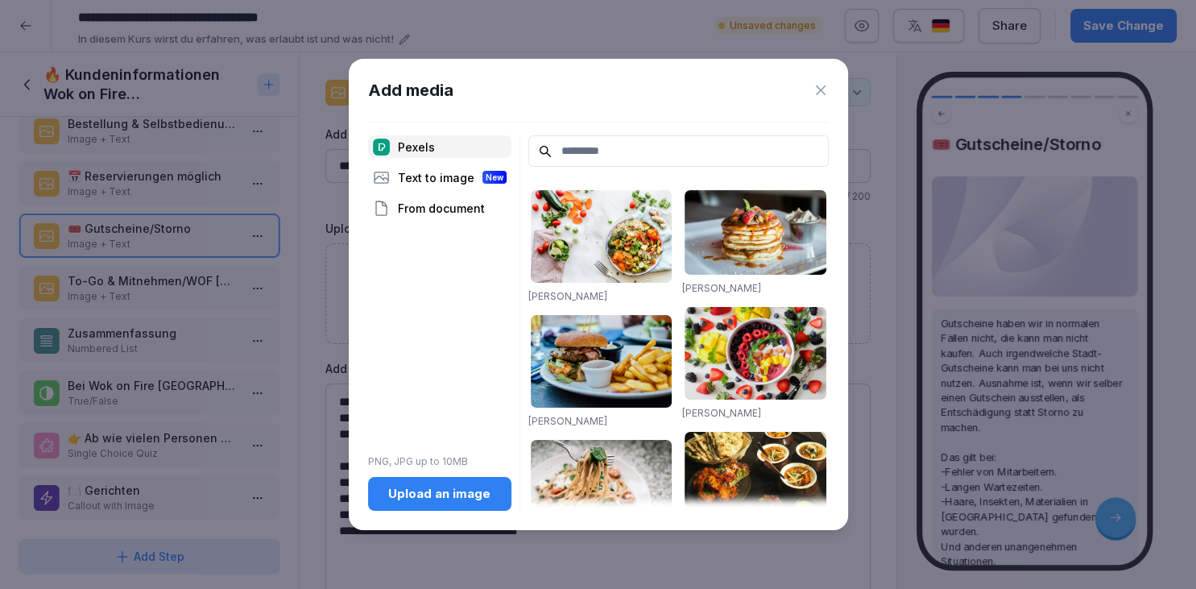
click at [822, 101] on div "Add media" at bounding box center [598, 90] width 461 height 24
click at [822, 92] on icon at bounding box center [821, 90] width 10 height 10
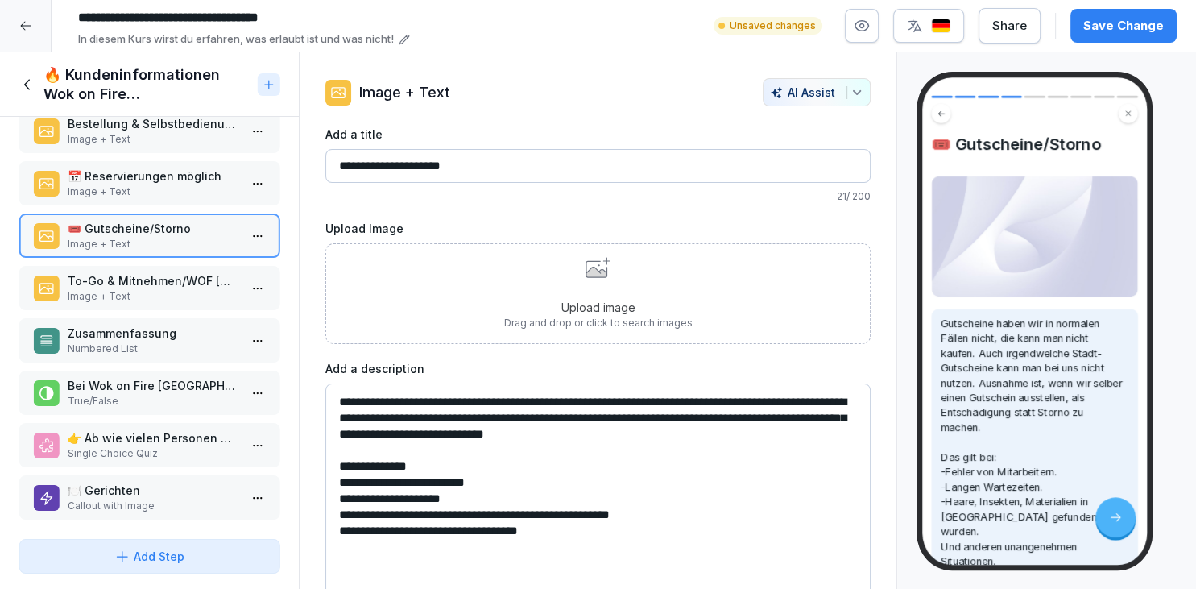
click at [516, 317] on p "Drag and drop or click to search images" at bounding box center [598, 323] width 188 height 14
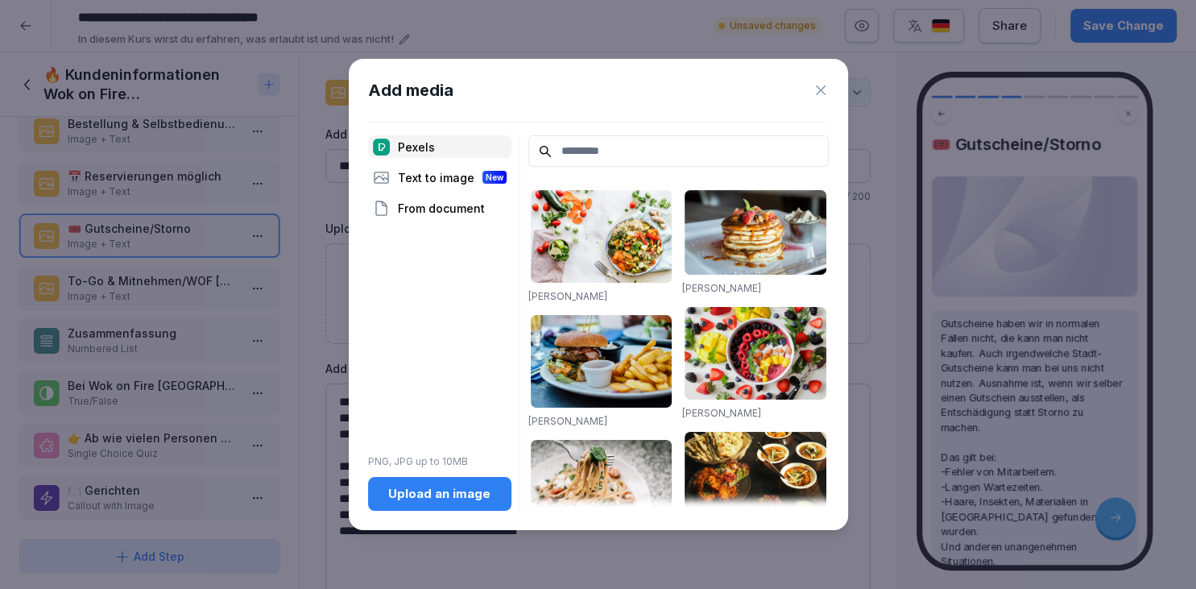
click at [482, 494] on div "Upload an image" at bounding box center [440, 494] width 118 height 18
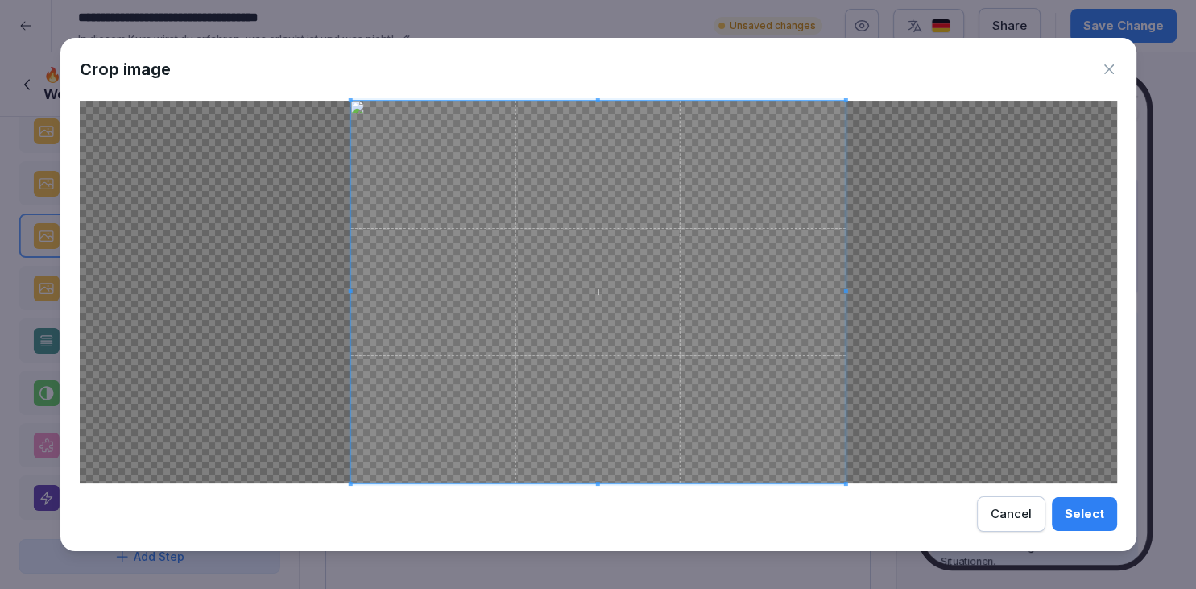
click at [1071, 523] on div "Select" at bounding box center [1084, 514] width 39 height 18
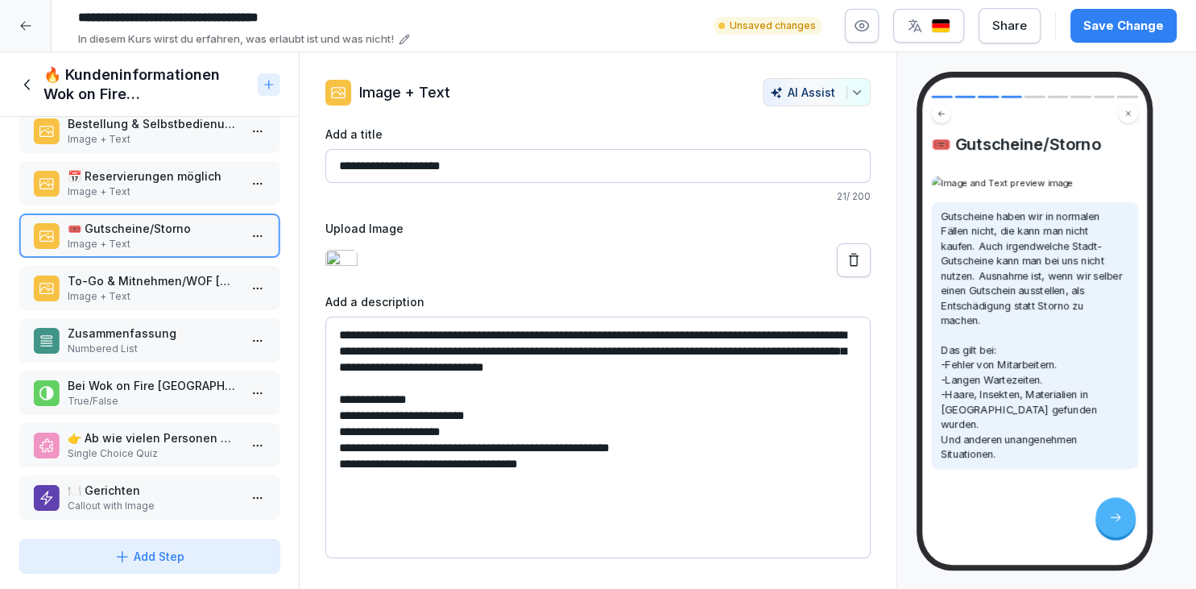
click at [1139, 24] on div "Save Change" at bounding box center [1123, 26] width 81 height 18
click at [227, 295] on p "Image + Text" at bounding box center [153, 296] width 170 height 14
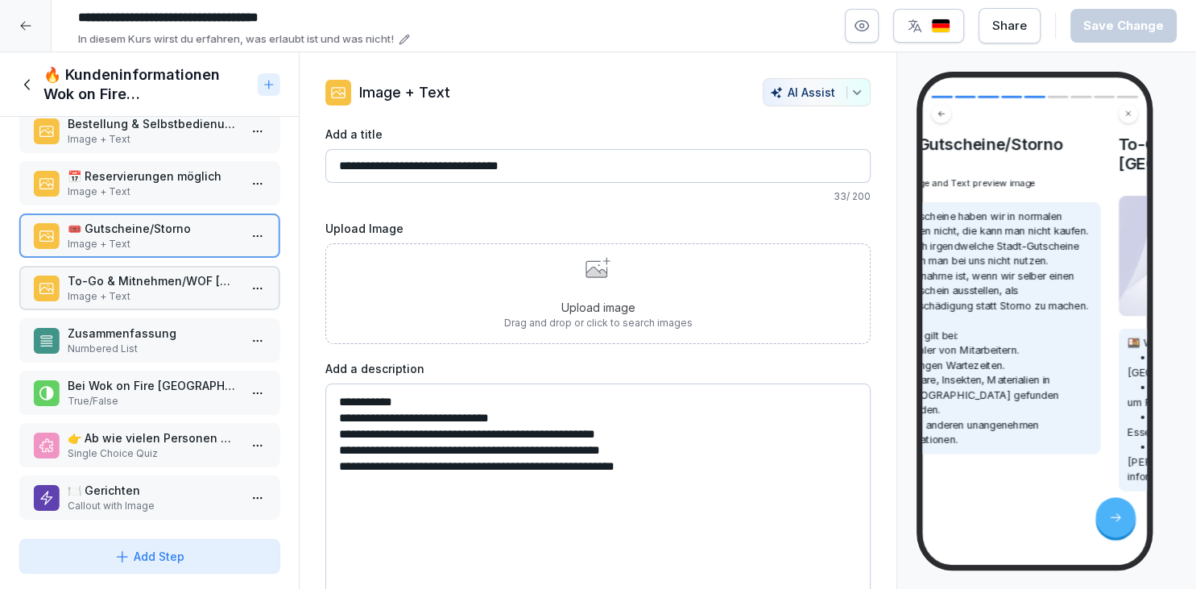
scroll to position [120, 0]
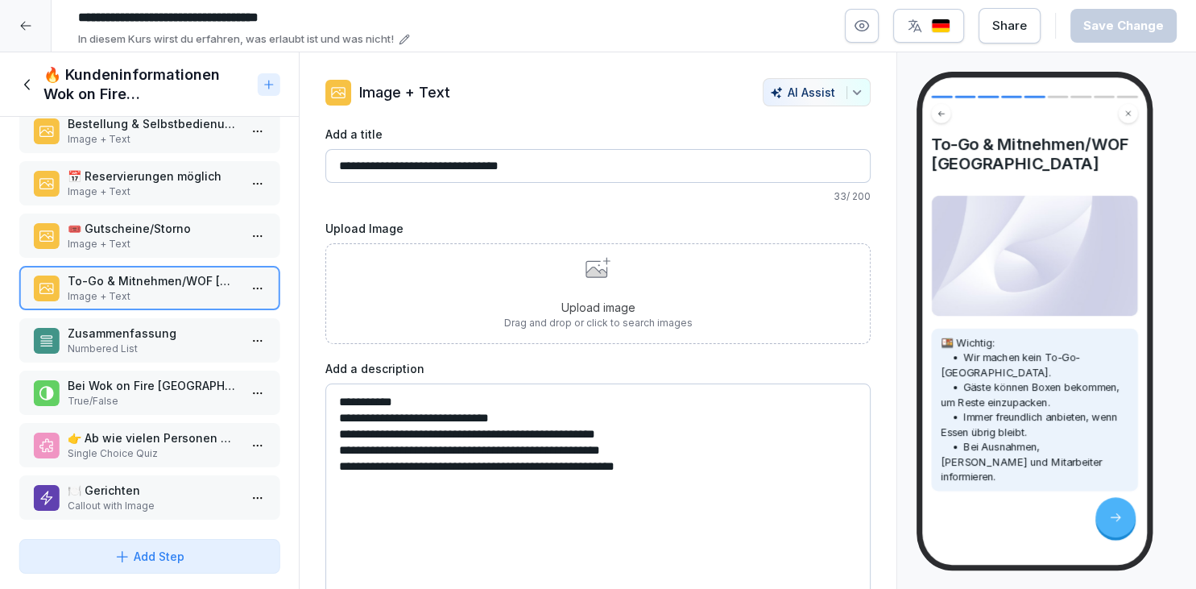
click at [503, 329] on div "Upload image Drag and drop or click to search images" at bounding box center [597, 293] width 545 height 101
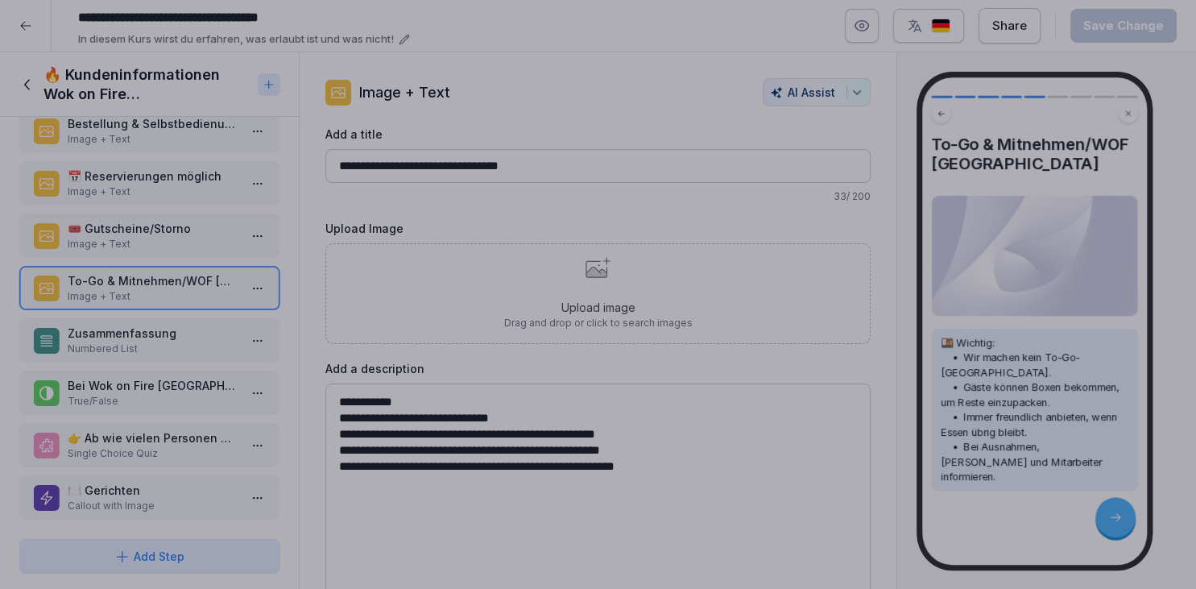
scroll to position [80, 0]
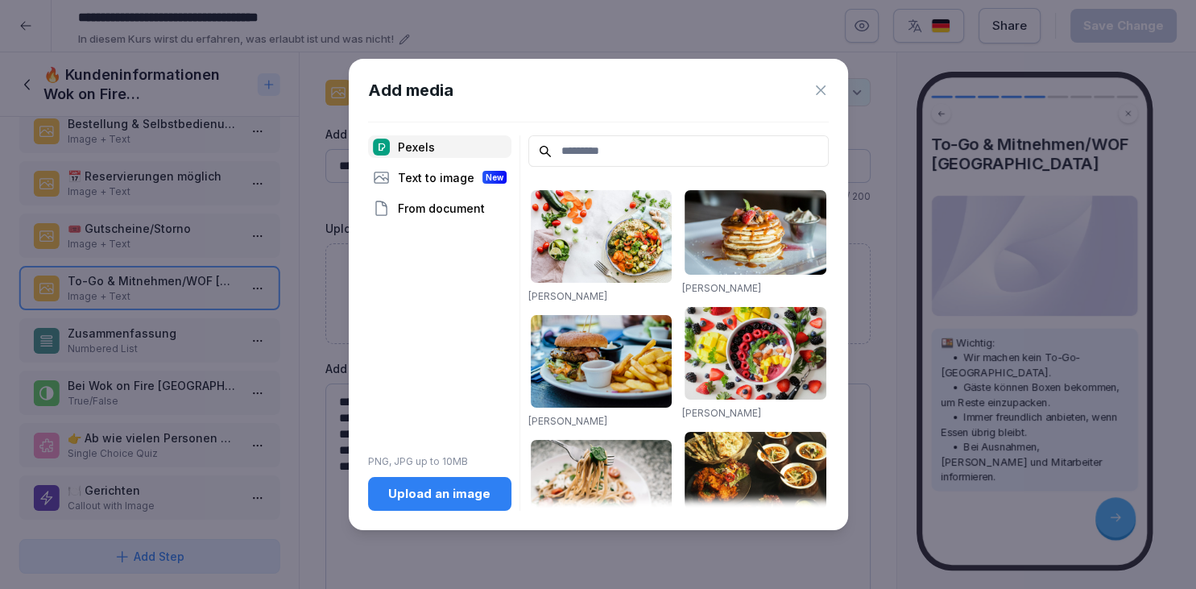
click at [443, 488] on div "Upload an image" at bounding box center [440, 494] width 118 height 18
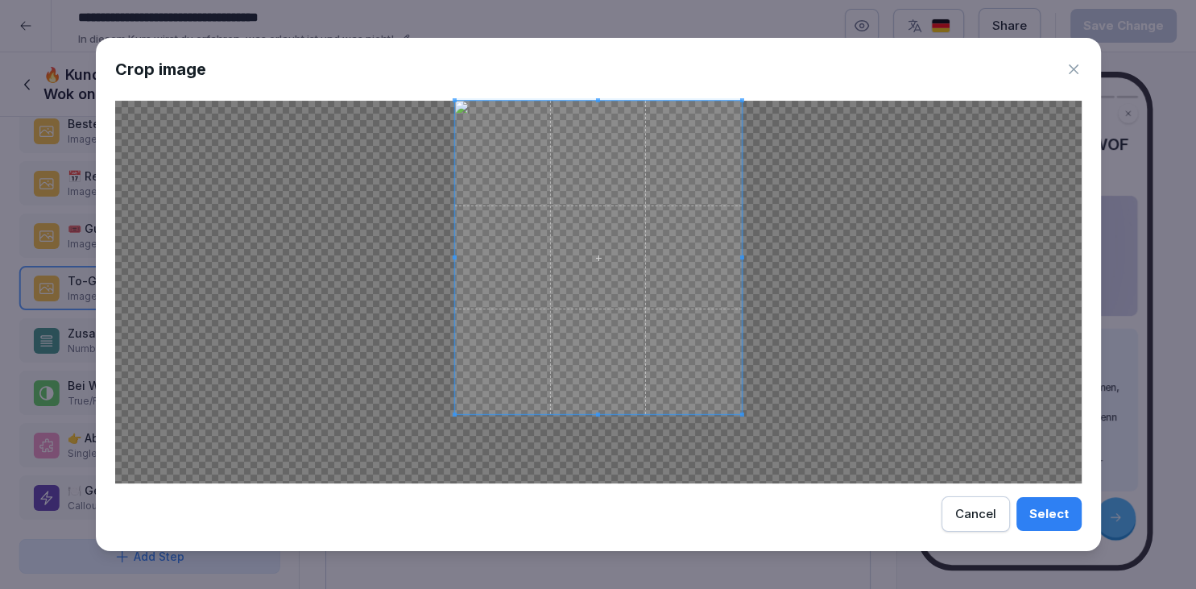
click at [600, 415] on span at bounding box center [597, 414] width 287 height 4
click at [1034, 520] on div "Select" at bounding box center [1048, 514] width 39 height 18
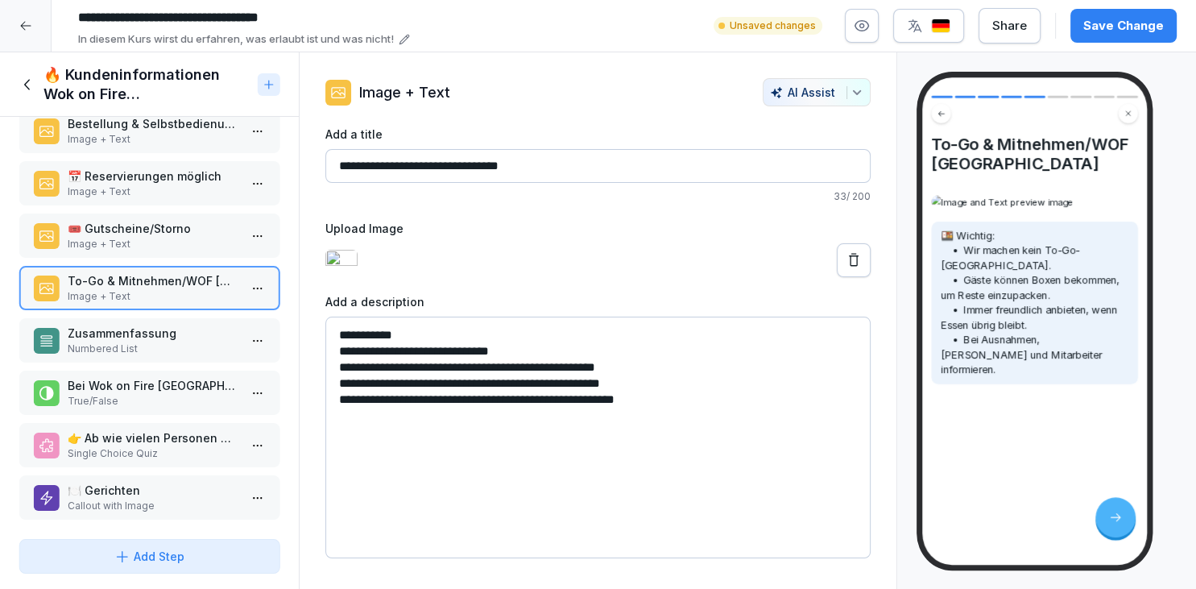
click at [1157, 35] on button "Save Change" at bounding box center [1123, 26] width 106 height 34
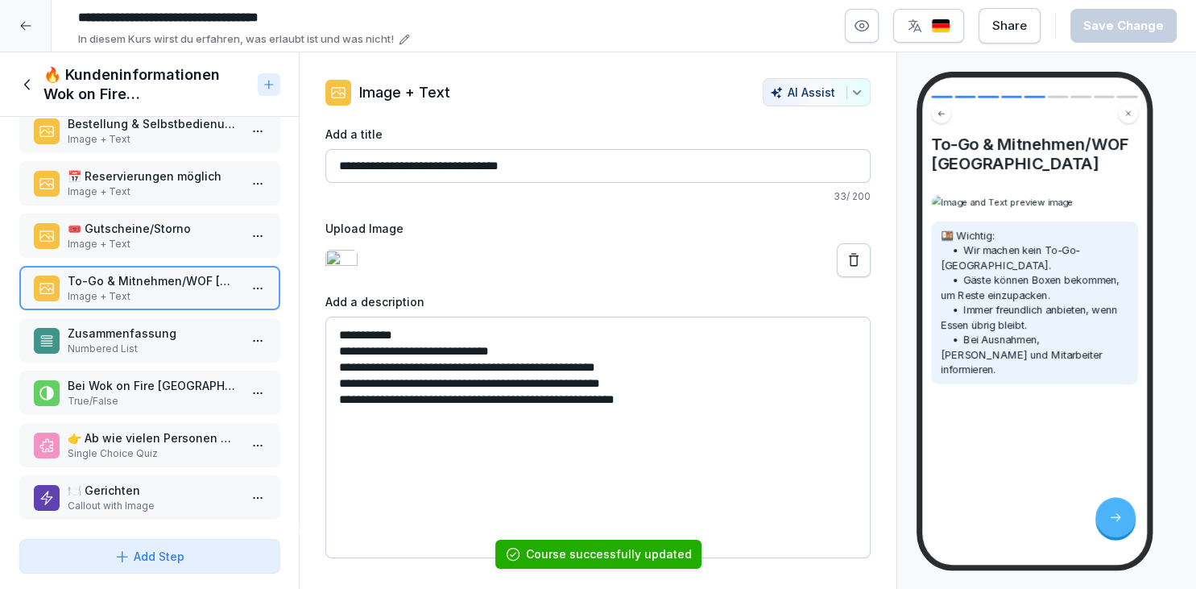
click at [186, 341] on p "Numbered List" at bounding box center [153, 348] width 170 height 14
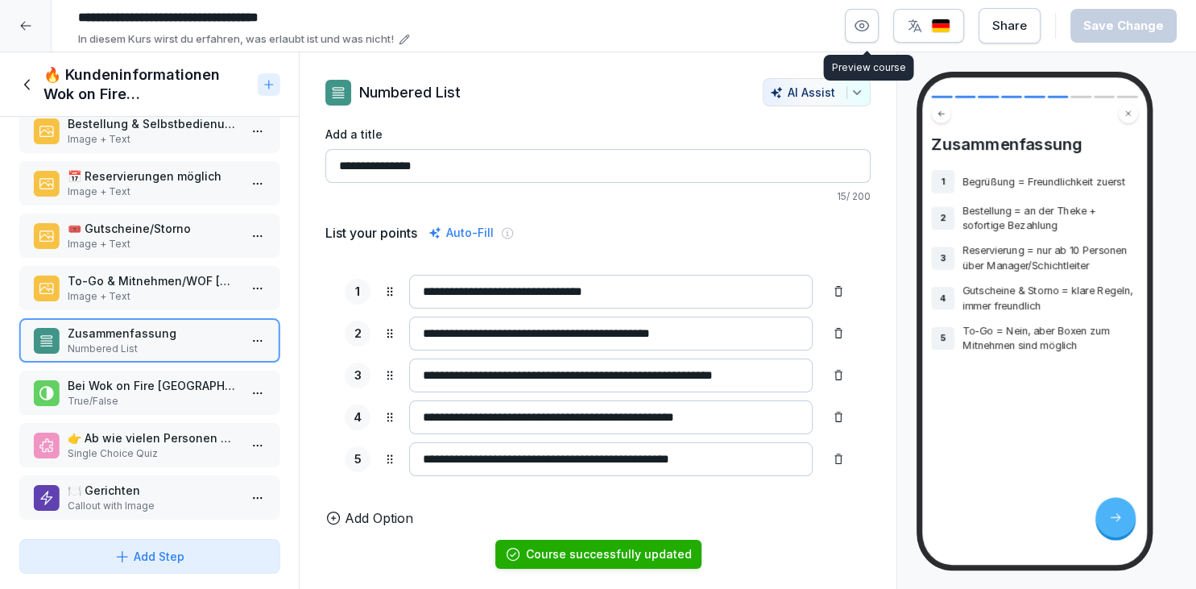
click at [868, 15] on button "button" at bounding box center [862, 26] width 34 height 34
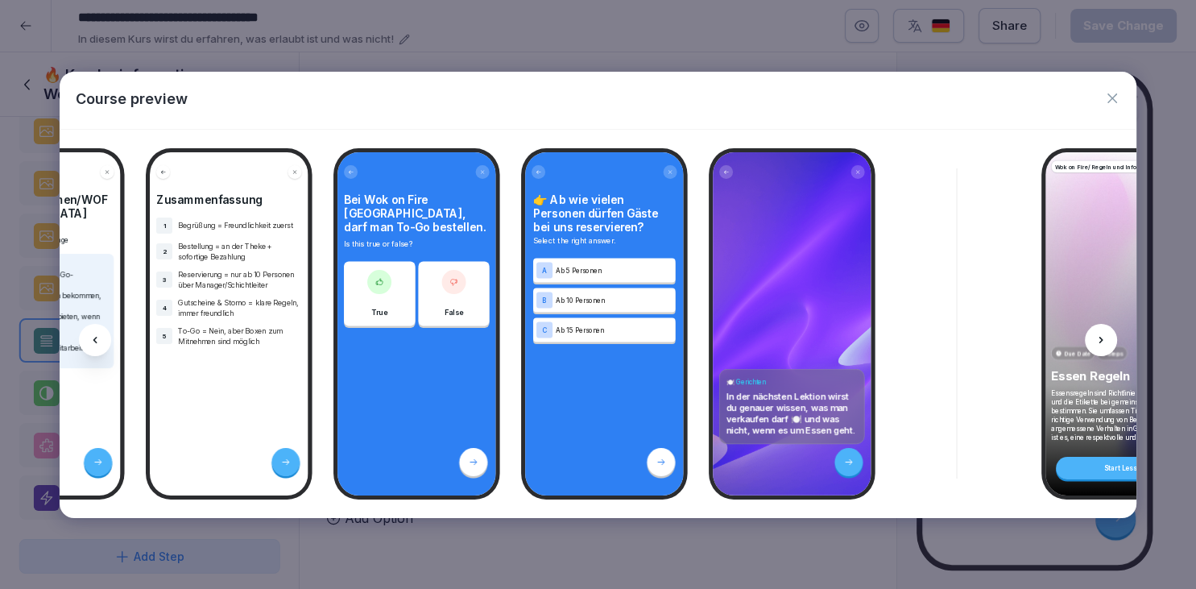
scroll to position [0, 4515]
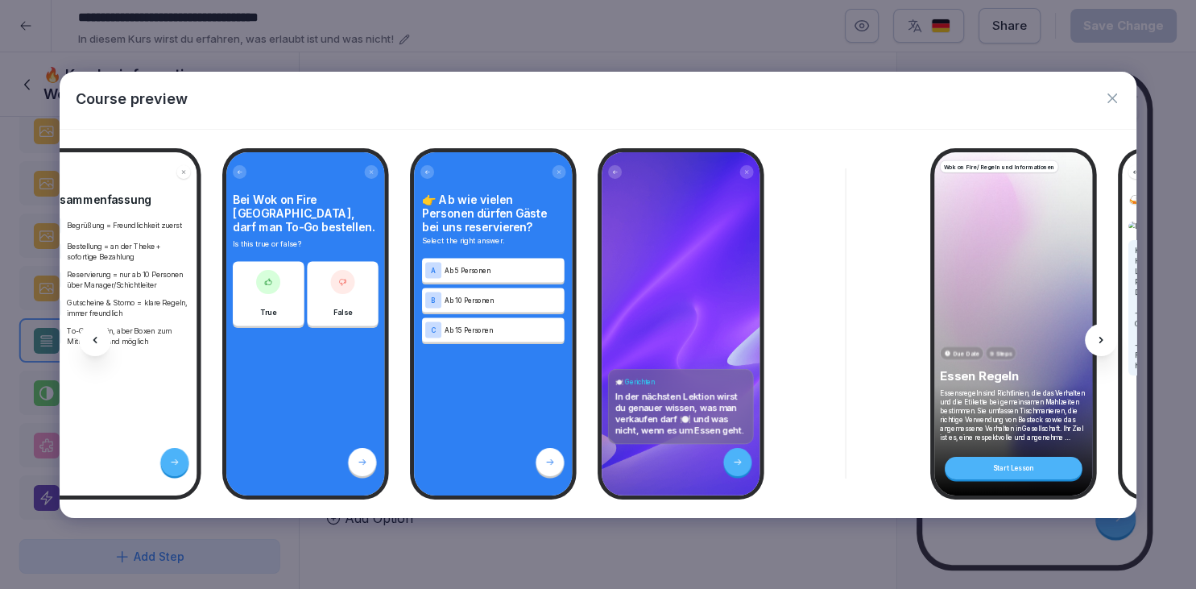
click at [1112, 102] on icon "button" at bounding box center [1112, 98] width 16 height 16
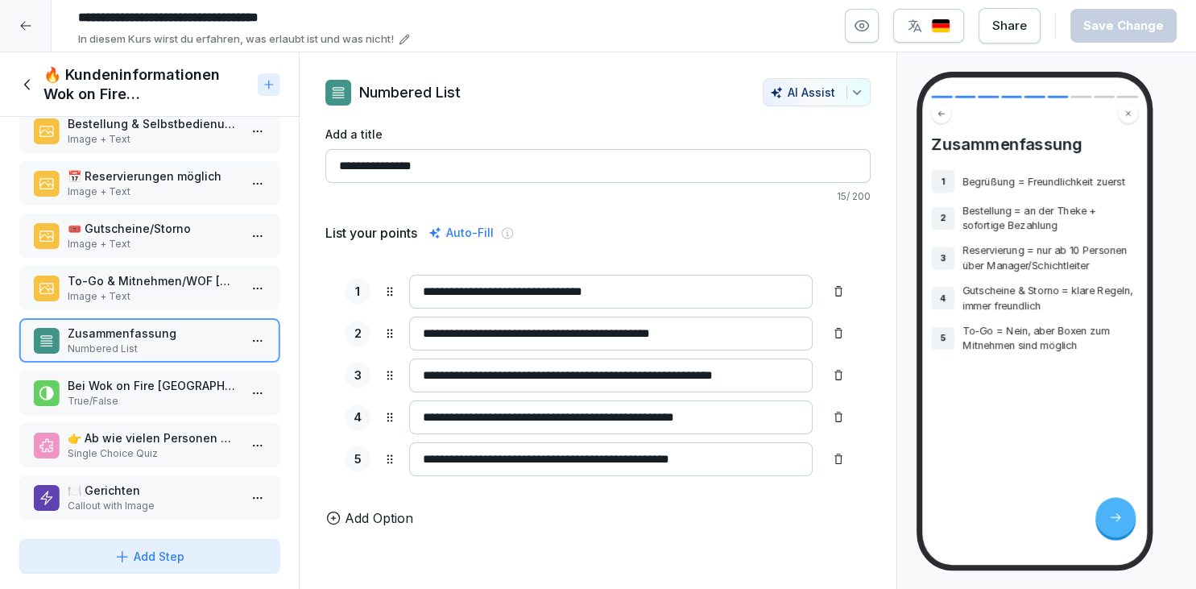
scroll to position [80, 0]
click at [92, 383] on p "Bei Wok on Fire Ludwigsburg, darf man To-Go bestellen." at bounding box center [153, 385] width 170 height 17
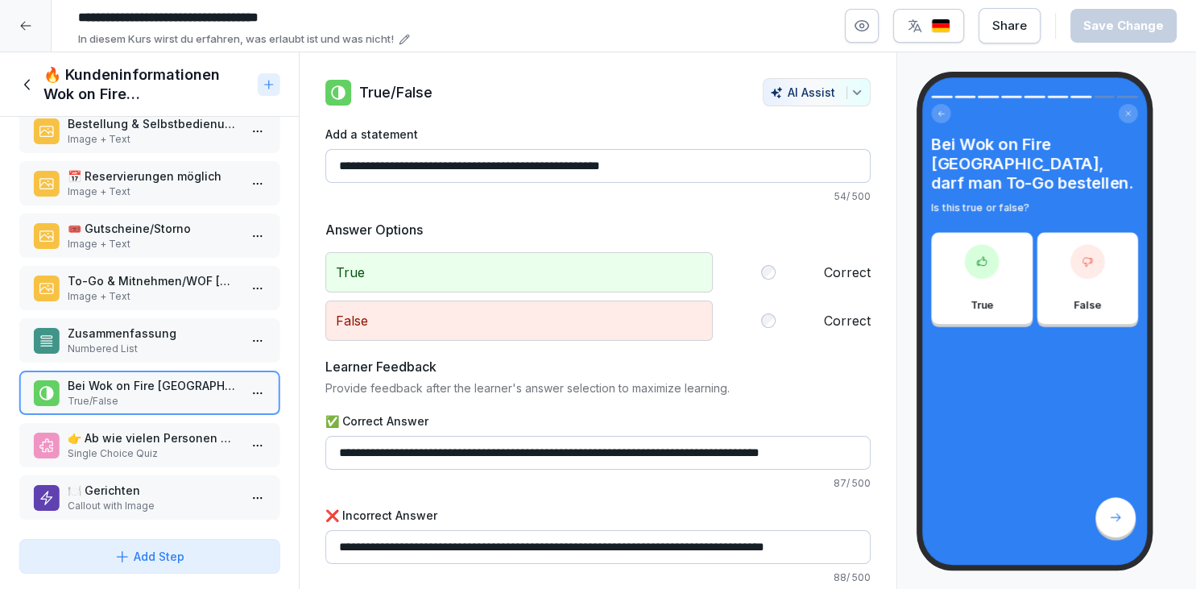
click at [172, 437] on p "👉 Ab wie vielen Personen dürfen Gäste bei uns reservieren?" at bounding box center [153, 437] width 170 height 17
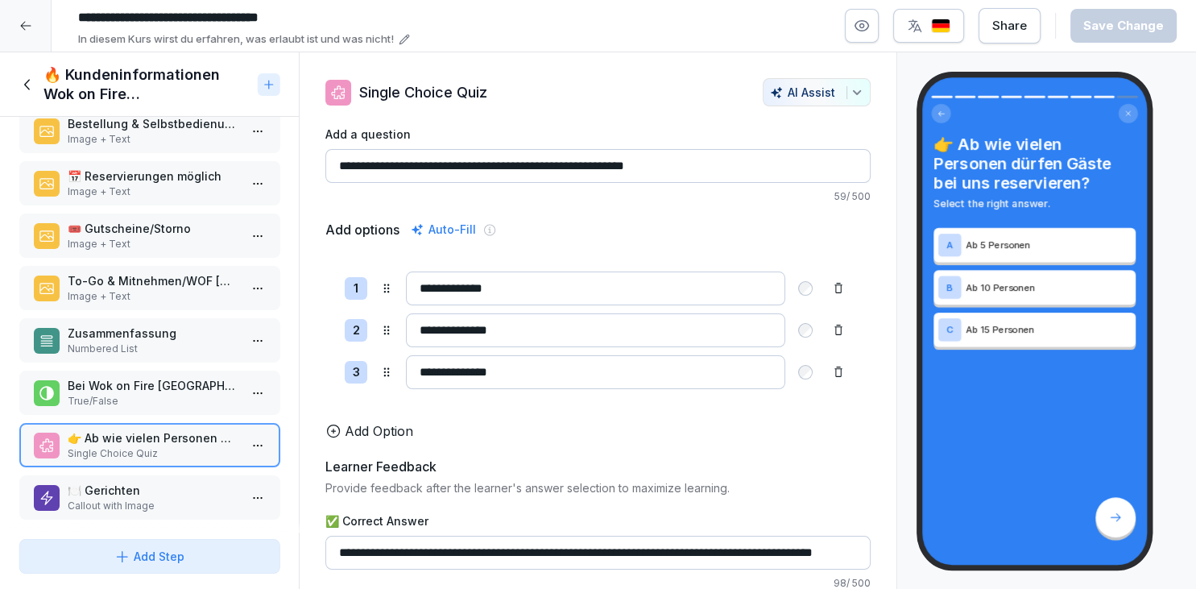
click at [173, 490] on p "🍽️ Gerichten" at bounding box center [153, 490] width 170 height 17
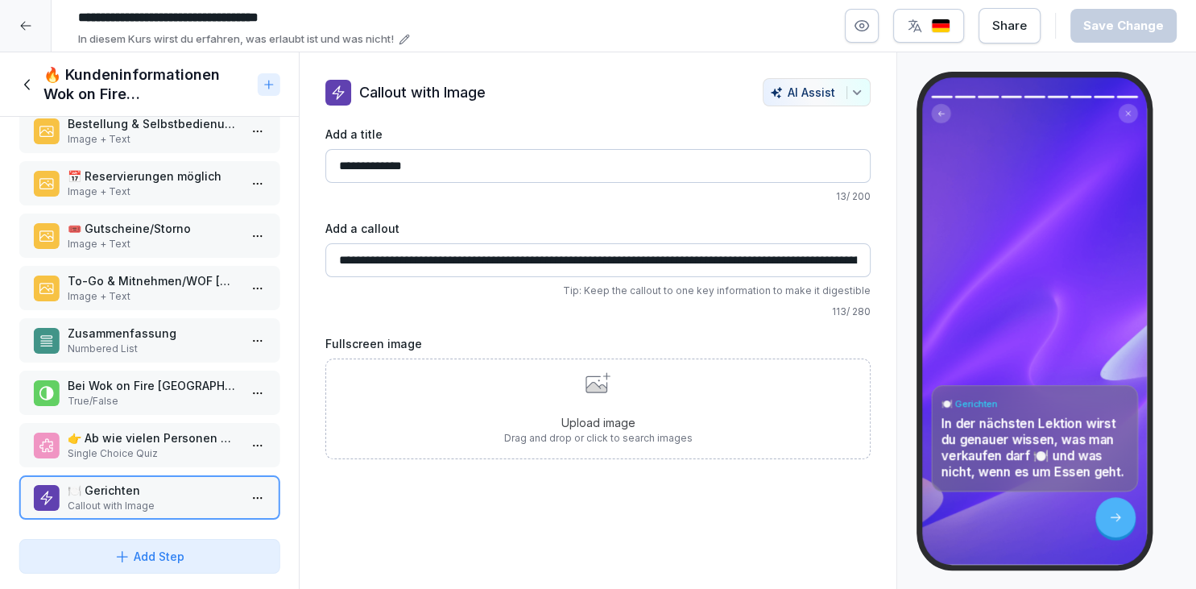
click at [557, 386] on div "Upload image Drag and drop or click to search images" at bounding box center [598, 408] width 188 height 73
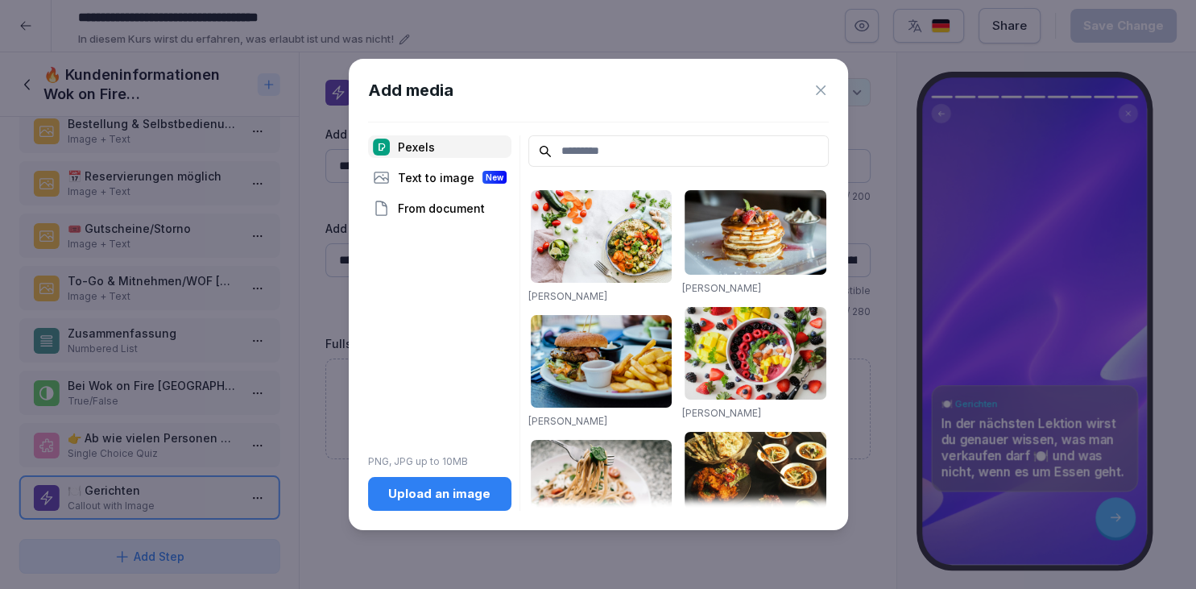
click at [461, 485] on button "Upload an image" at bounding box center [439, 494] width 143 height 34
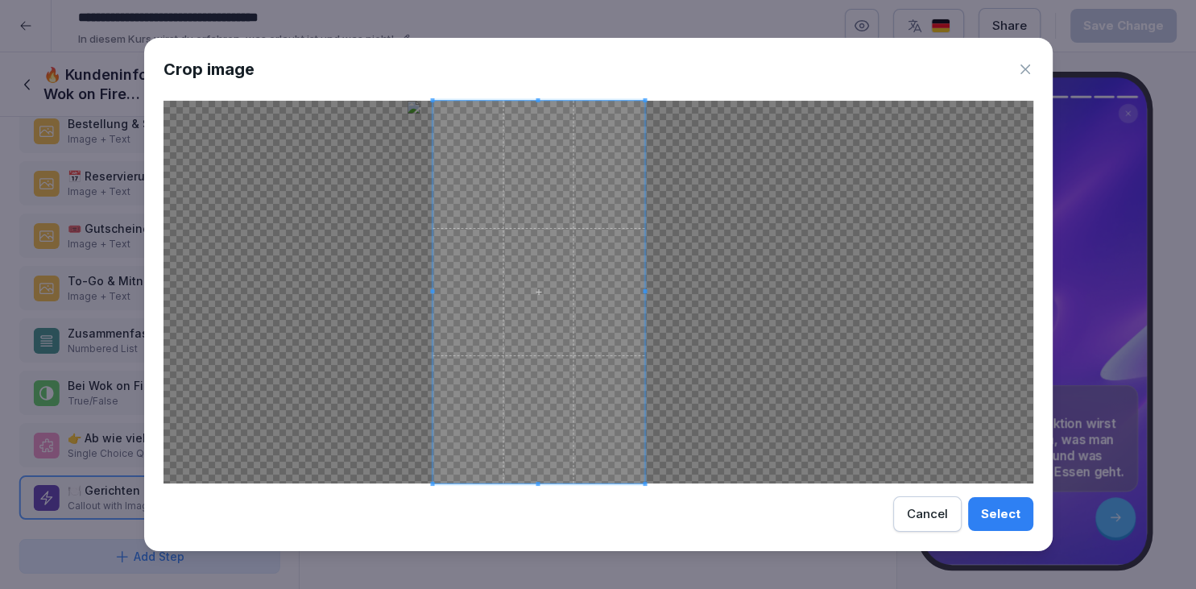
click at [545, 272] on span at bounding box center [538, 292] width 213 height 383
click at [1019, 84] on div "Crop image Select Cancel" at bounding box center [598, 294] width 908 height 513
click at [1029, 66] on icon at bounding box center [1025, 69] width 16 height 16
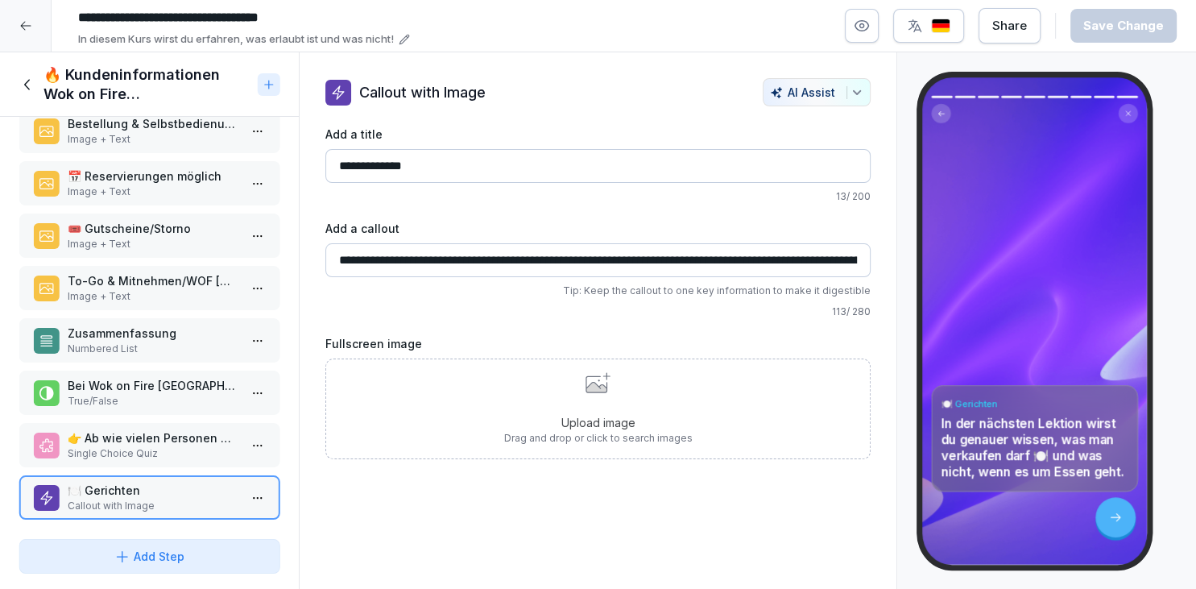
click at [473, 478] on div "**********" at bounding box center [598, 320] width 598 height 537
click at [490, 446] on div "Upload image Drag and drop or click to search images" at bounding box center [597, 408] width 545 height 101
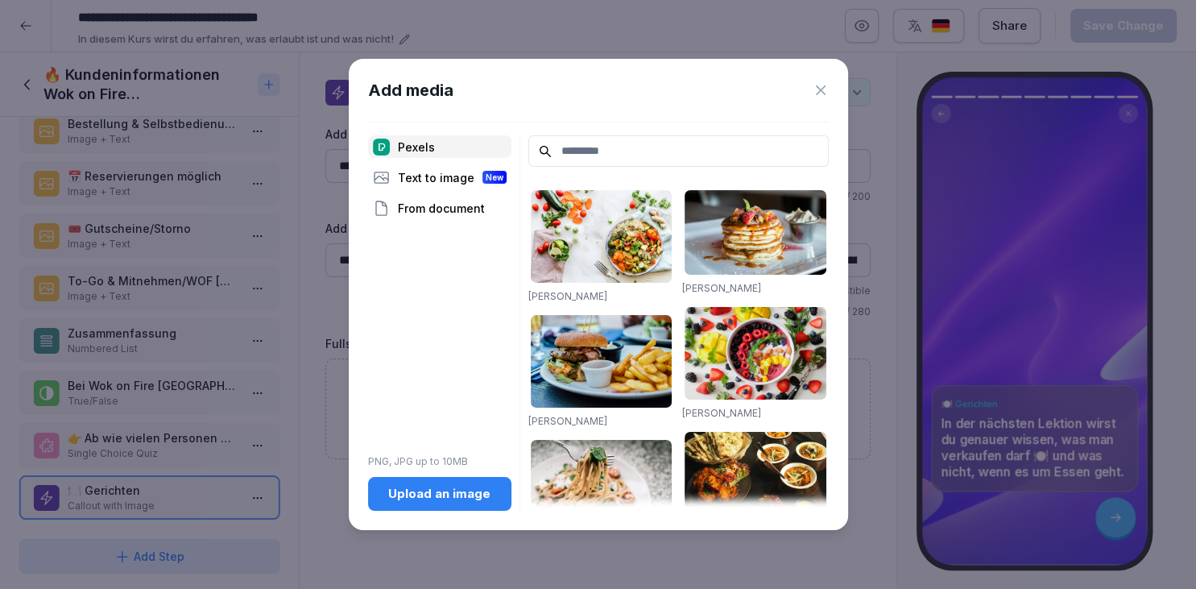
click at [443, 503] on div "Upload an image" at bounding box center [440, 494] width 118 height 18
click at [827, 98] on div "Add media" at bounding box center [598, 90] width 461 height 24
click at [823, 92] on icon at bounding box center [821, 90] width 16 height 16
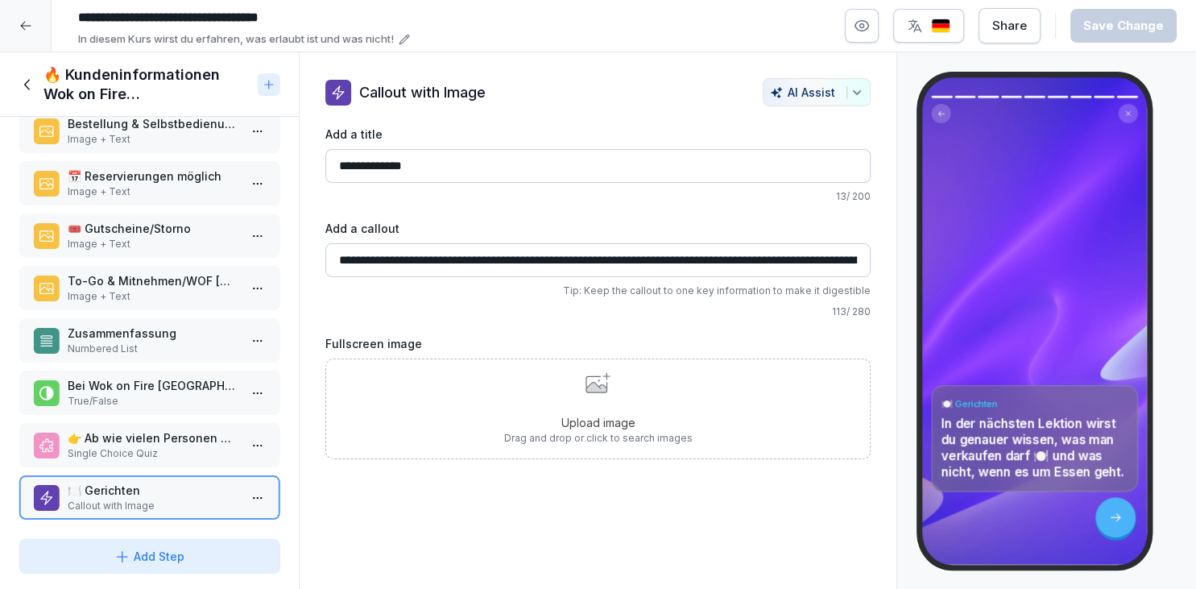
click at [35, 77] on icon at bounding box center [28, 85] width 18 height 18
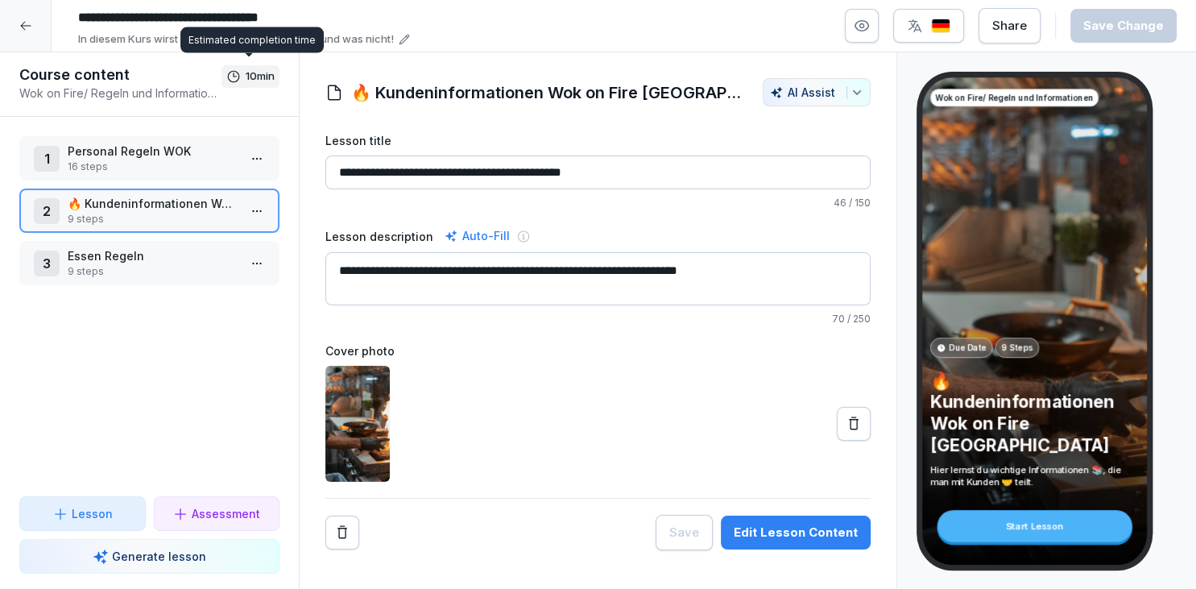
scroll to position [80, 0]
click at [23, 24] on icon at bounding box center [25, 26] width 10 height 9
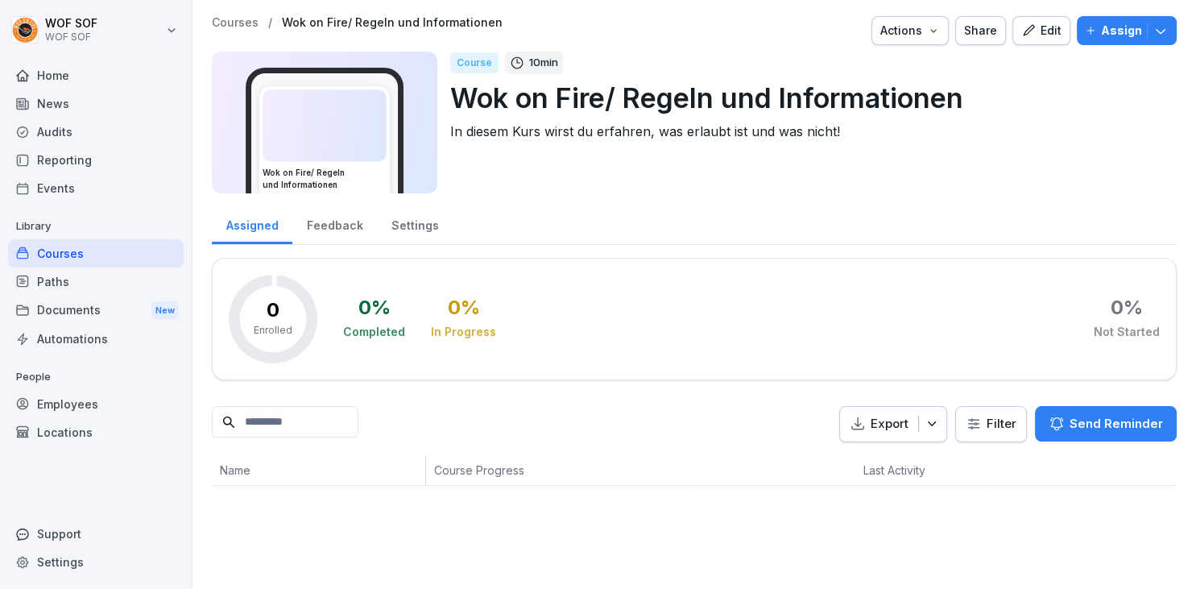
click at [1029, 40] on button "Edit" at bounding box center [1041, 30] width 58 height 29
